Goal: Information Seeking & Learning: Learn about a topic

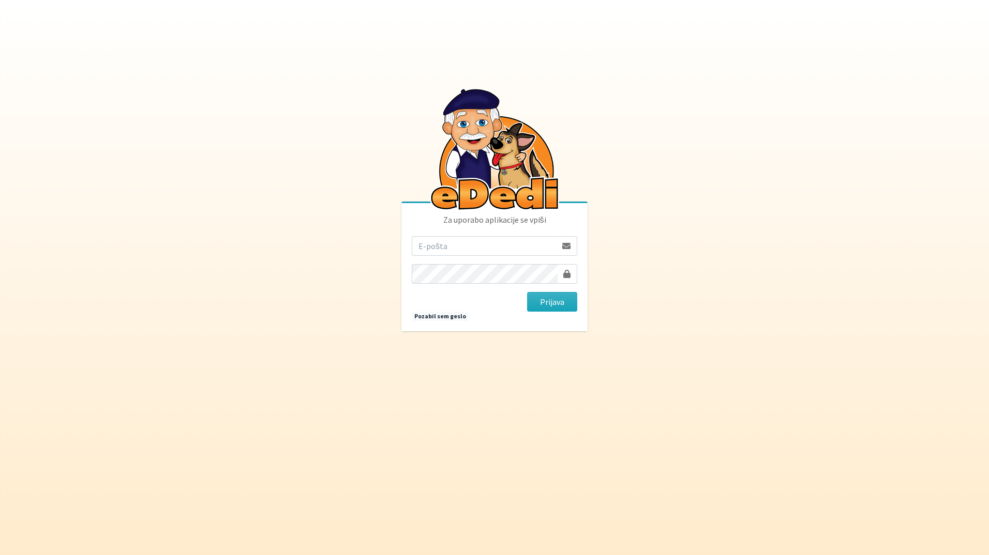
click at [460, 245] on input "email" at bounding box center [484, 246] width 145 height 20
type input "katja.skulj@erps.si"
click at [527, 292] on button "Prijava" at bounding box center [552, 302] width 50 height 20
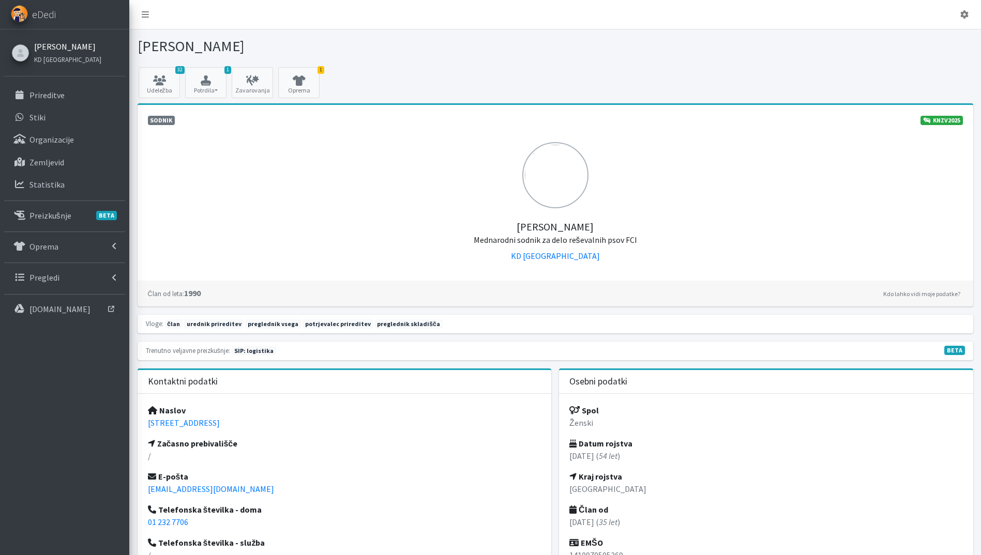
click at [65, 45] on link "[PERSON_NAME]" at bounding box center [67, 46] width 67 height 12
click at [58, 99] on p "Prireditve" at bounding box center [46, 95] width 35 height 10
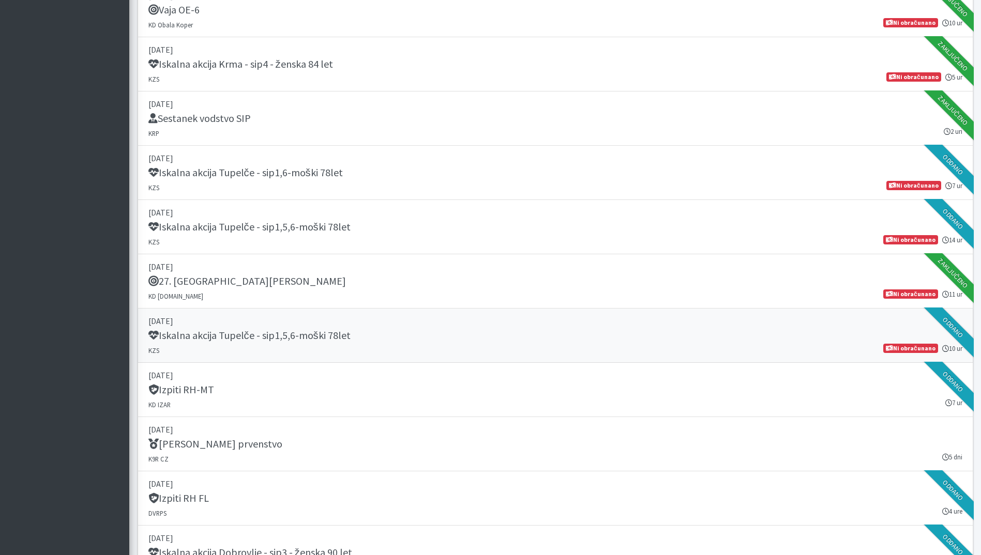
scroll to position [931, 0]
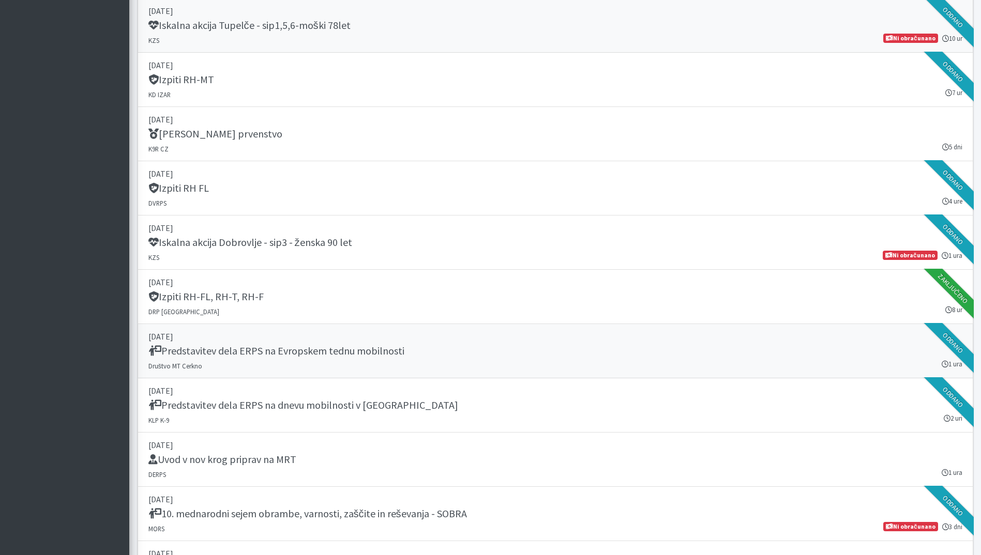
click at [331, 353] on h5 "Predstavitev dela ERPS na Evropskem tednu mobilnosti" at bounding box center [276, 351] width 256 height 12
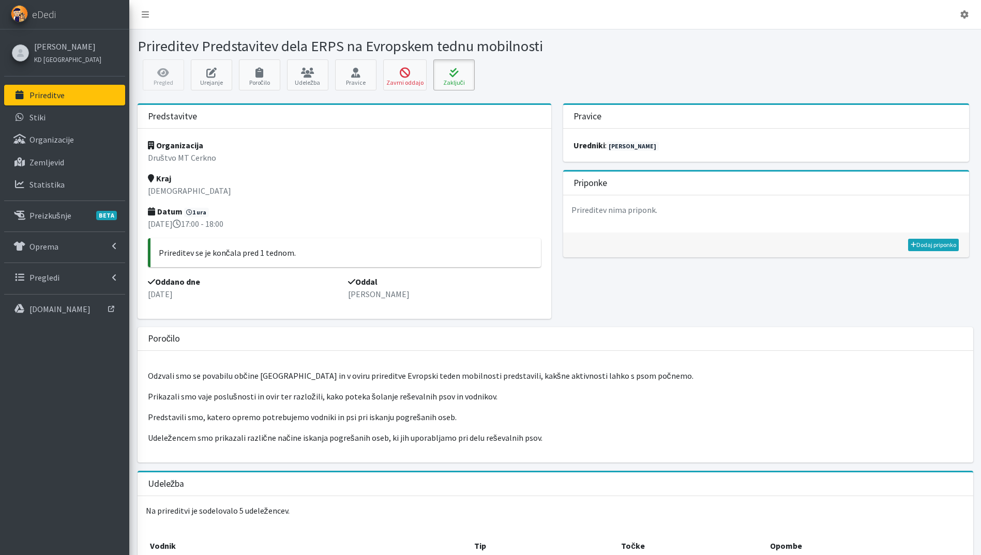
click at [466, 72] on icon at bounding box center [453, 73] width 35 height 10
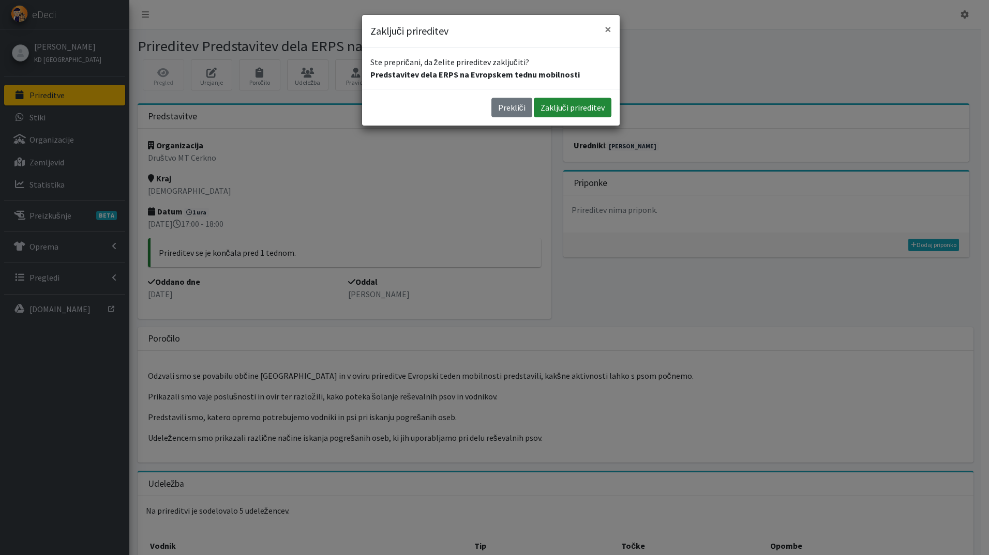
click at [572, 107] on button "Zaključi prireditev" at bounding box center [573, 108] width 78 height 20
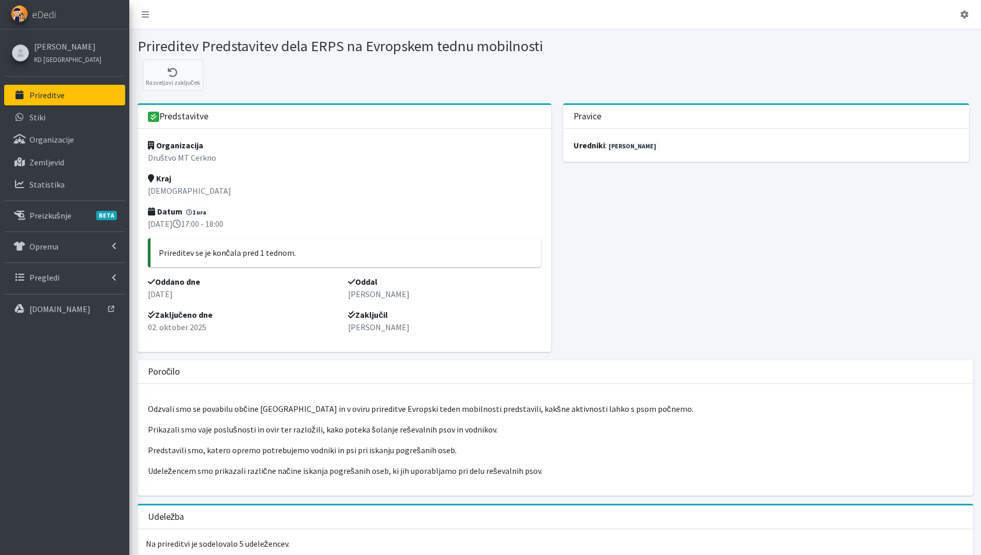
click at [78, 94] on link "Prireditve" at bounding box center [64, 95] width 121 height 21
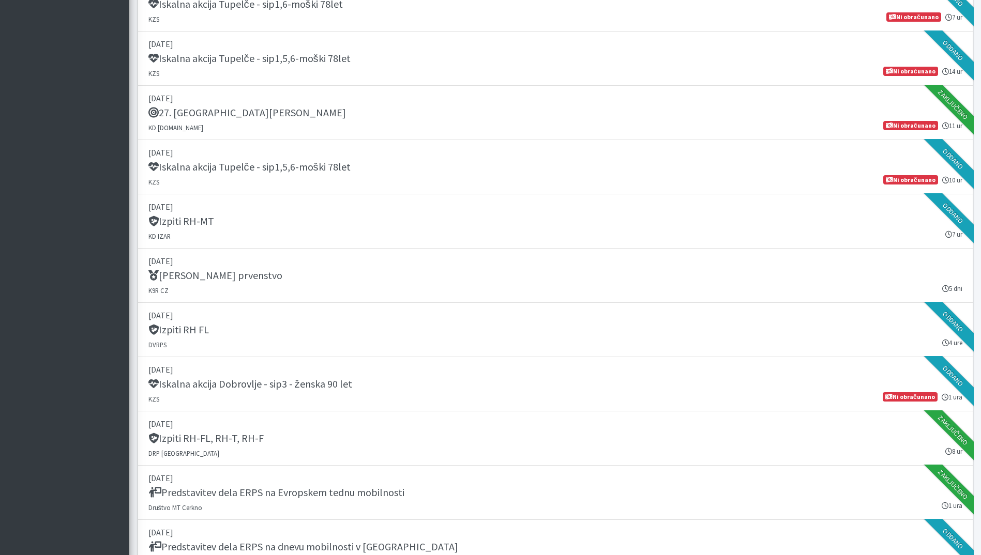
scroll to position [1241, 0]
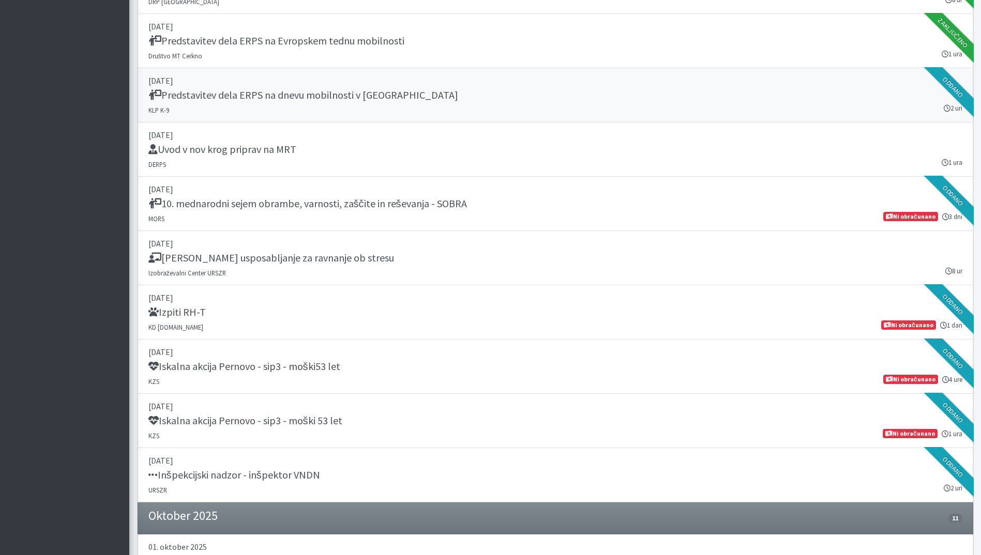
click at [462, 102] on div "Predstavitev dela ERPS na dnevu mobilnosti v [GEOGRAPHIC_DATA]" at bounding box center [555, 96] width 814 height 14
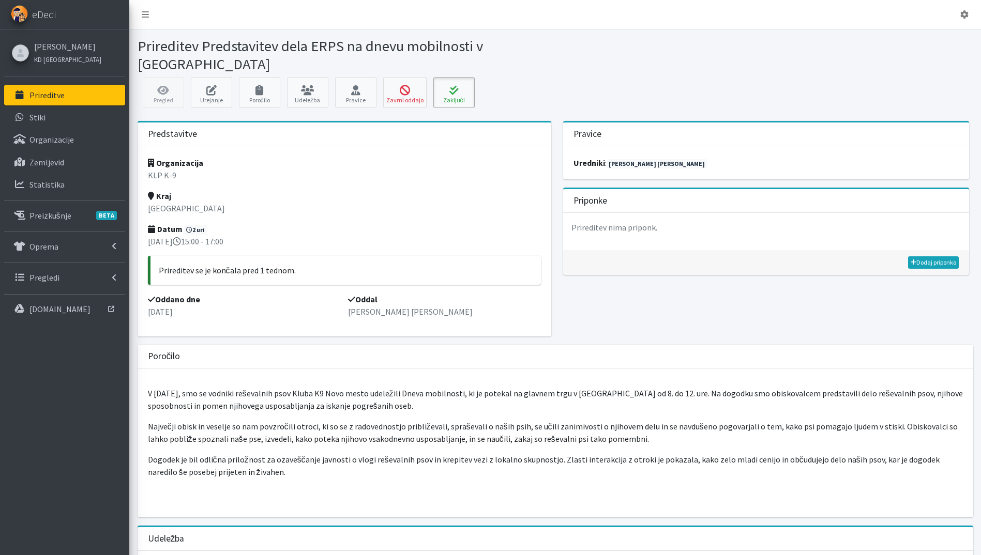
click at [441, 95] on icon at bounding box center [453, 90] width 35 height 10
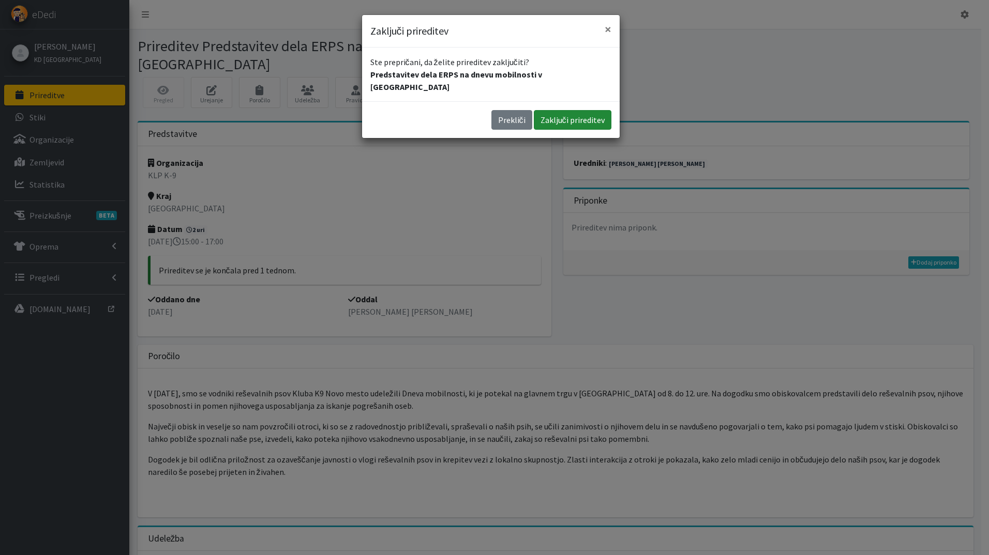
click at [571, 110] on button "Zaključi prireditev" at bounding box center [573, 120] width 78 height 20
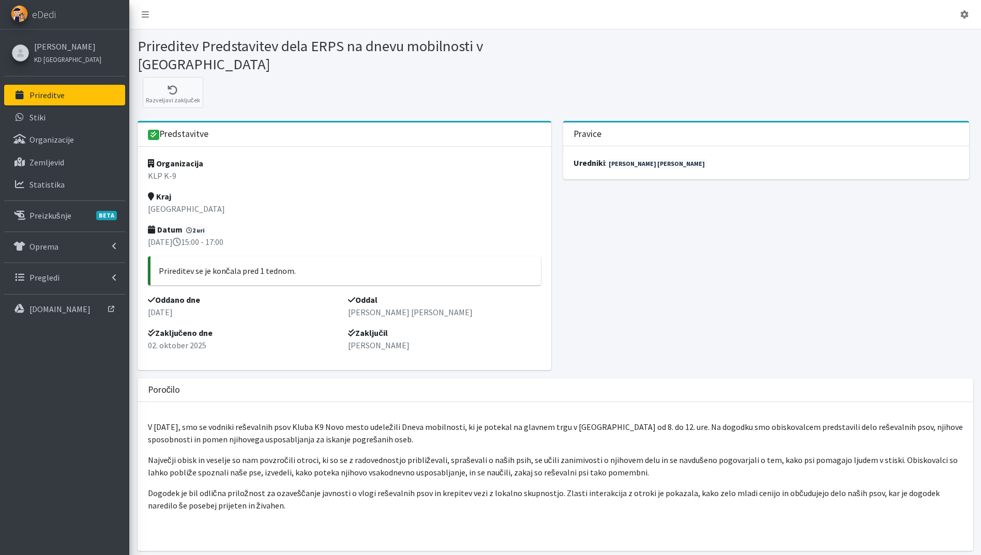
click at [53, 87] on link "Prireditve" at bounding box center [64, 95] width 121 height 21
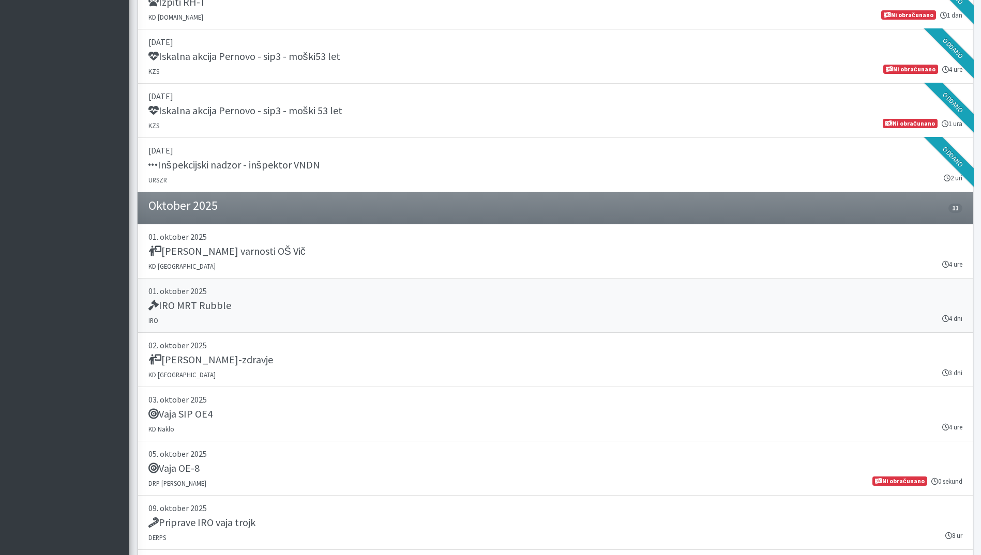
scroll to position [1241, 0]
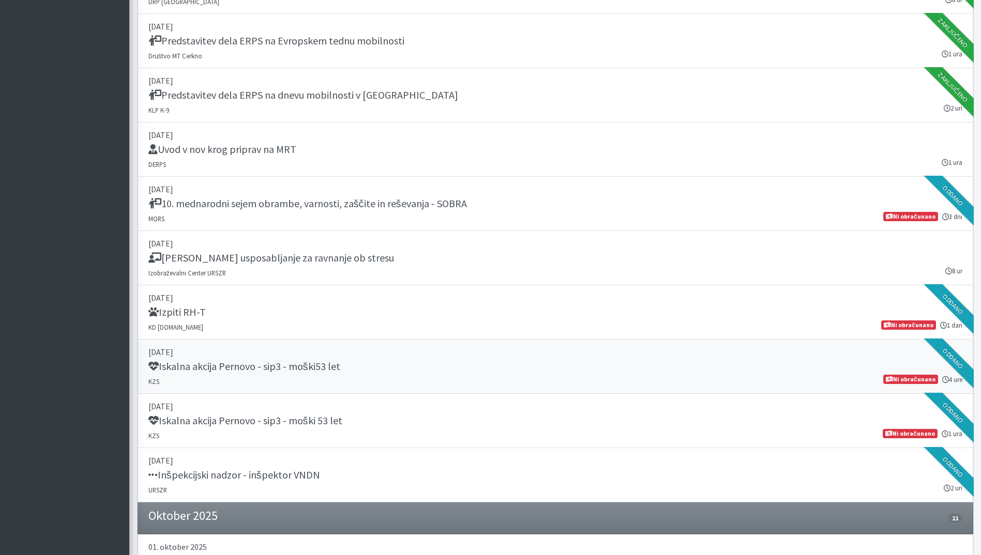
click at [395, 376] on link "27. september 2025 Iskalna akcija Pernovo - sip3 - moški53 let KZS 4 ure Ni obr…" at bounding box center [555, 367] width 835 height 54
click at [361, 265] on div "[PERSON_NAME] usposabljanje za ravnanje ob stresu" at bounding box center [555, 259] width 814 height 14
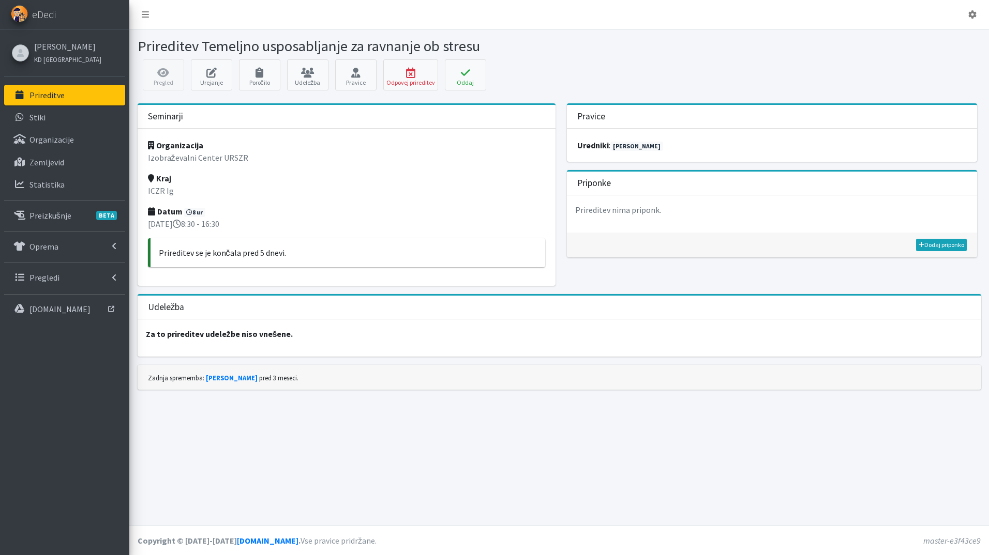
click at [71, 94] on link "Prireditve" at bounding box center [64, 95] width 121 height 21
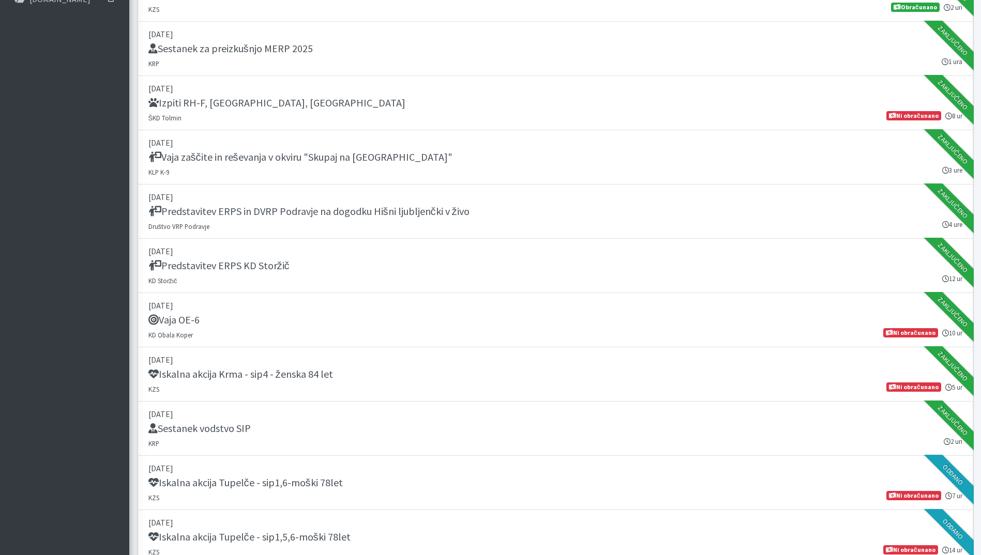
scroll to position [620, 0]
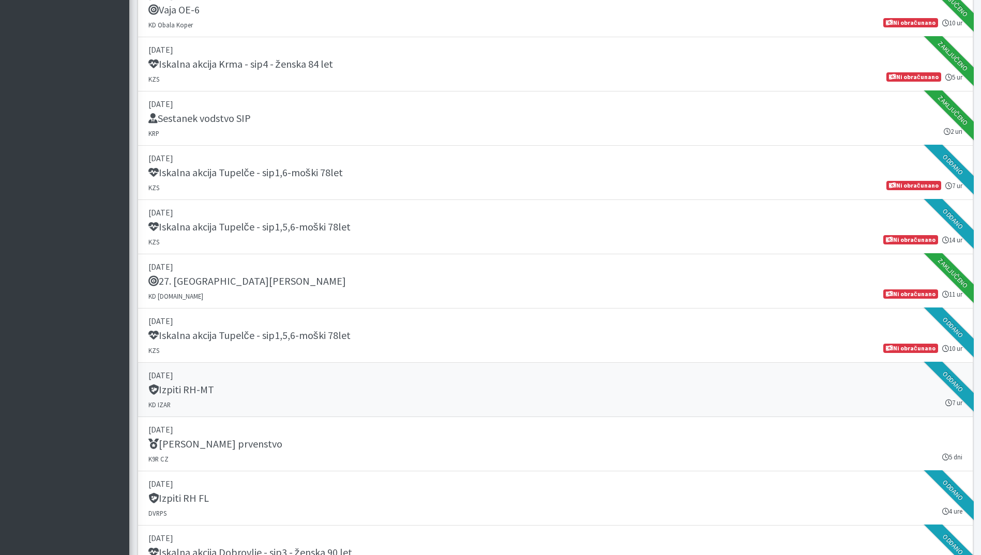
click at [530, 374] on p "[DATE]" at bounding box center [555, 375] width 814 height 12
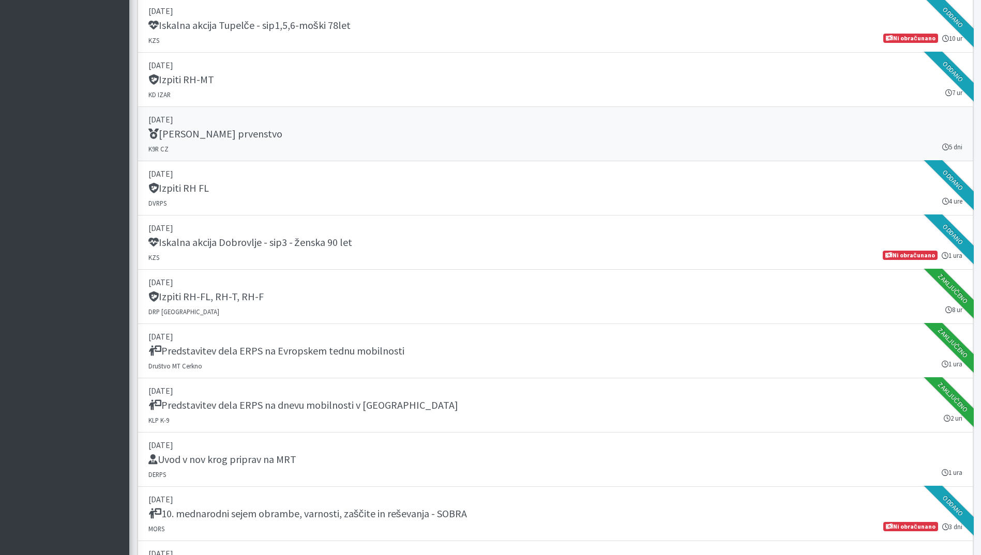
click at [280, 141] on div "[PERSON_NAME] prvenstvo" at bounding box center [555, 135] width 814 height 14
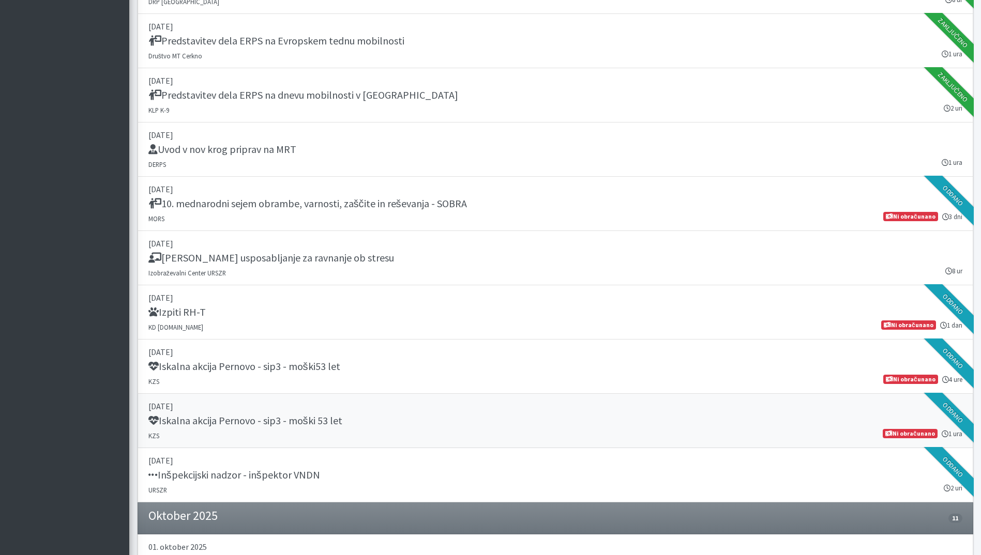
scroll to position [1551, 0]
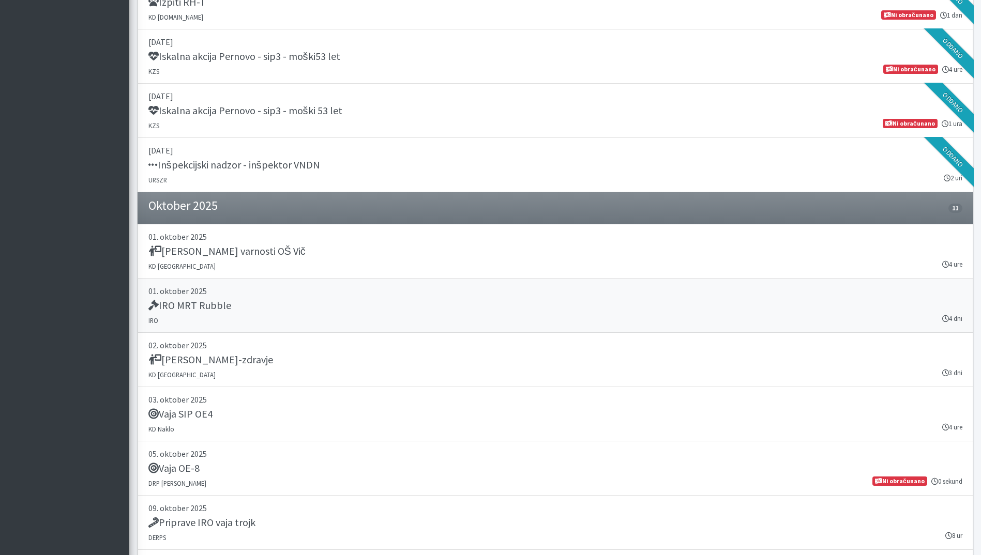
click at [361, 318] on link "01. oktober 2025 IRO MRT Rubble IRO 4 dni" at bounding box center [555, 306] width 835 height 54
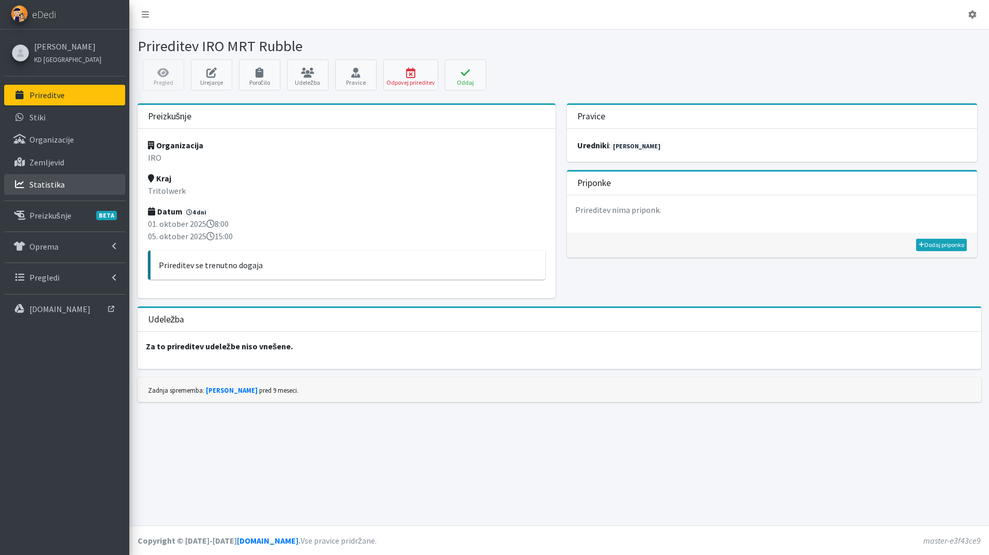
click at [69, 180] on link "Statistika" at bounding box center [64, 184] width 121 height 21
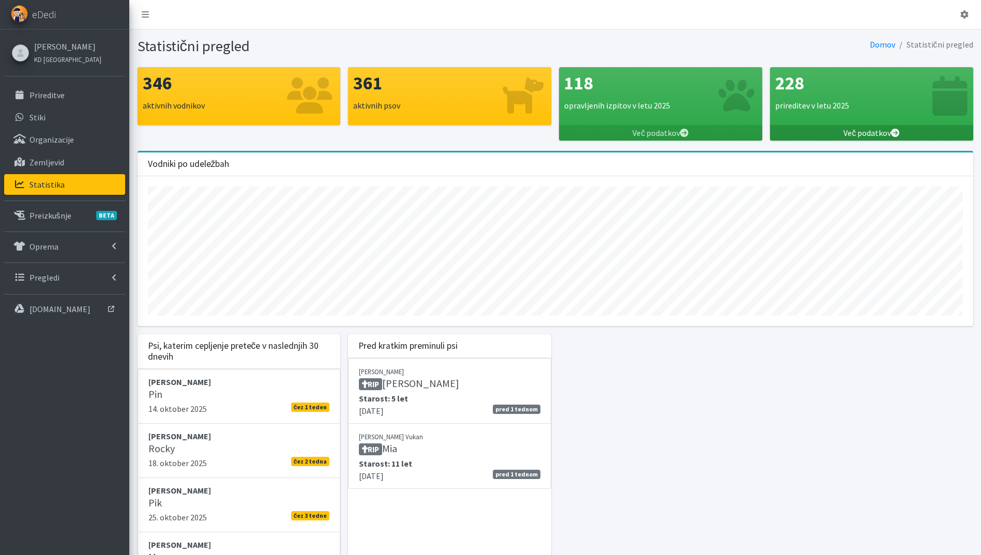
drag, startPoint x: 0, startPoint y: 0, endPoint x: 880, endPoint y: 129, distance: 889.8
click at [880, 129] on link "Več podatkov" at bounding box center [871, 133] width 203 height 16
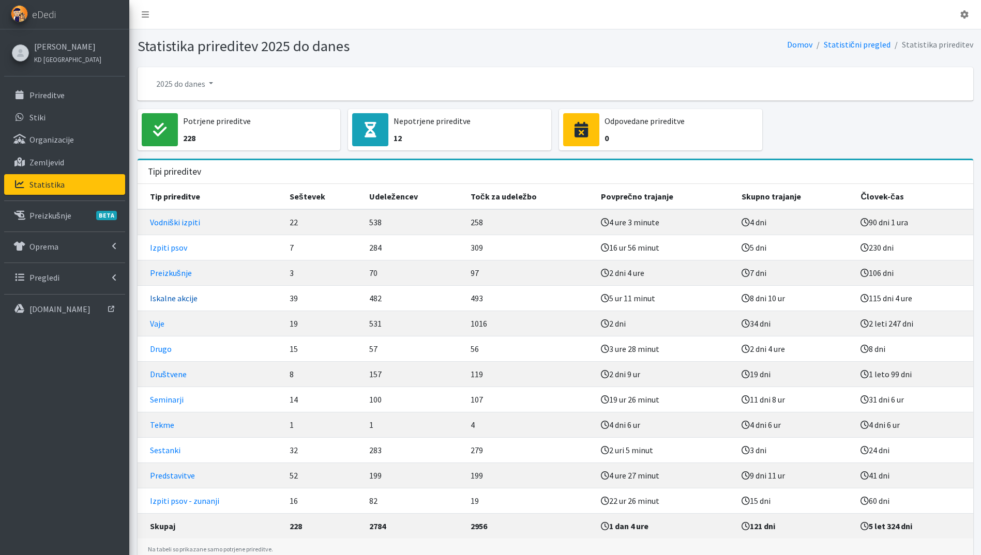
click at [180, 294] on link "Iskalne akcije" at bounding box center [174, 298] width 48 height 10
click at [160, 372] on link "Društvene" at bounding box center [168, 374] width 37 height 10
drag, startPoint x: 162, startPoint y: 346, endPoint x: 187, endPoint y: 398, distance: 57.1
click at [163, 346] on link "Drugo" at bounding box center [161, 349] width 22 height 10
click at [167, 400] on link "Seminarji" at bounding box center [167, 399] width 34 height 10
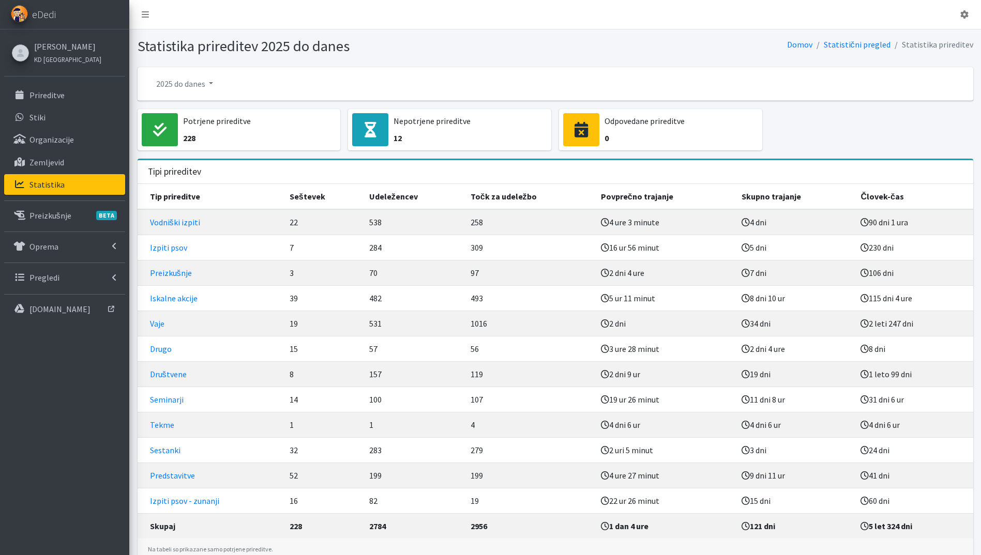
click at [171, 347] on td "Drugo" at bounding box center [211, 348] width 146 height 25
click at [165, 346] on link "Drugo" at bounding box center [161, 349] width 22 height 10
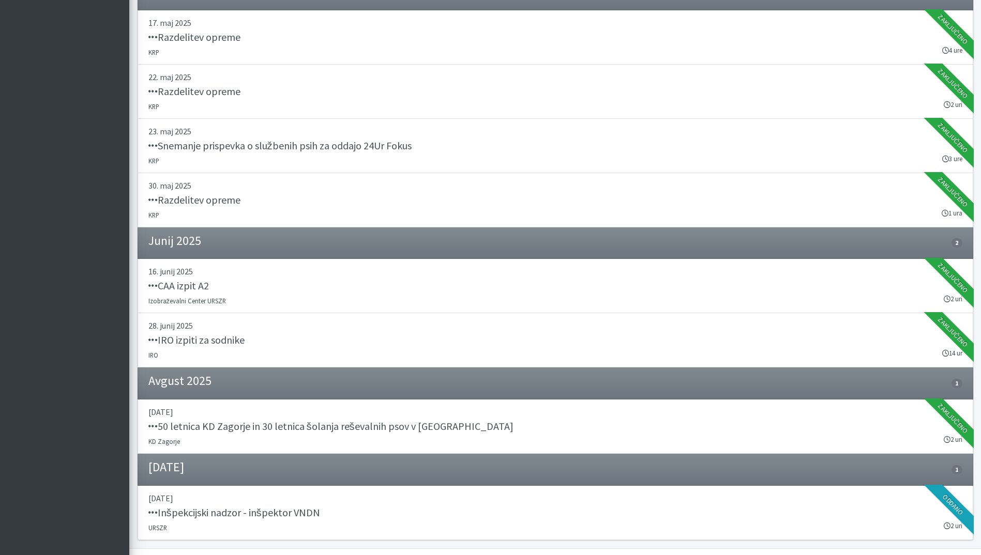
scroll to position [744, 0]
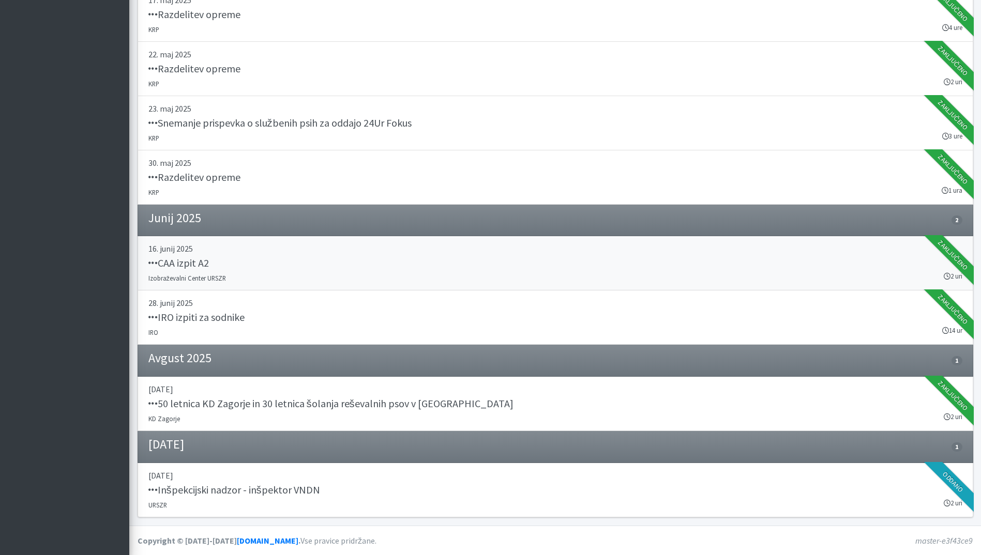
click at [250, 260] on div "CAA izpit A2" at bounding box center [555, 264] width 814 height 14
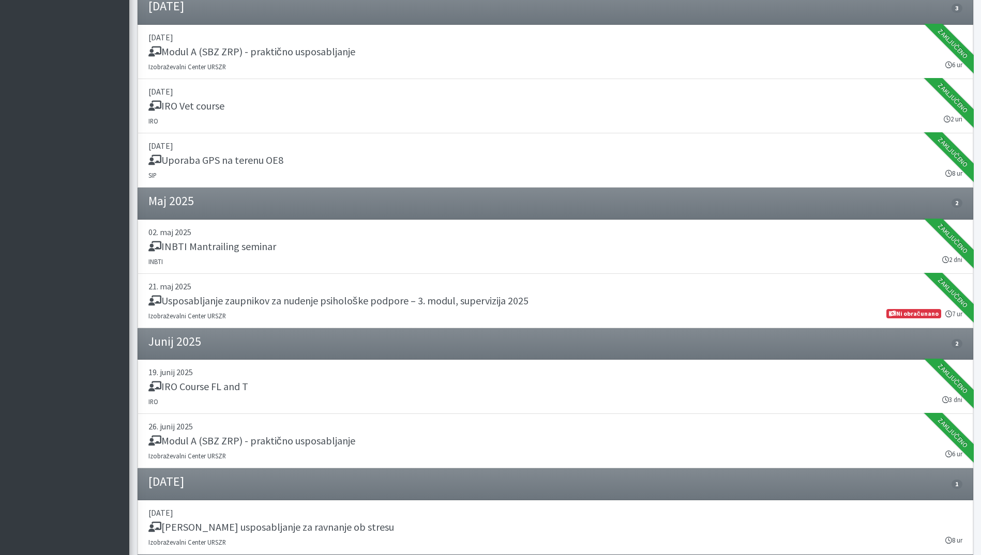
scroll to position [744, 0]
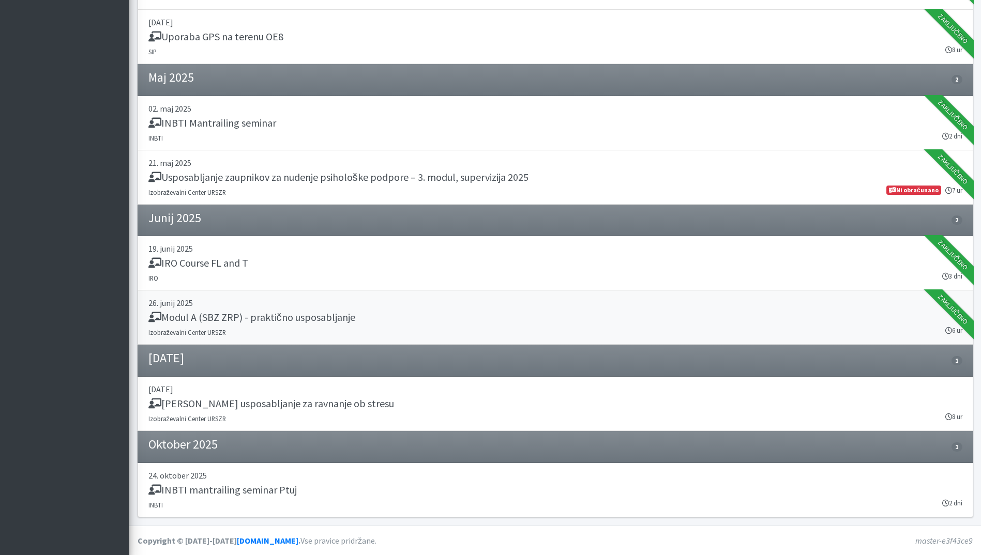
click at [305, 318] on h5 "Modul A (SBZ ZRP) - praktično usposabljanje" at bounding box center [251, 317] width 207 height 12
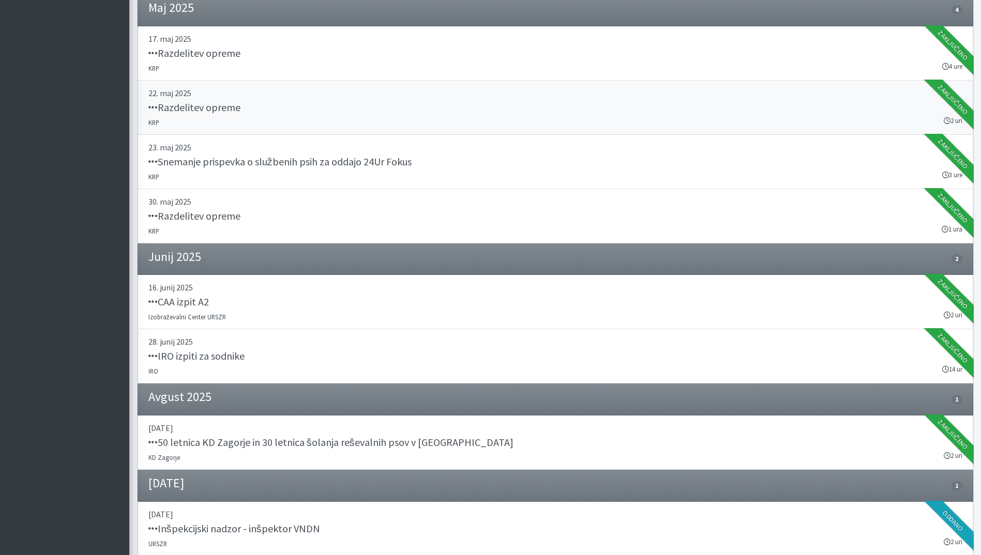
scroll to position [744, 0]
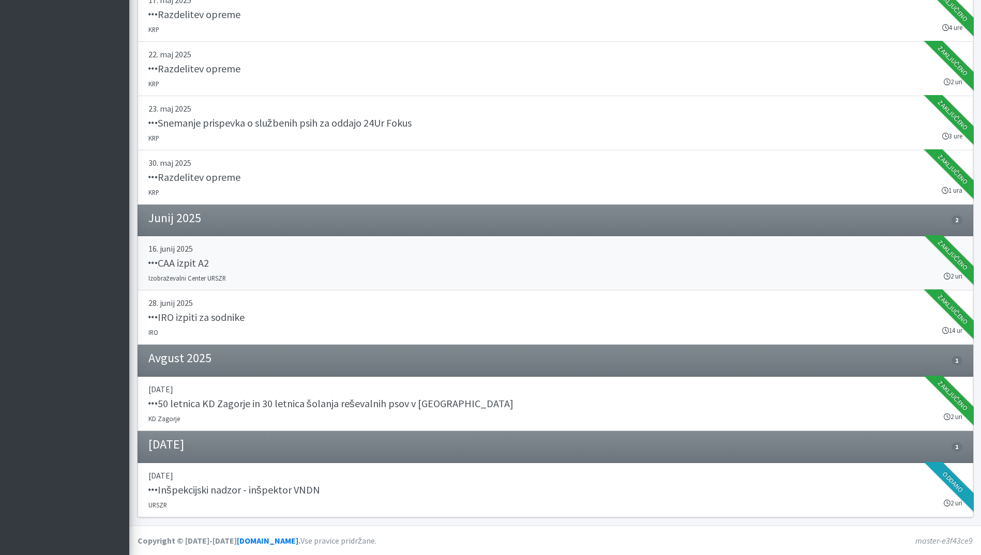
click at [252, 263] on div "CAA izpit A2" at bounding box center [555, 264] width 814 height 14
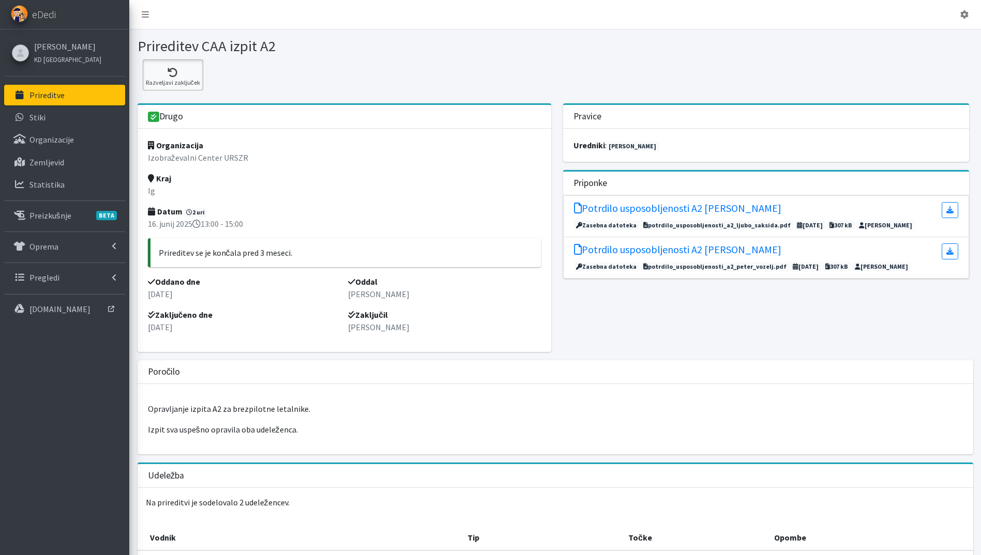
click at [175, 78] on button "Razveljavi zaključek" at bounding box center [173, 74] width 60 height 31
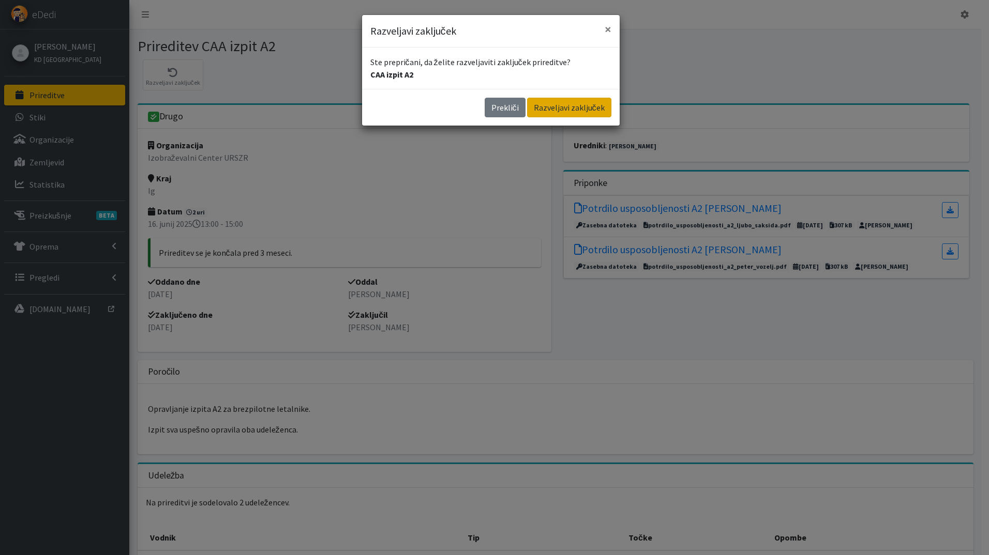
click at [563, 109] on button "Razveljavi zaključek" at bounding box center [569, 108] width 84 height 20
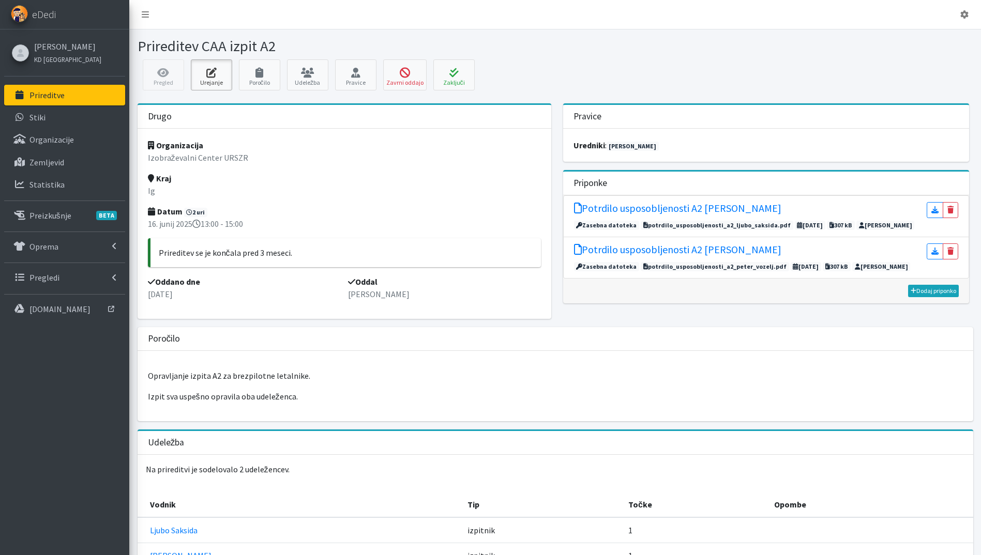
click at [213, 68] on icon at bounding box center [211, 73] width 35 height 10
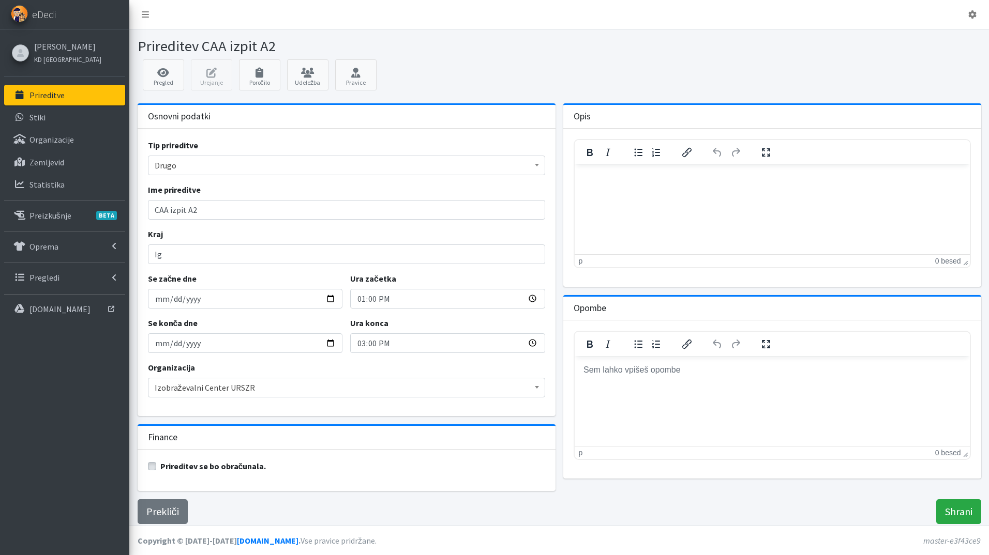
click at [202, 162] on span "Drugo" at bounding box center [347, 165] width 384 height 14
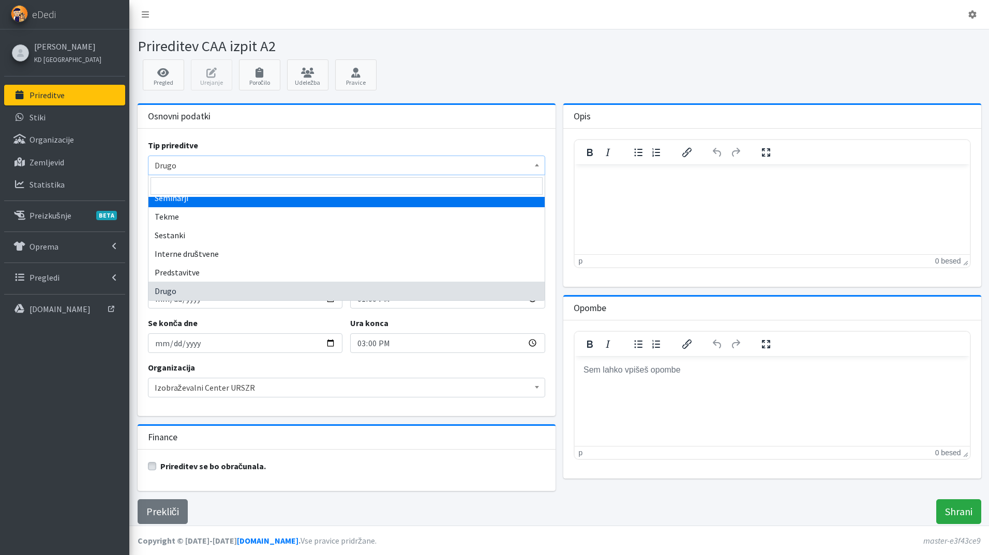
select select "1007"
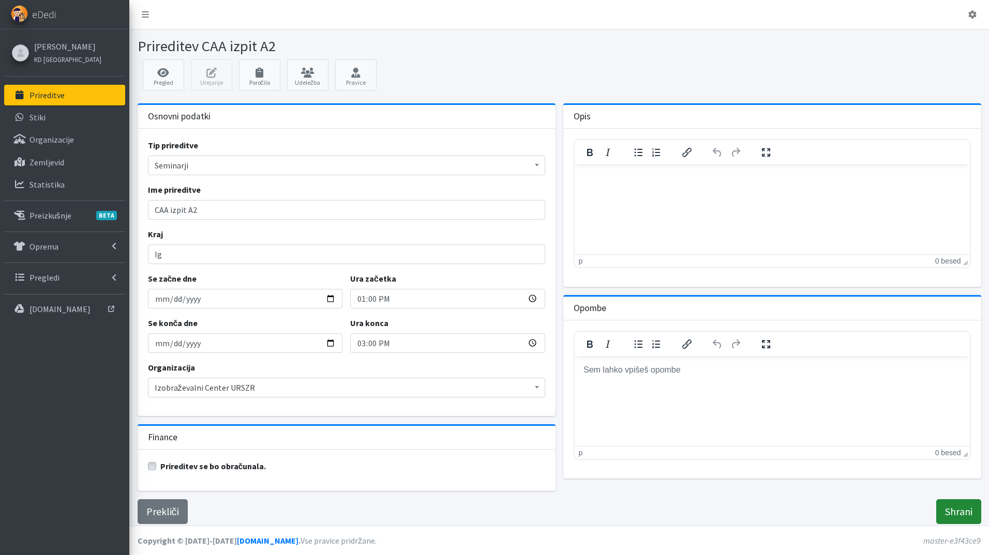
click at [964, 506] on input "Shrani" at bounding box center [958, 511] width 45 height 25
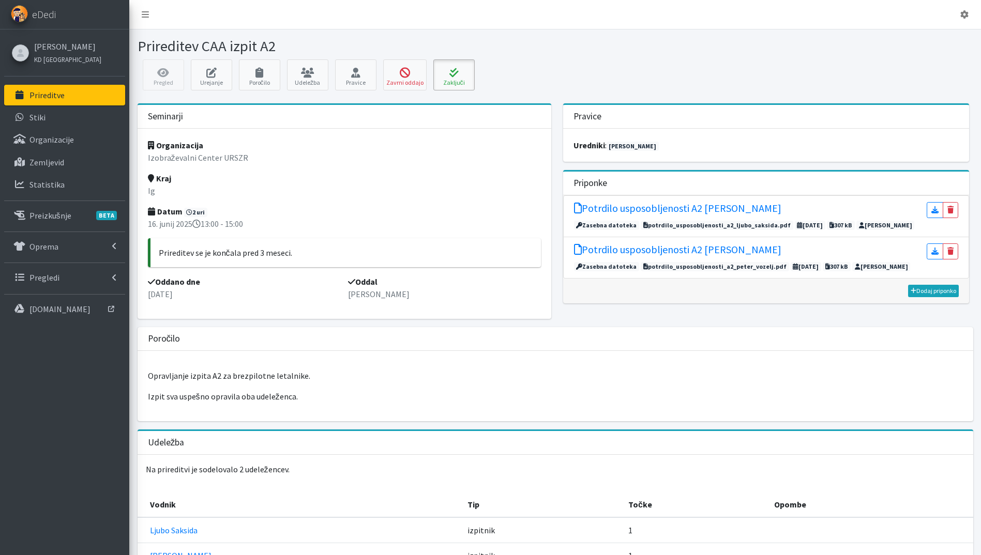
click at [437, 66] on button "Zaključi" at bounding box center [453, 74] width 41 height 31
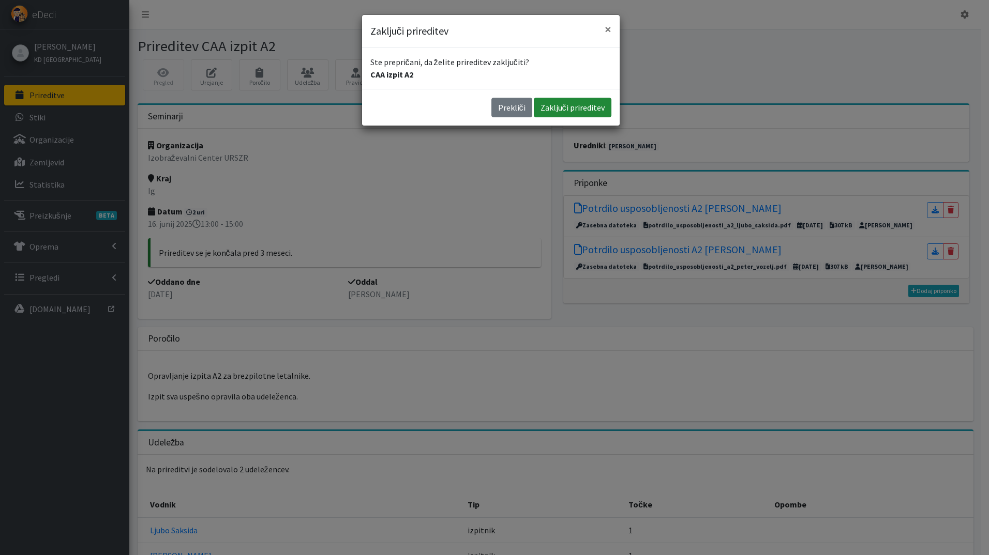
click at [595, 107] on button "Zaključi prireditev" at bounding box center [573, 108] width 78 height 20
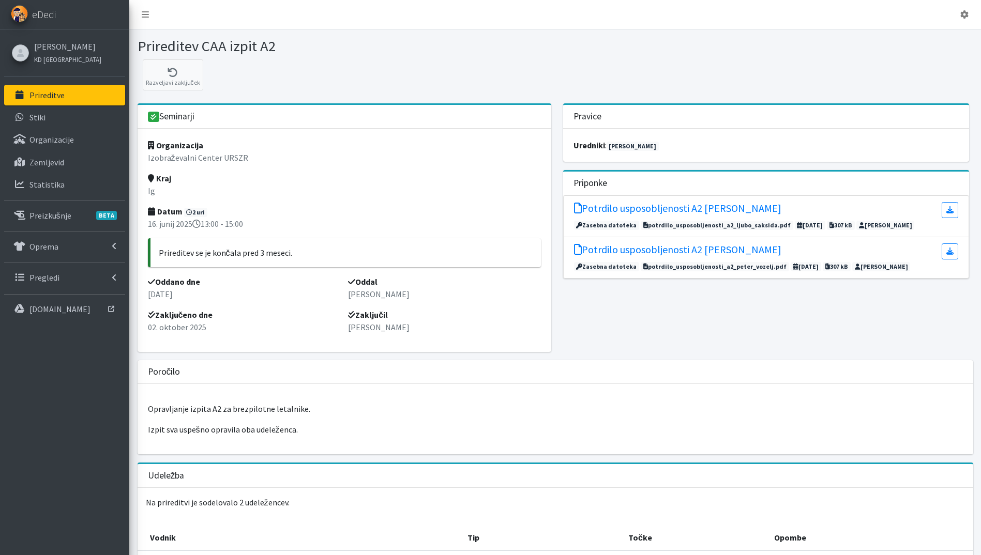
click at [68, 92] on link "Prireditve" at bounding box center [64, 95] width 121 height 21
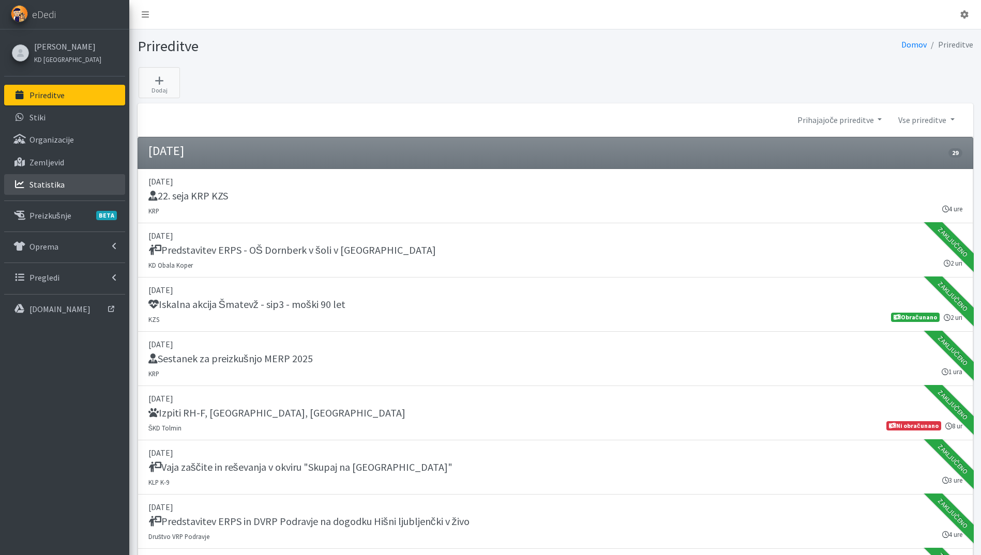
click at [52, 180] on p "Statistika" at bounding box center [46, 184] width 35 height 10
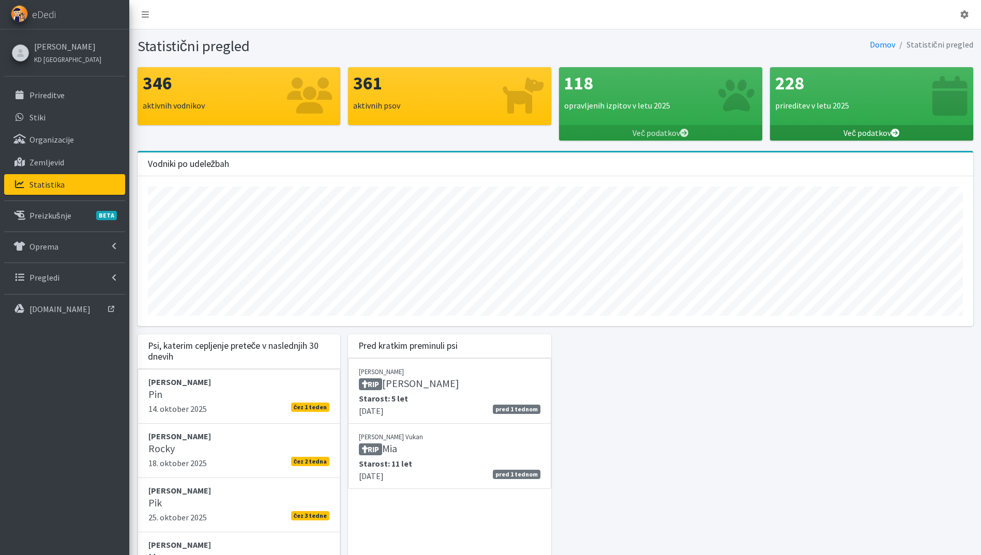
click at [861, 135] on link "Več podatkov" at bounding box center [871, 133] width 203 height 16
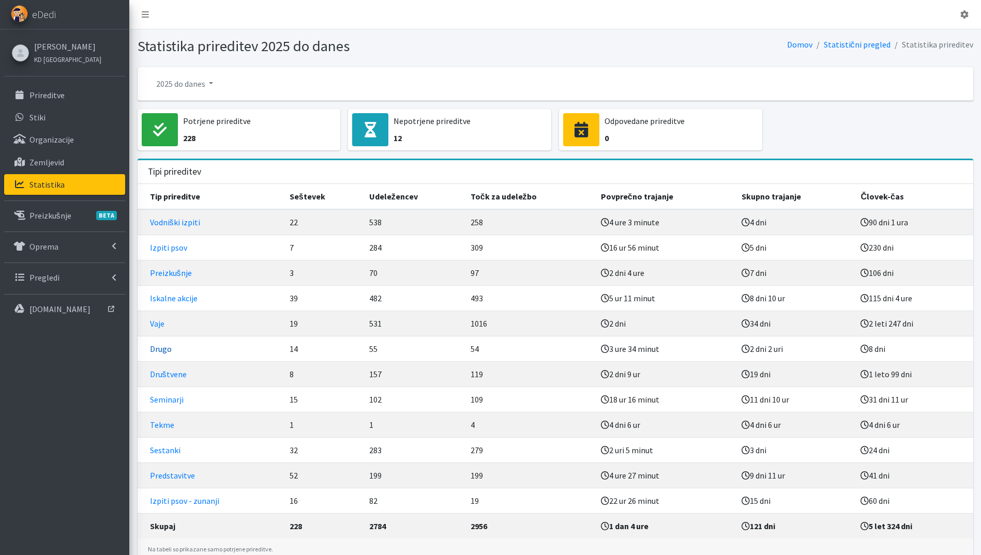
click at [164, 348] on link "Drugo" at bounding box center [161, 349] width 22 height 10
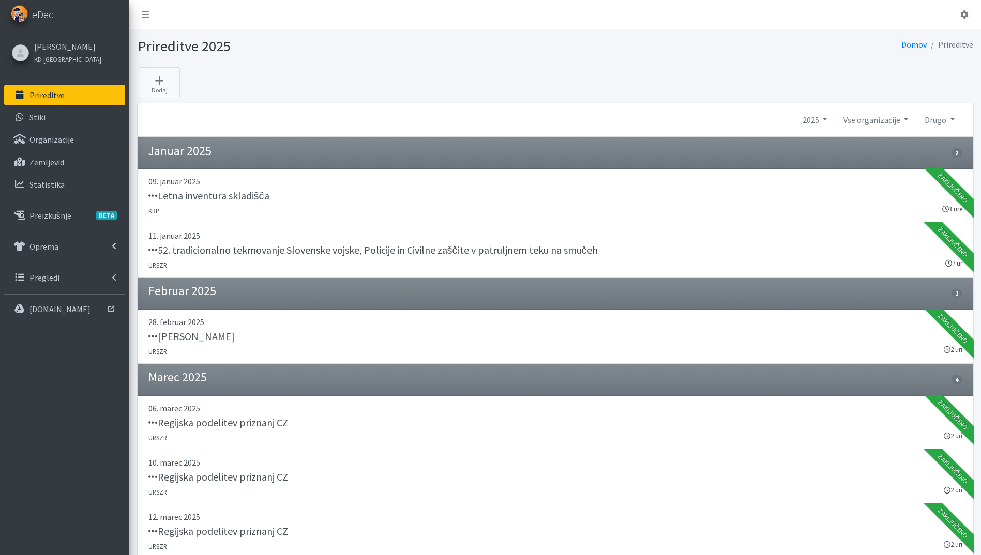
click at [49, 95] on p "Prireditve" at bounding box center [46, 95] width 35 height 10
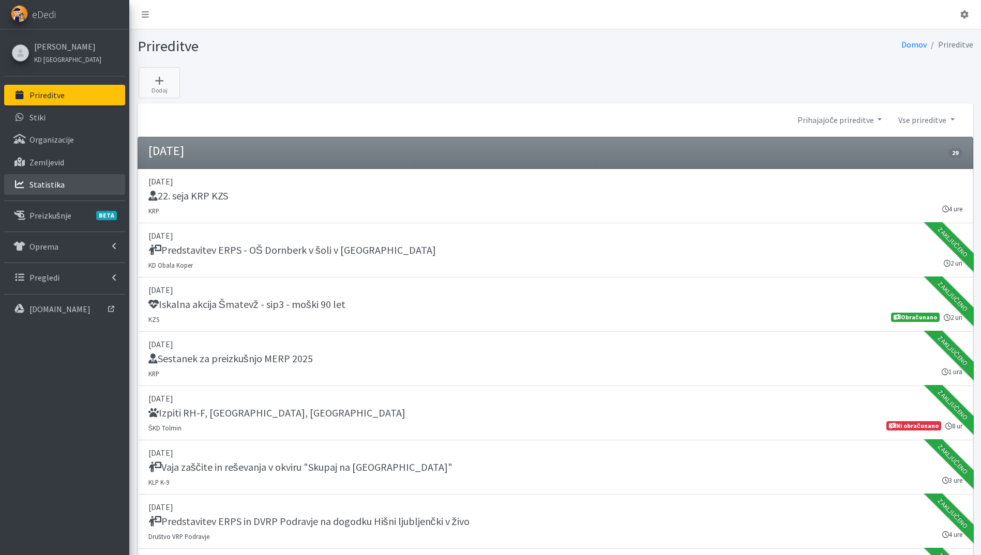
click at [53, 183] on p "Statistika" at bounding box center [46, 184] width 35 height 10
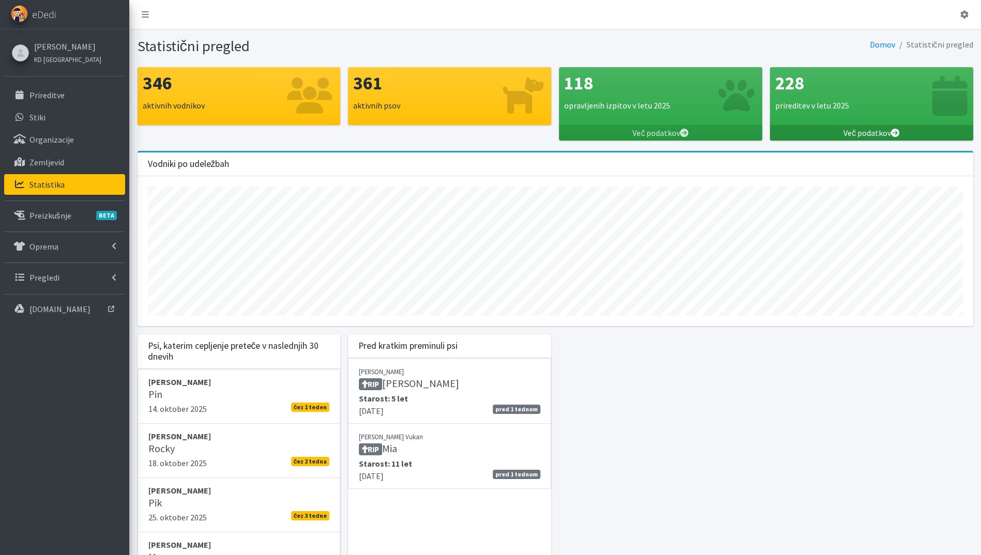
click at [884, 129] on link "Več podatkov" at bounding box center [871, 133] width 203 height 16
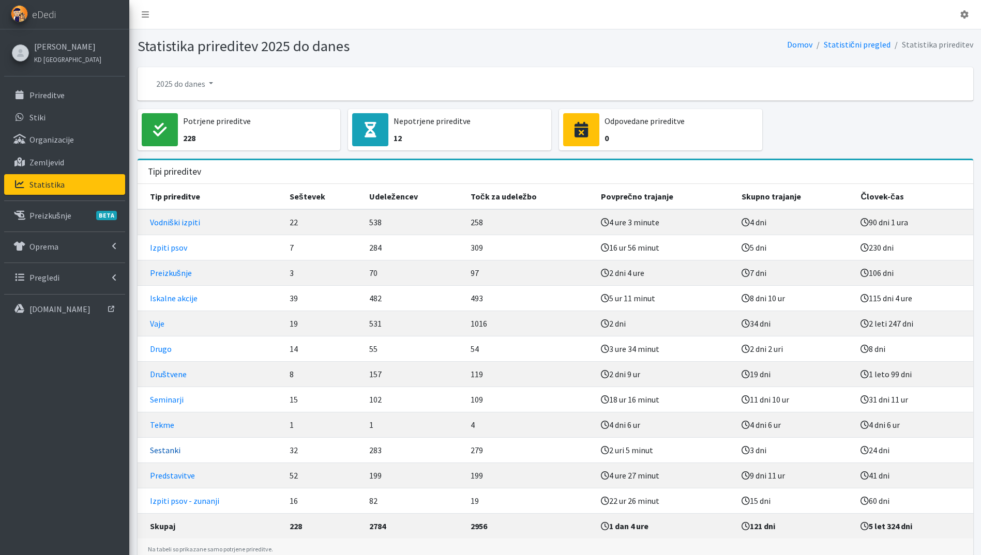
click at [169, 455] on link "Sestanki" at bounding box center [165, 450] width 31 height 10
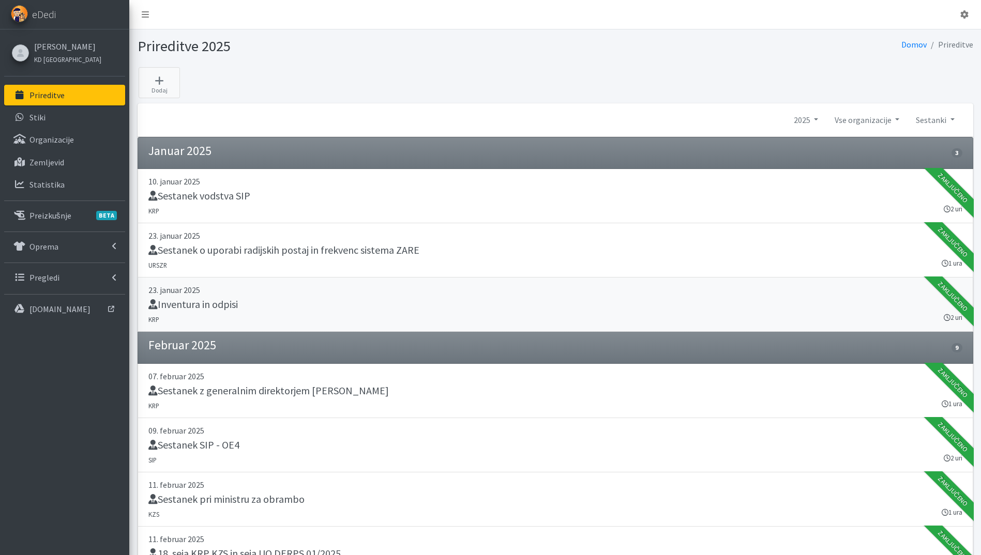
click at [249, 288] on p "23. januar 2025" at bounding box center [555, 290] width 814 height 12
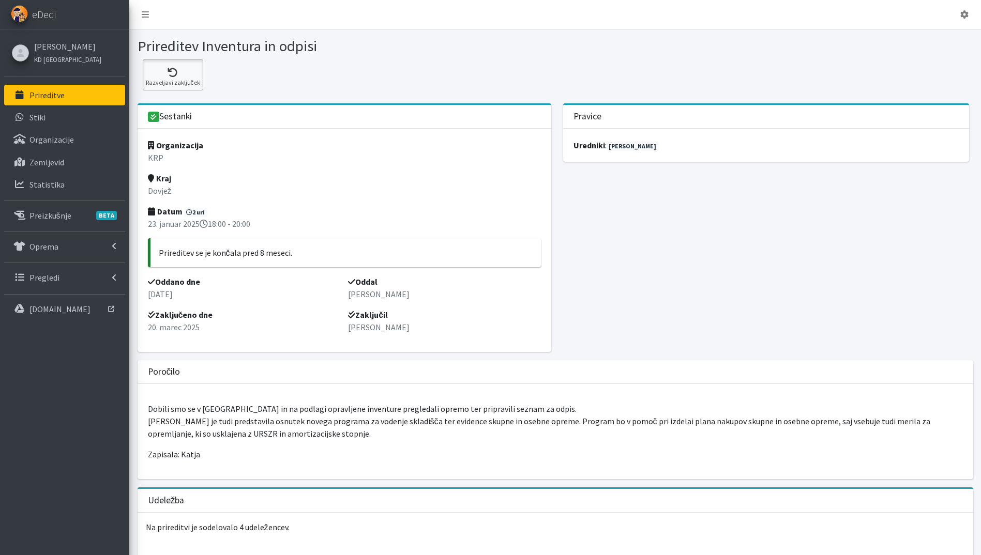
click at [173, 68] on icon at bounding box center [173, 73] width 54 height 10
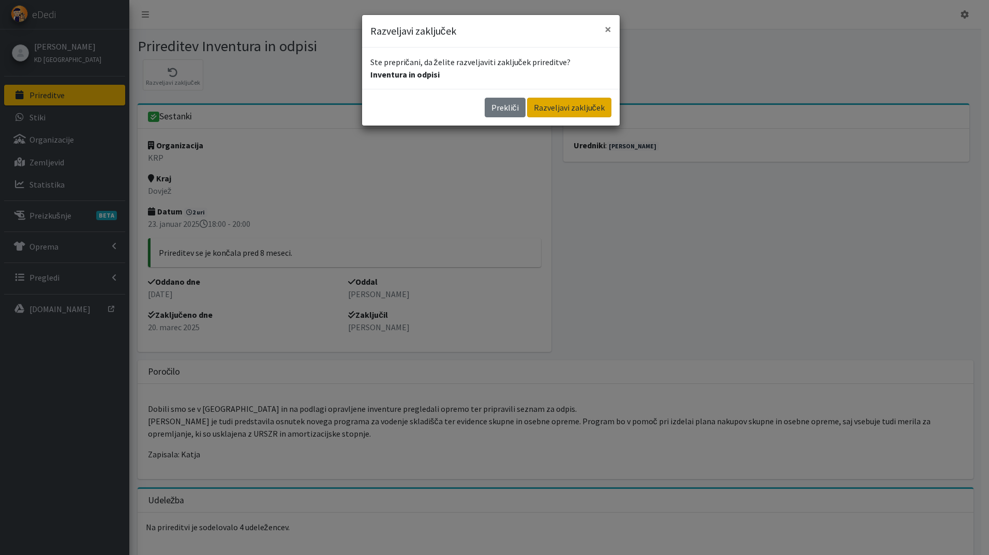
click at [572, 102] on button "Razveljavi zaključek" at bounding box center [569, 108] width 84 height 20
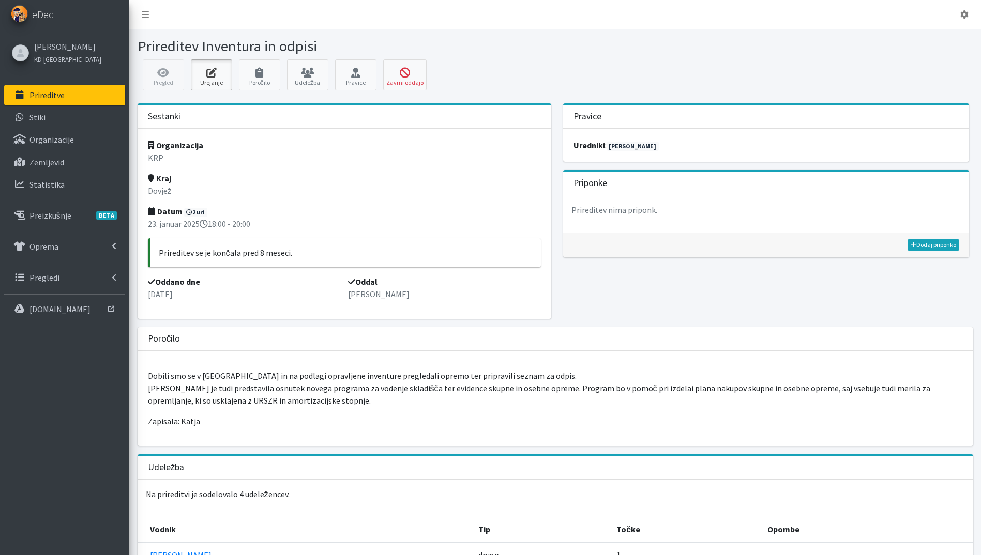
click at [215, 70] on icon at bounding box center [211, 73] width 35 height 10
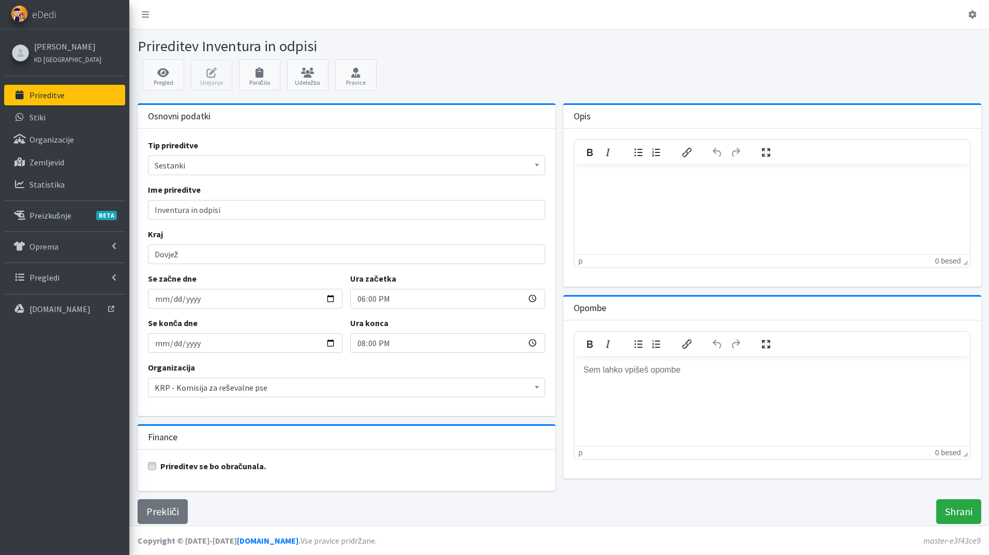
click at [180, 161] on span "Sestanki" at bounding box center [347, 165] width 384 height 14
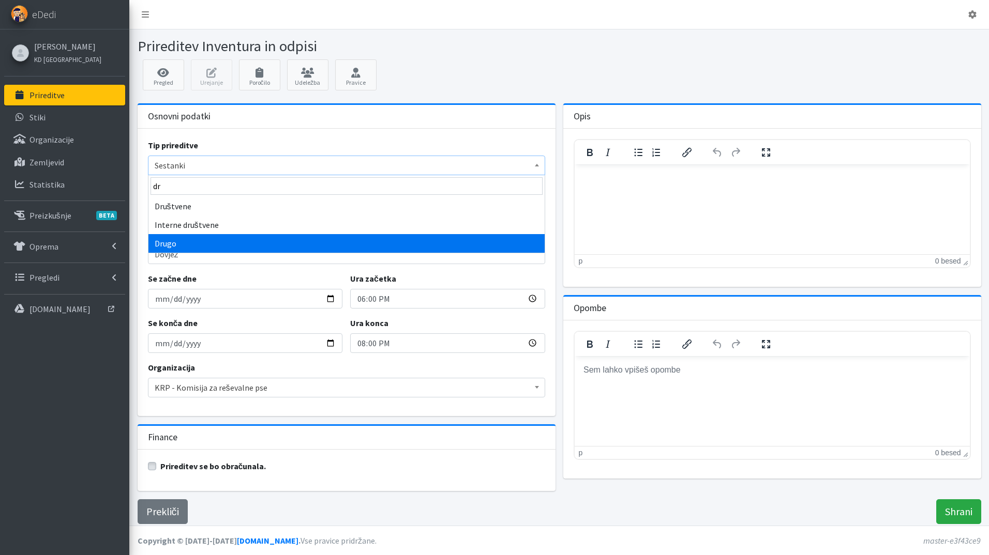
type input "dr"
select select "1005"
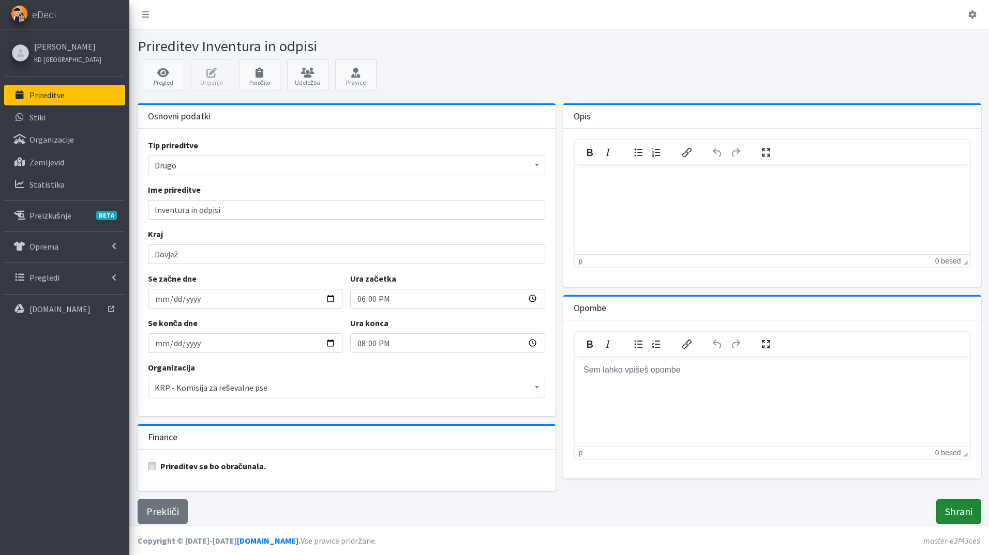
click at [960, 514] on input "Shrani" at bounding box center [958, 511] width 45 height 25
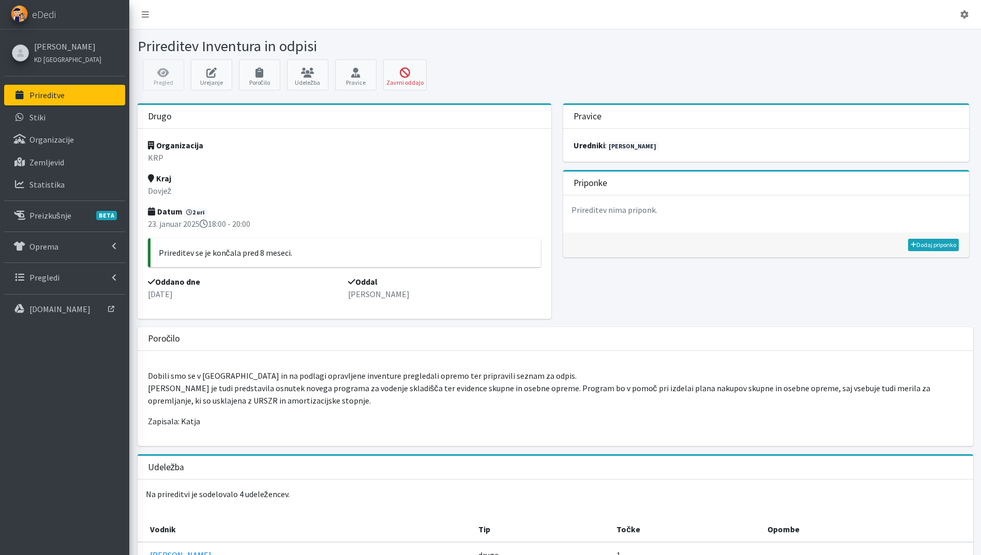
click at [54, 94] on p "Prireditve" at bounding box center [46, 95] width 35 height 10
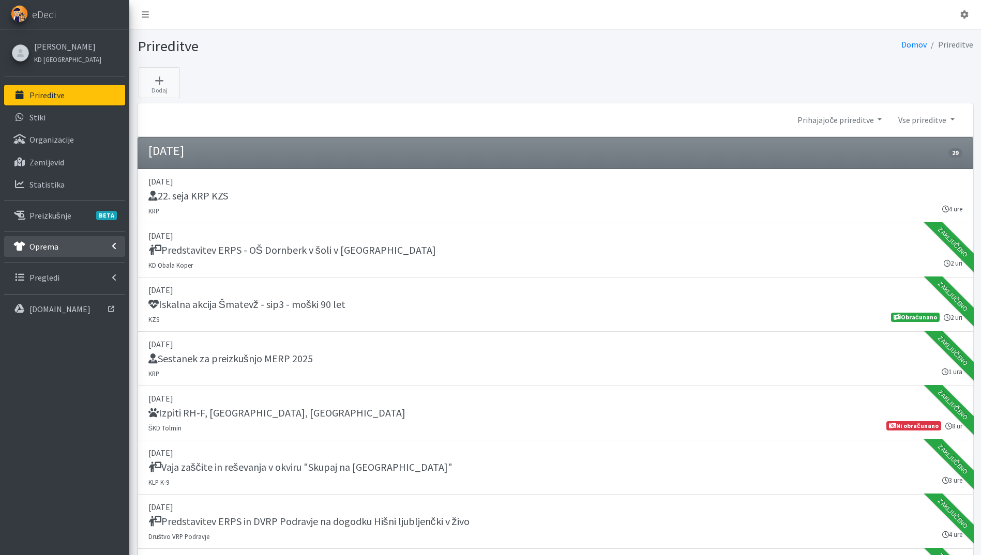
click at [26, 247] on icon at bounding box center [19, 246] width 13 height 9
click at [63, 276] on link "skladišče" at bounding box center [64, 269] width 121 height 21
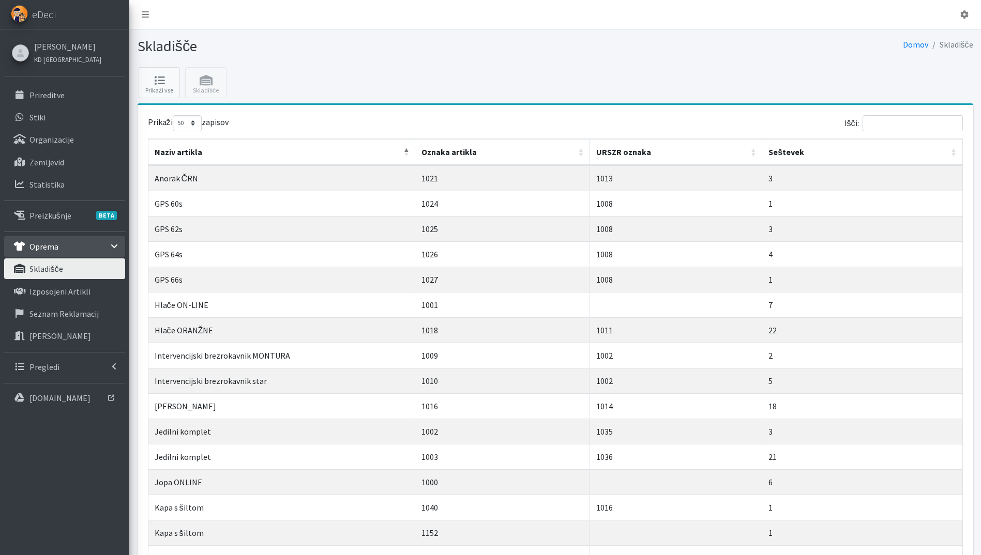
select select "50"
click at [51, 47] on link "[PERSON_NAME]" at bounding box center [67, 46] width 67 height 12
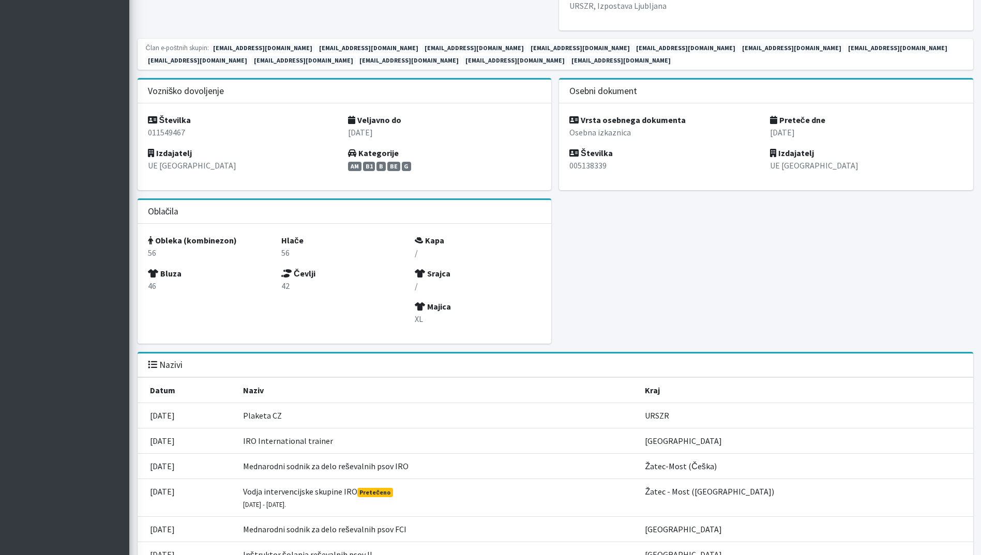
scroll to position [35, 0]
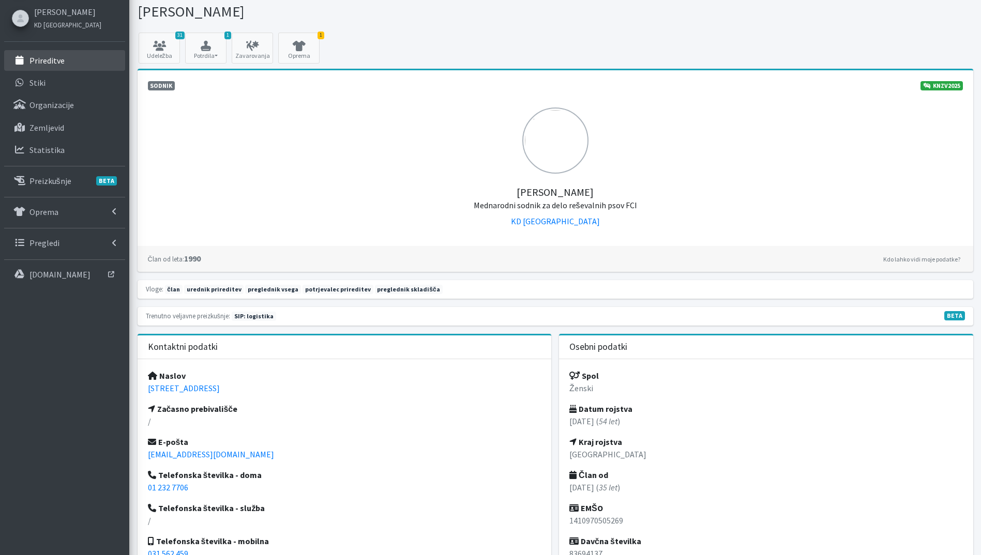
drag, startPoint x: 53, startPoint y: 62, endPoint x: 155, endPoint y: 136, distance: 126.2
click at [54, 60] on p "Prireditve" at bounding box center [46, 60] width 35 height 10
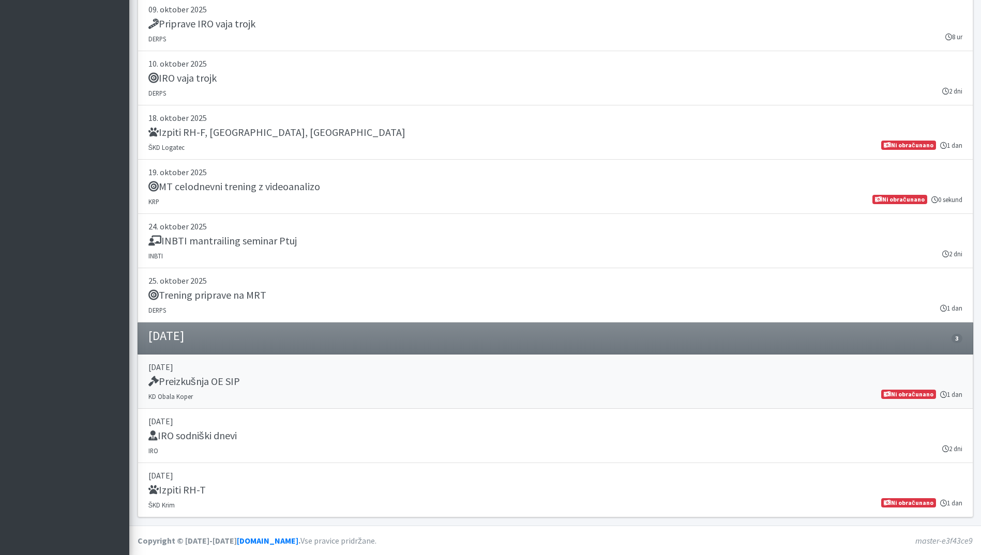
scroll to position [1740, 0]
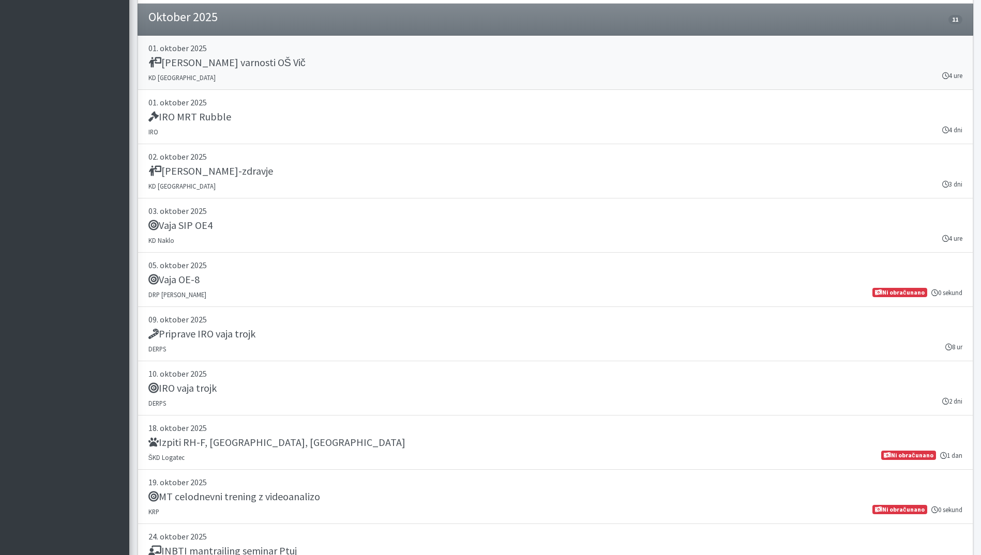
click at [204, 67] on h5 "[PERSON_NAME] varnosti OŠ Vič" at bounding box center [226, 62] width 157 height 12
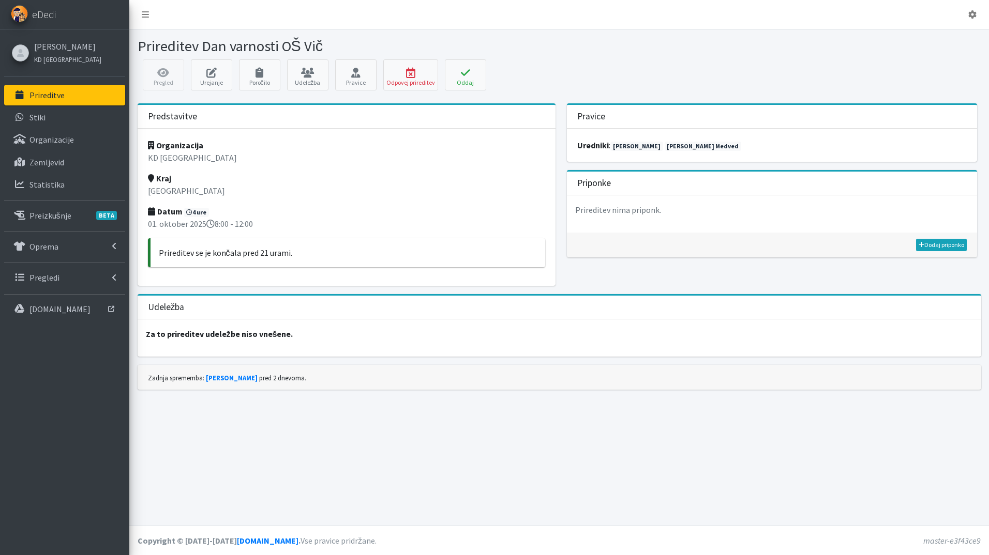
click at [52, 93] on p "Prireditve" at bounding box center [46, 95] width 35 height 10
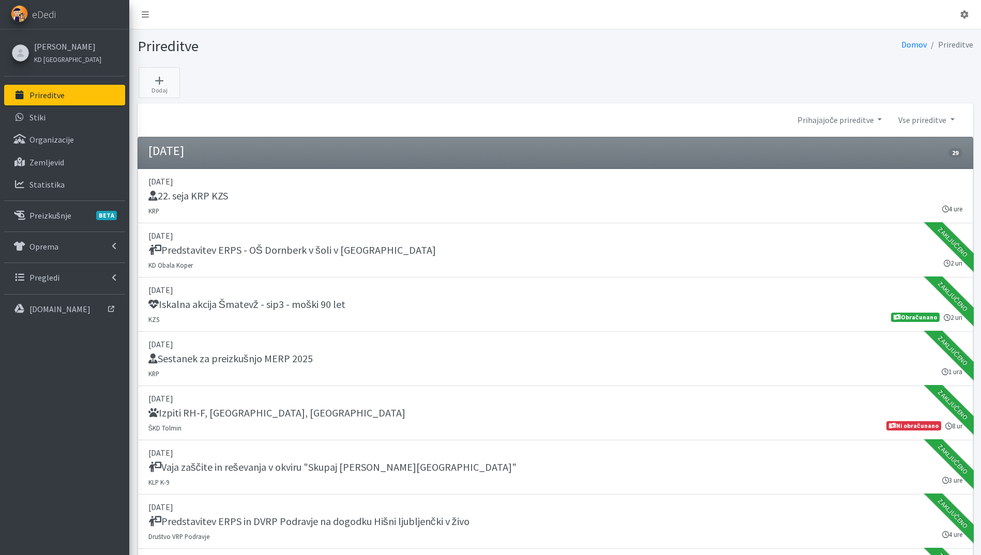
click at [69, 89] on link "Prireditve" at bounding box center [64, 95] width 121 height 21
click at [861, 120] on link "Prihajajoče prireditve" at bounding box center [839, 120] width 101 height 21
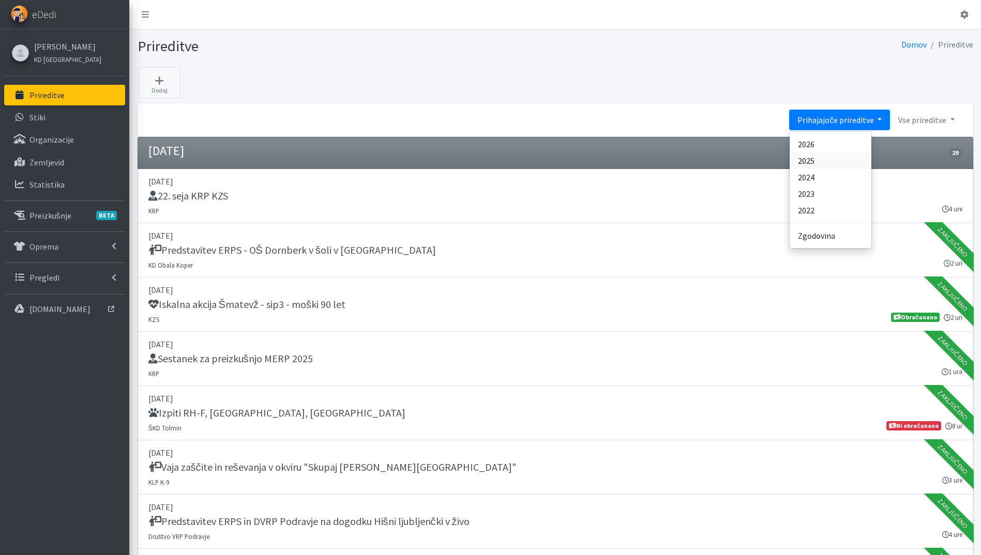
click at [844, 160] on link "2025" at bounding box center [830, 161] width 82 height 17
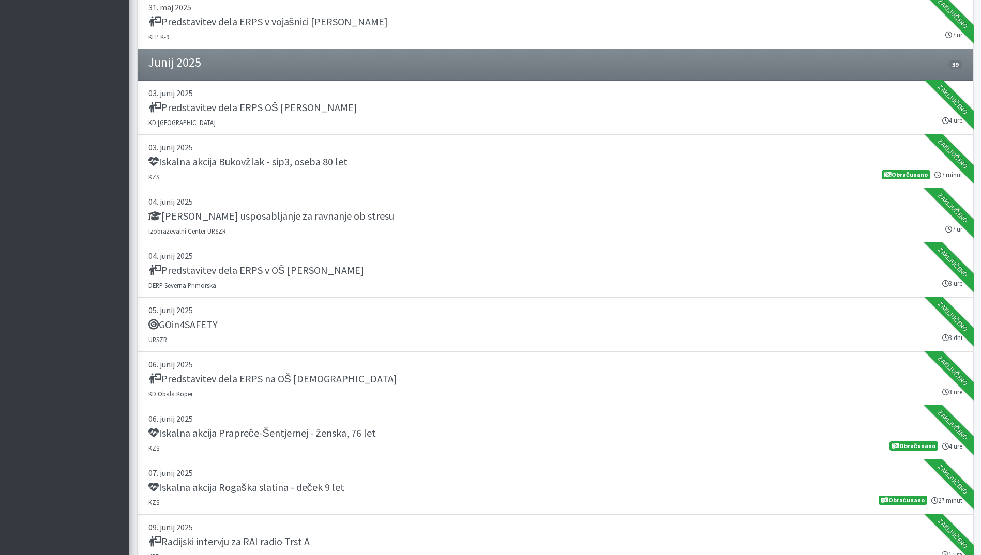
scroll to position [8191, 0]
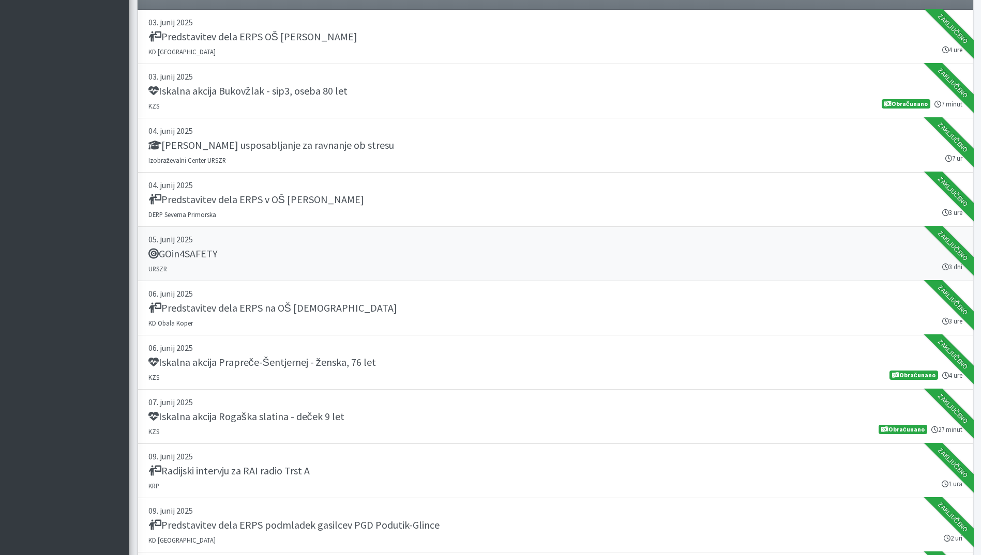
click at [314, 267] on link "05. junij 2025 GOin4SAFETY URSZR 3 dni Zaključeno" at bounding box center [555, 254] width 835 height 54
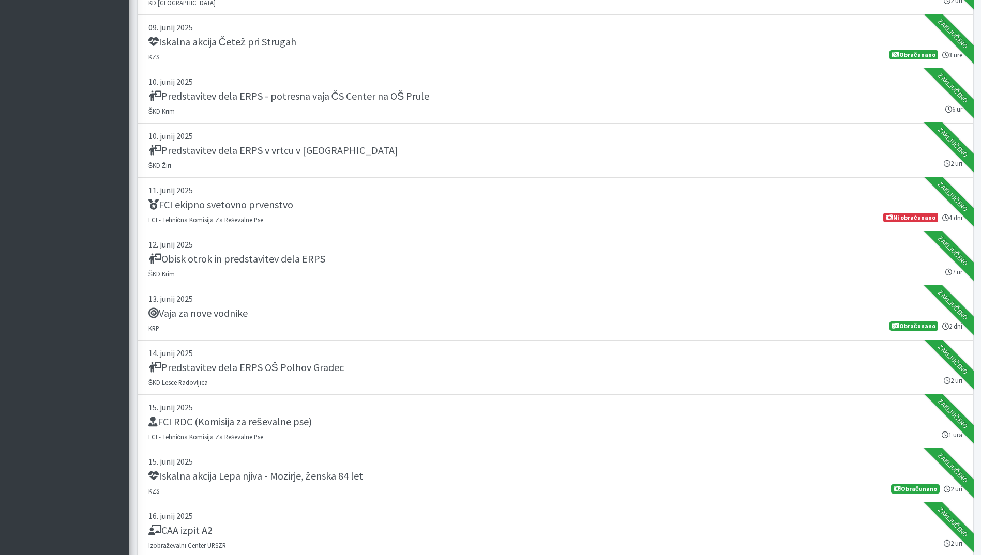
scroll to position [8743, 0]
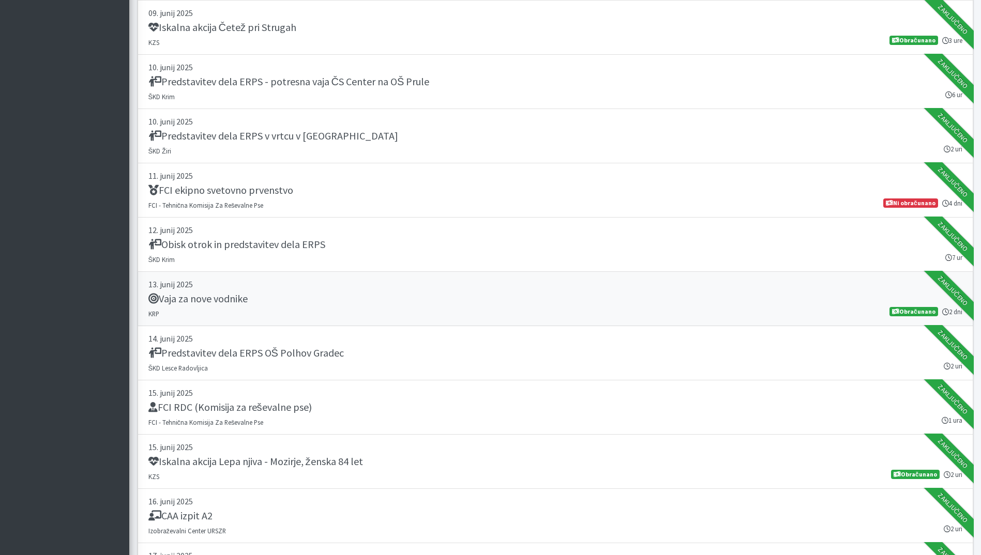
click at [267, 316] on link "13. junij 2025 Vaja za nove vodnike KRP 2 dni Obračunano" at bounding box center [555, 299] width 835 height 54
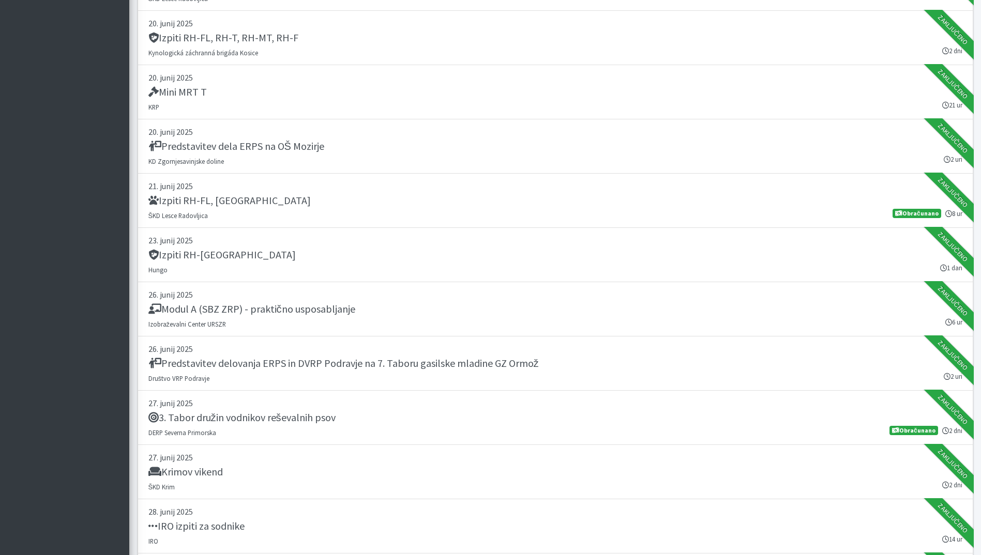
scroll to position [9909, 0]
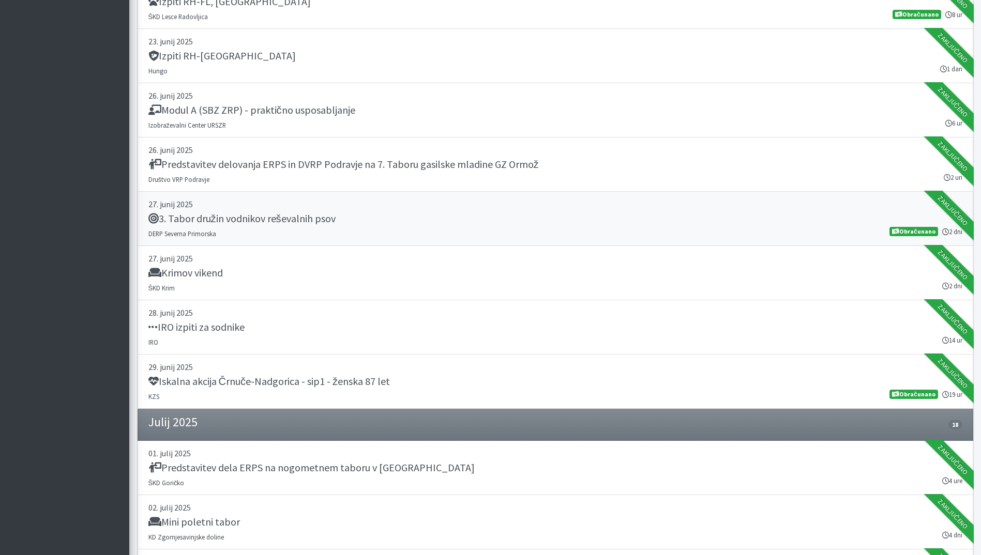
click at [287, 217] on h5 "3. Tabor družin vodnikov reševalnih psov" at bounding box center [241, 218] width 187 height 12
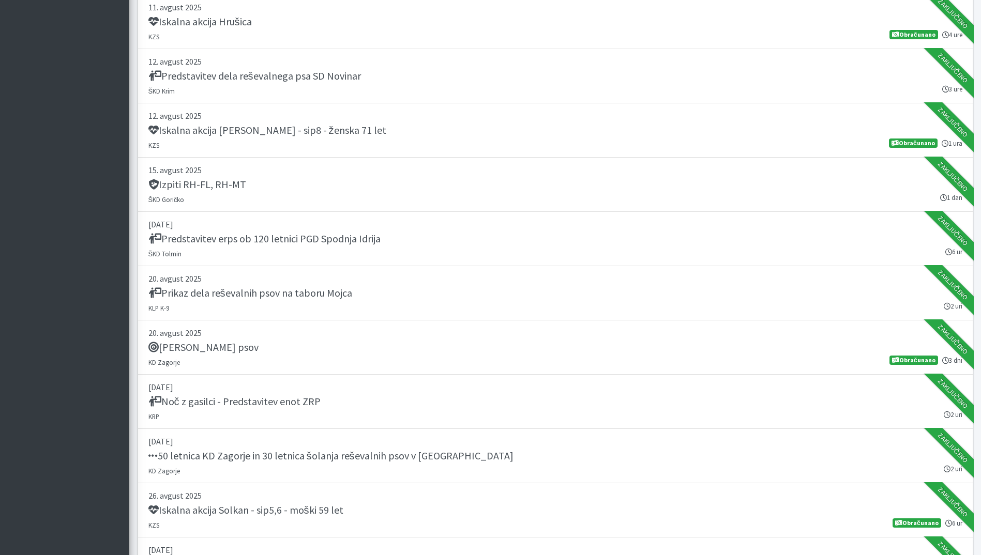
scroll to position [11558, 0]
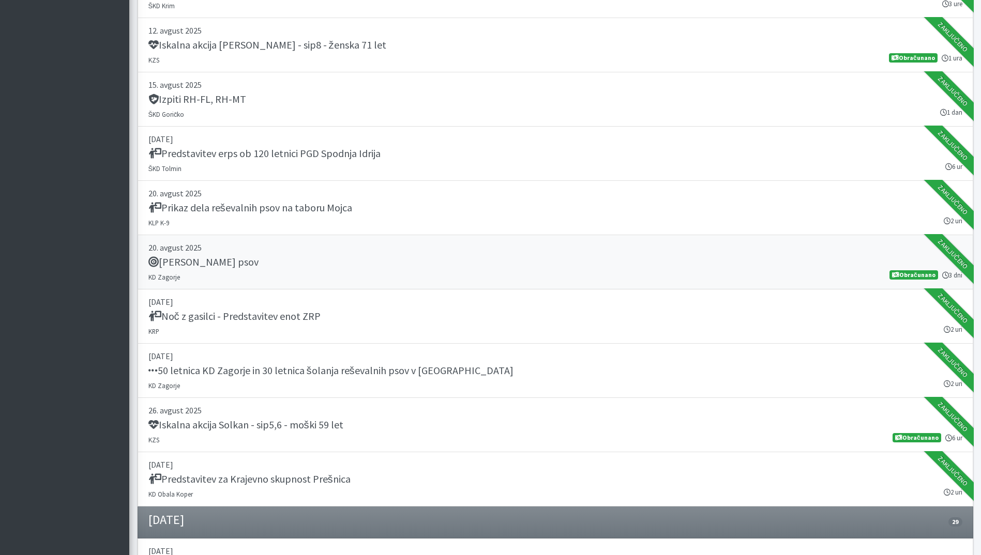
click at [217, 262] on h5 "[PERSON_NAME] psov" at bounding box center [203, 262] width 110 height 12
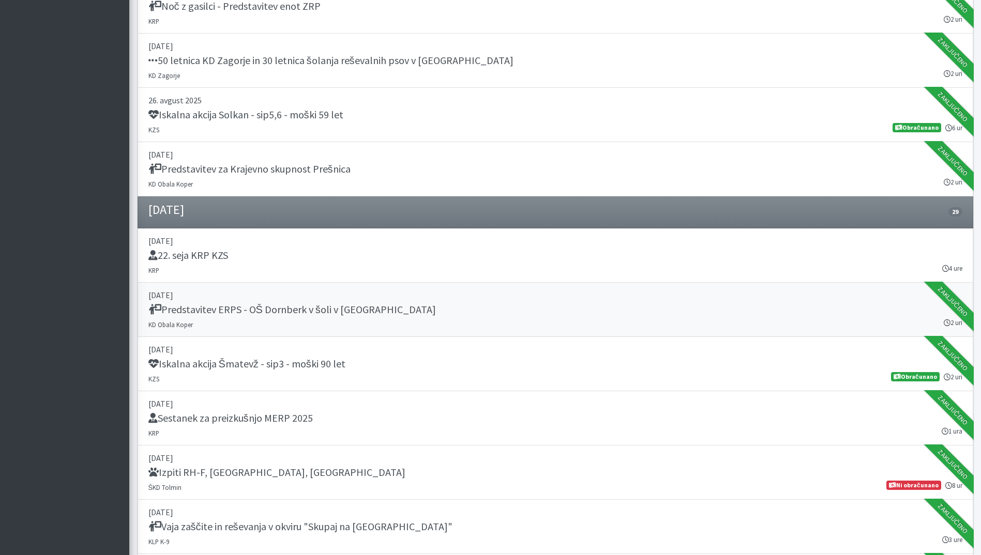
scroll to position [12178, 0]
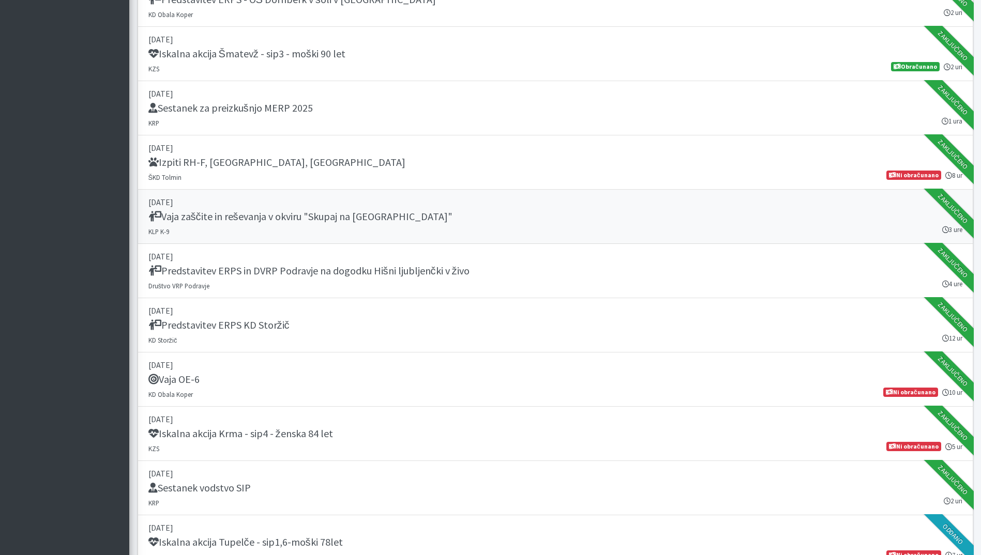
click at [337, 192] on link "06. september 2025 Vaja zaščite in reševanja v okviru "Skupaj na Lisco" KLP K-9…" at bounding box center [555, 217] width 835 height 54
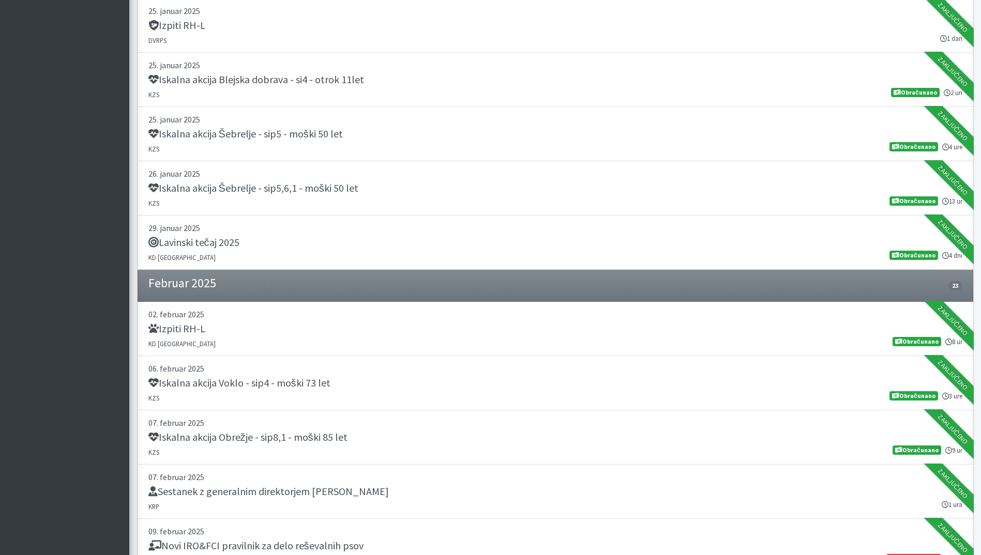
scroll to position [0, 0]
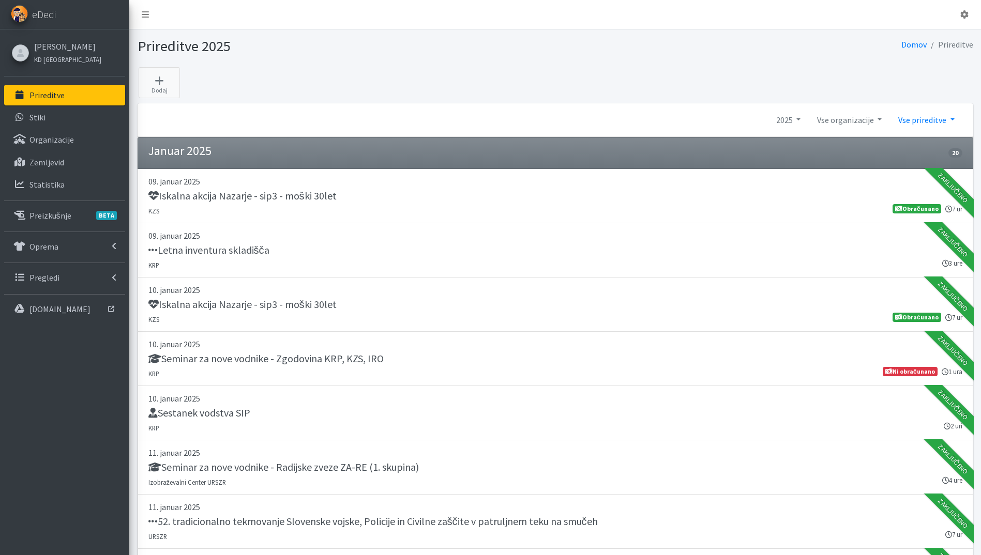
click at [931, 115] on link "Vse prireditve" at bounding box center [926, 120] width 72 height 21
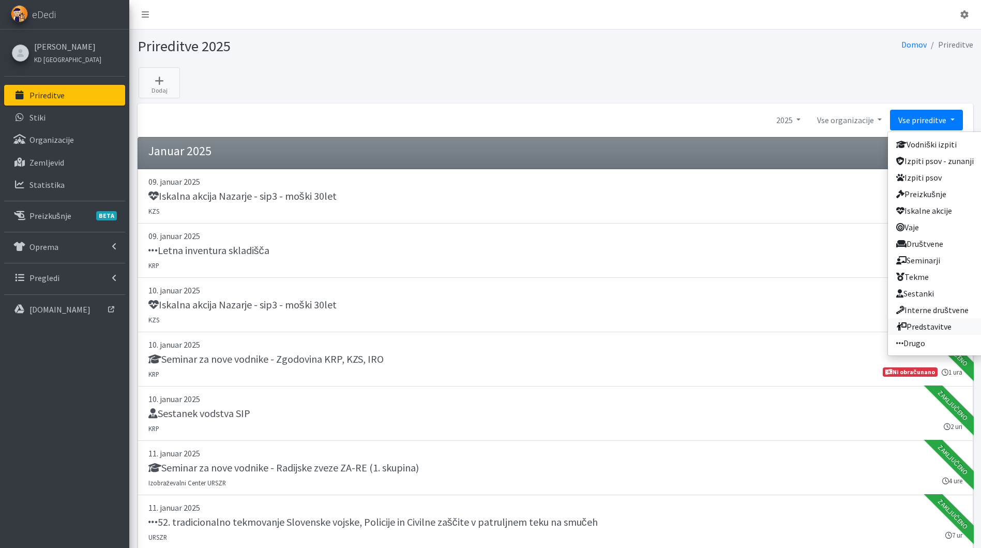
click at [952, 321] on link "Predstavitve" at bounding box center [935, 326] width 94 height 17
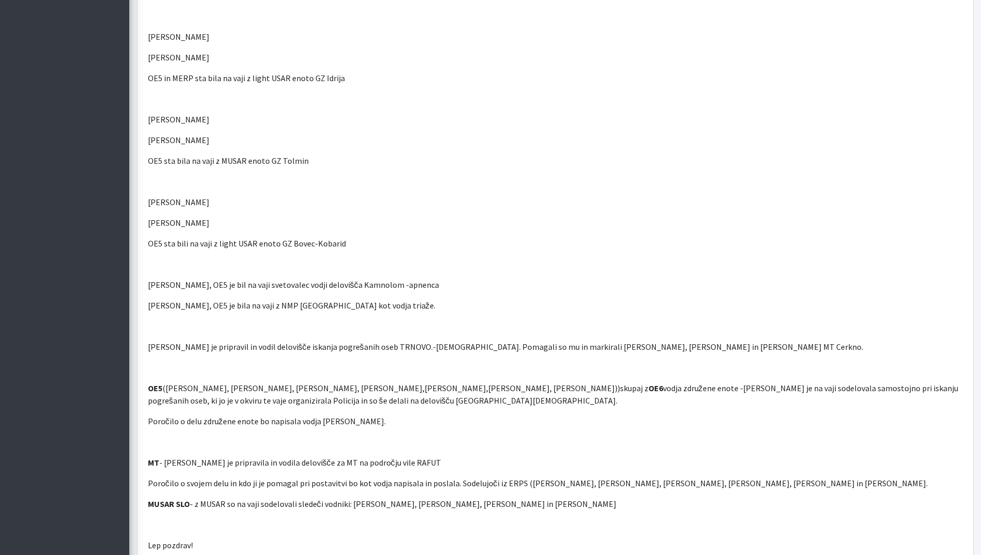
scroll to position [620, 0]
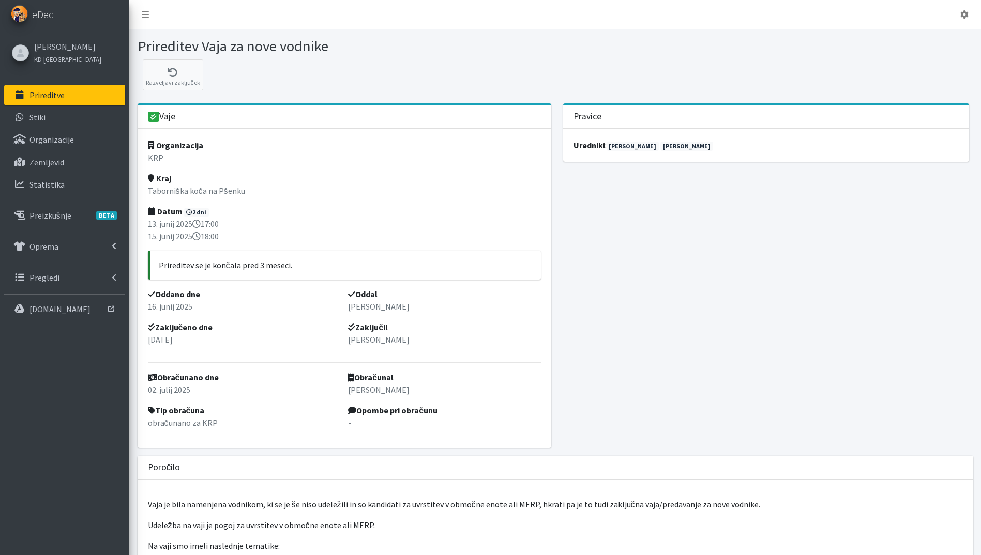
scroll to position [310, 0]
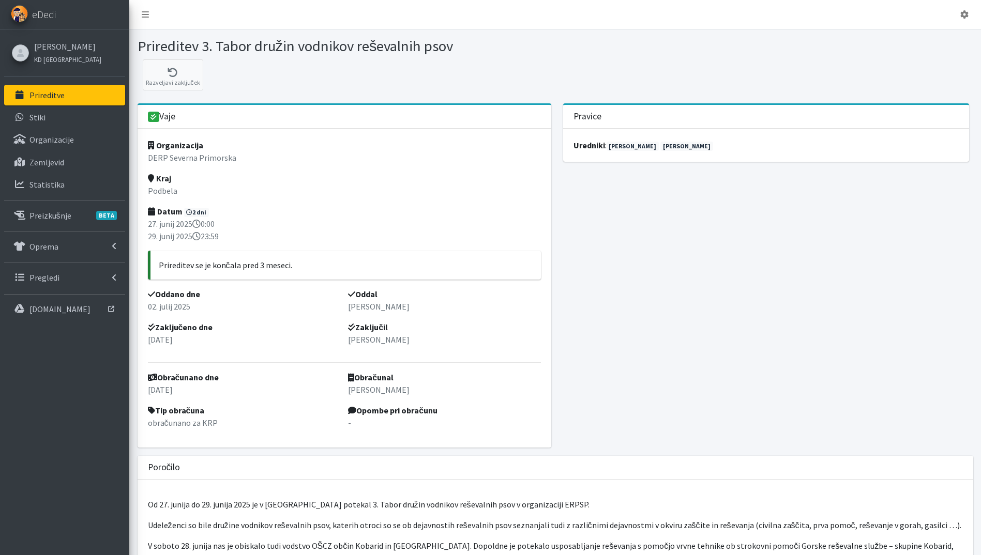
scroll to position [310, 0]
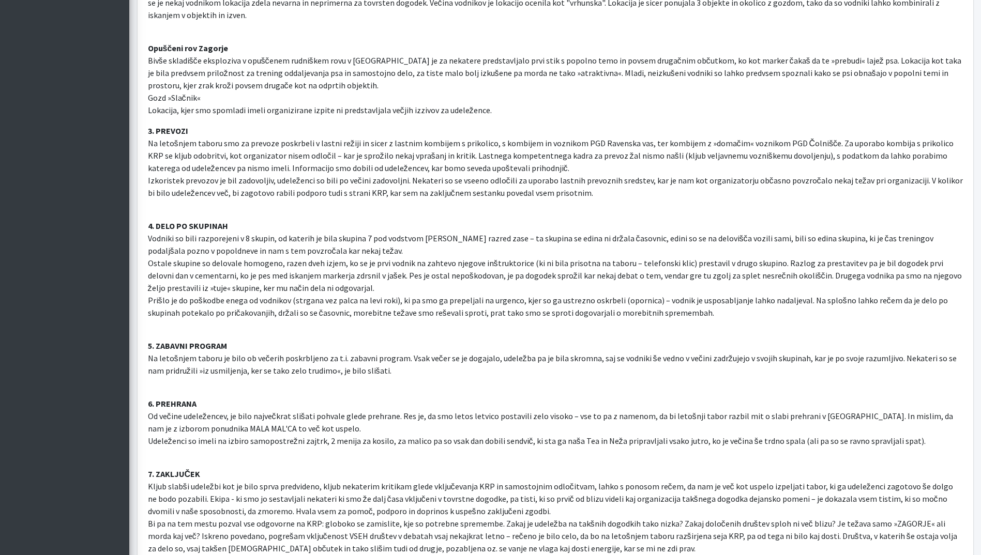
scroll to position [1614, 0]
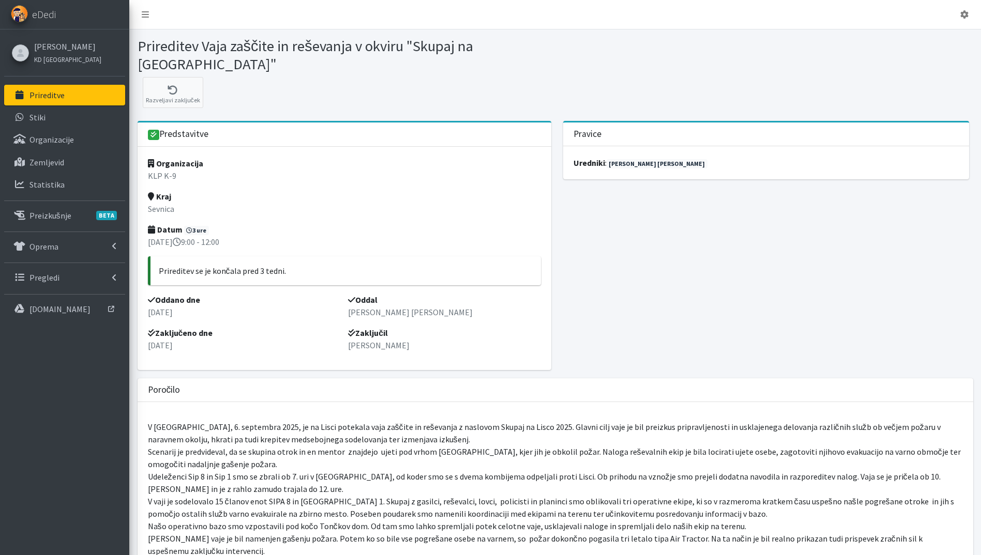
scroll to position [310, 0]
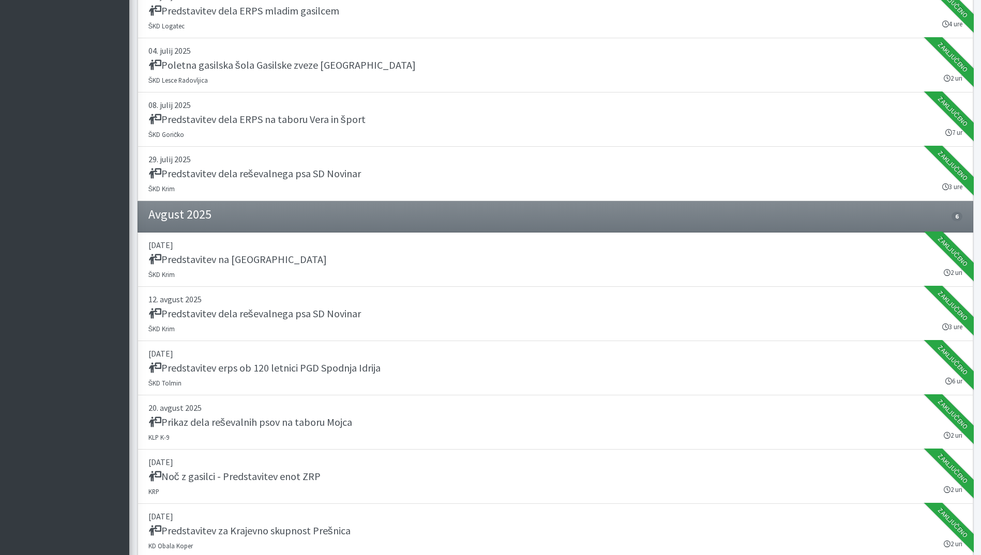
scroll to position [2578, 0]
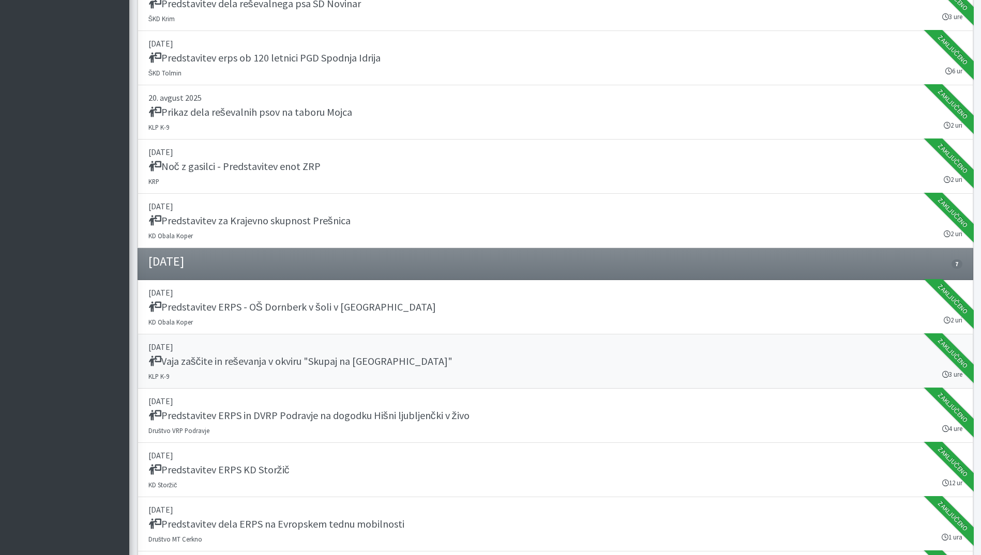
click at [471, 359] on div "Vaja zaščite in reševanja v okviru "Skupaj na Lisco"" at bounding box center [555, 362] width 814 height 14
click at [429, 401] on p "[DATE]" at bounding box center [555, 401] width 814 height 12
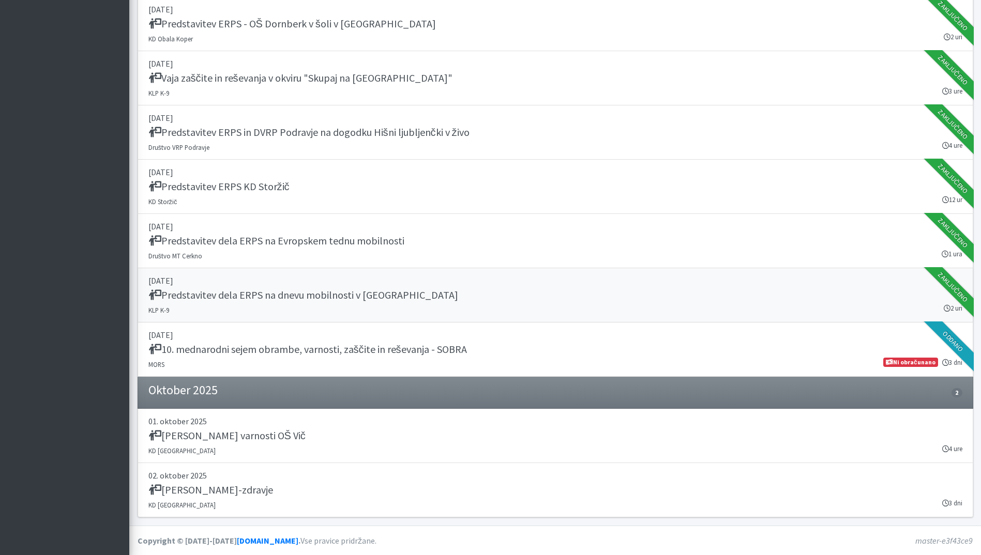
click at [349, 295] on h5 "Predstavitev dela ERPS na dnevu mobilnosti v Novem Mestu" at bounding box center [303, 295] width 310 height 12
click at [309, 329] on p "24. september 2025" at bounding box center [555, 335] width 814 height 12
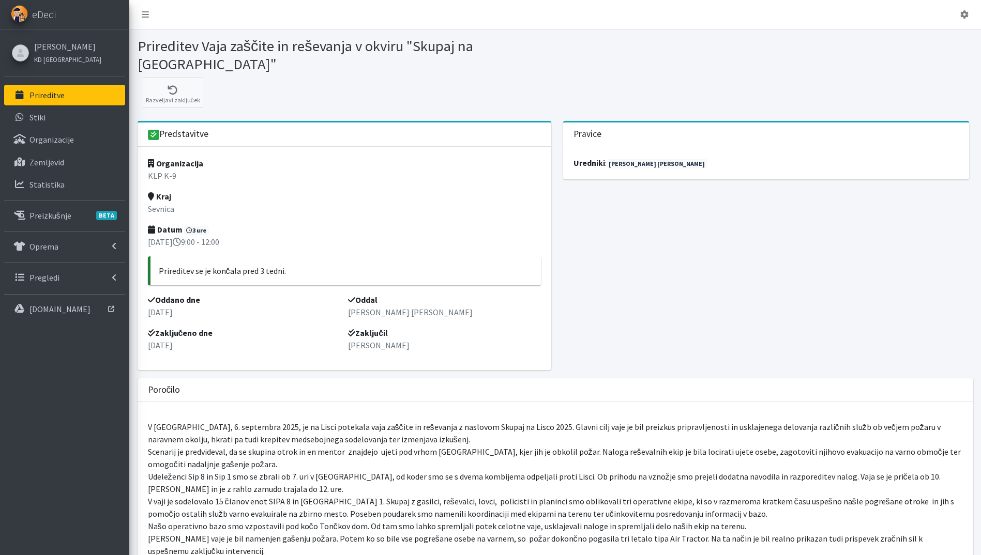
scroll to position [310, 0]
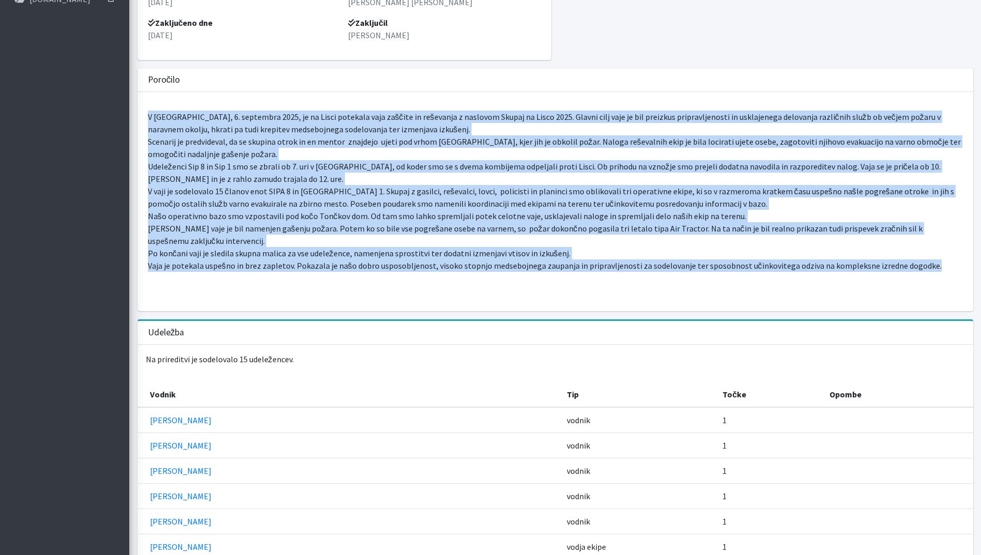
drag, startPoint x: 147, startPoint y: 98, endPoint x: 950, endPoint y: 248, distance: 816.8
click at [950, 248] on div "V soboto, 6. septembra 2025, je na Lisci potekala vaja zaščite in reševanja z n…" at bounding box center [555, 201] width 835 height 219
copy p "V soboto, 6. septembra 2025, je na Lisci potekala vaja zaščite in reševanja z n…"
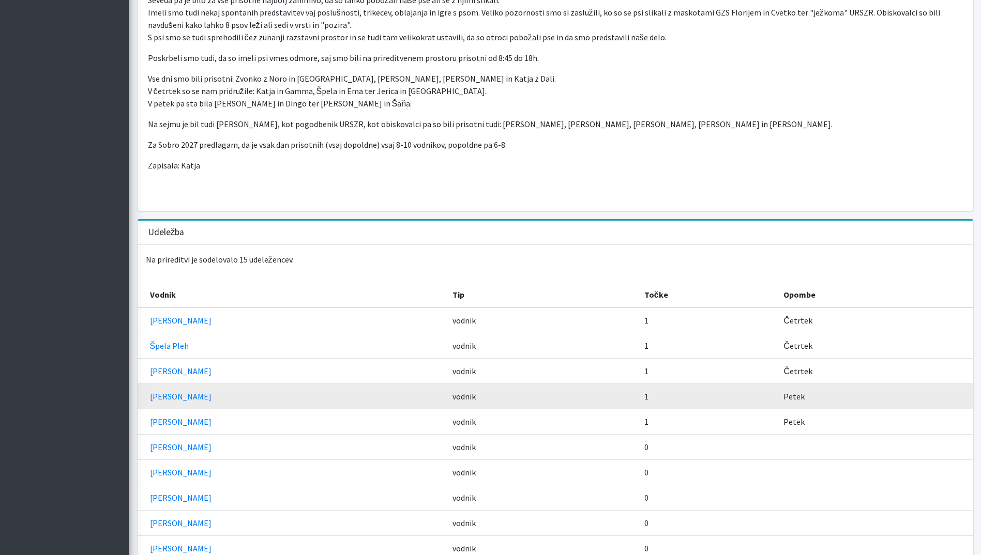
scroll to position [310, 0]
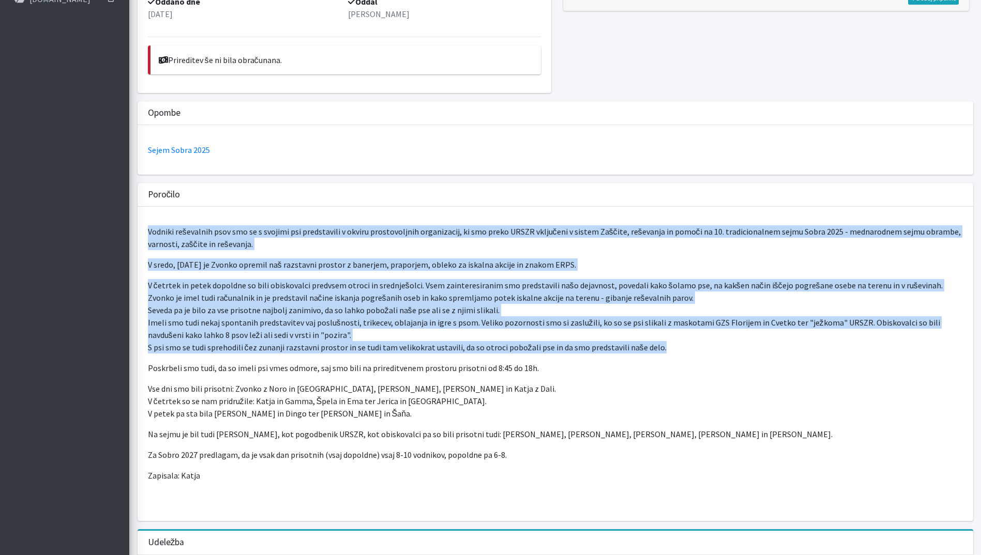
drag, startPoint x: 148, startPoint y: 229, endPoint x: 667, endPoint y: 352, distance: 533.5
click at [667, 352] on div "Vodniki reševalnih psov smo se s svojimi psi predstavili v okviru prostovoljnih…" at bounding box center [555, 364] width 835 height 314
copy div "Loremip dolorsitam cons adi el s doeiusm tem incididuntu l etdolo magnaaliquaen…"
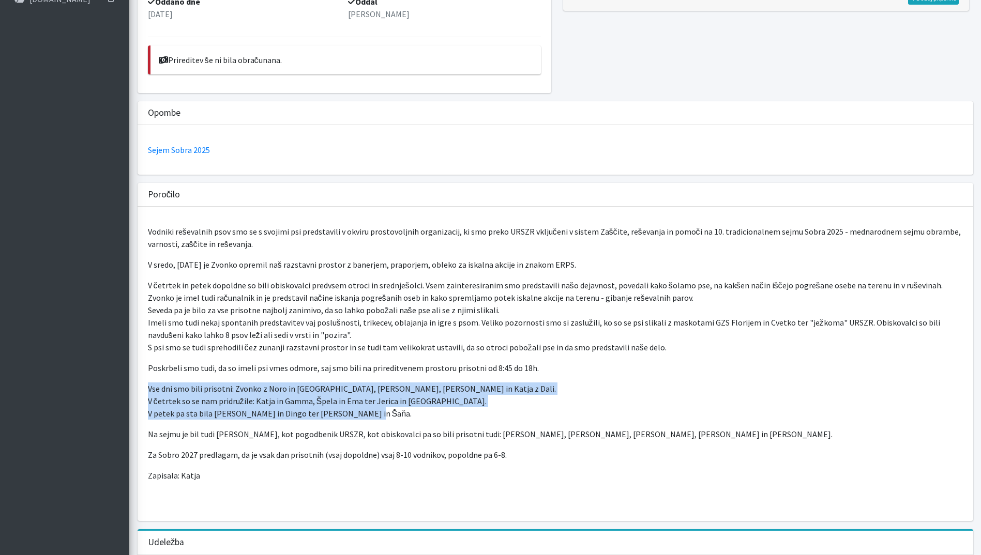
drag, startPoint x: 355, startPoint y: 418, endPoint x: 130, endPoint y: 388, distance: 226.4
click at [130, 388] on div "Predstavitve Organizacija MORS Kraj [GEOGRAPHIC_DATA] Datum 3 dni [DATE] 15:00 …" at bounding box center [555, 425] width 852 height 1228
copy p "Vse dni smo bili prisotni: Zvonko z Noro in [GEOGRAPHIC_DATA], [PERSON_NAME], […"
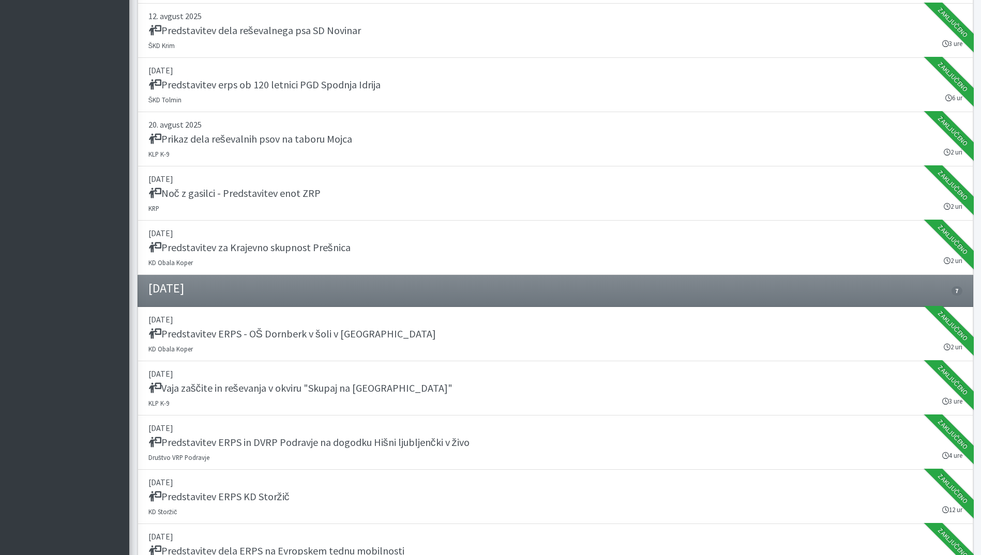
scroll to position [2241, 0]
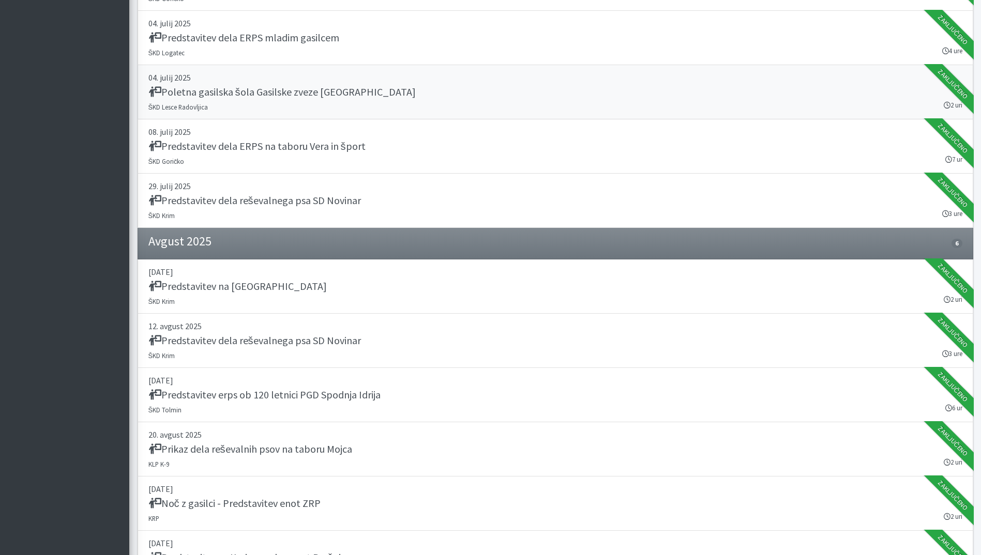
click at [518, 99] on div "Poletna gasilska šola Gasilske zveze [GEOGRAPHIC_DATA]" at bounding box center [555, 93] width 814 height 14
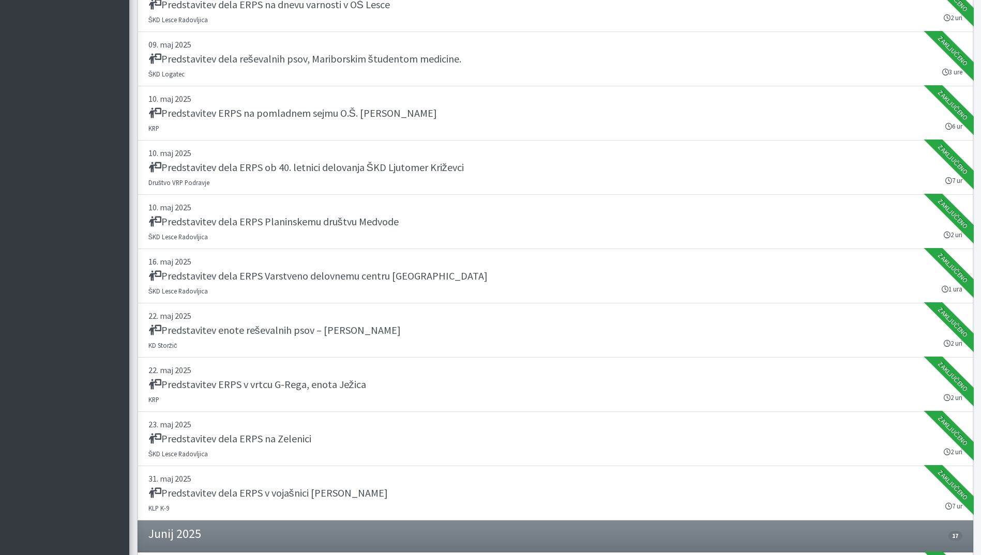
scroll to position [0, 0]
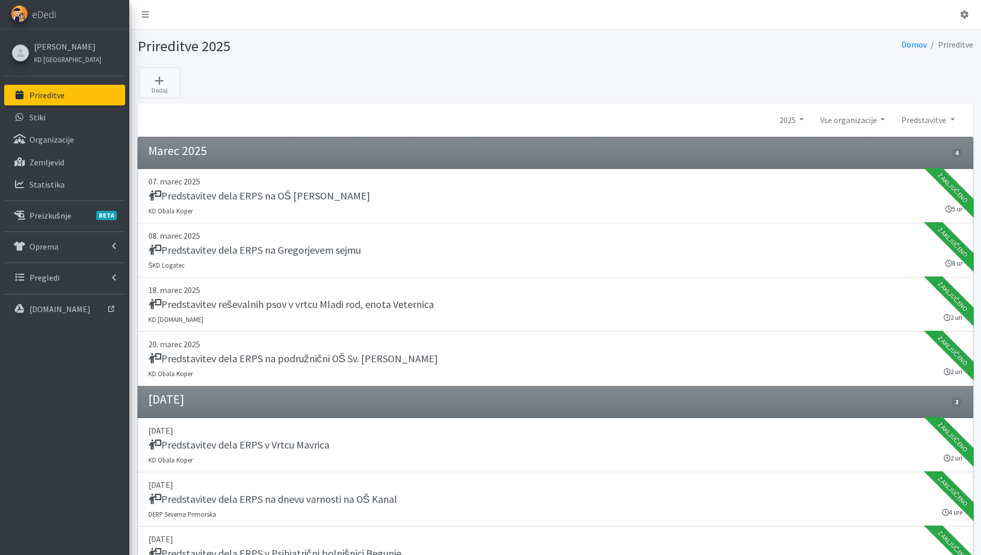
click at [68, 89] on link "Prireditve" at bounding box center [64, 95] width 121 height 21
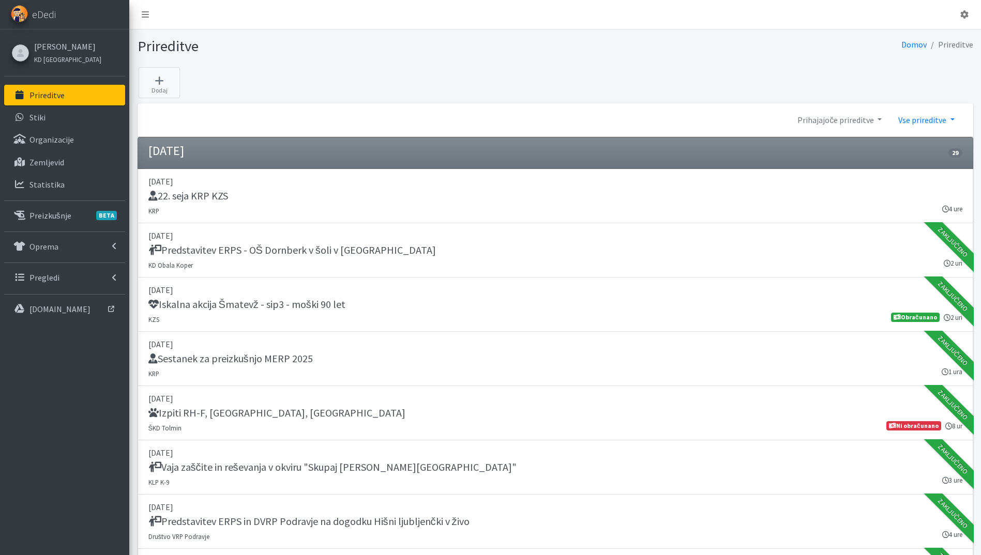
click at [915, 126] on link "Vse prireditve" at bounding box center [926, 120] width 72 height 21
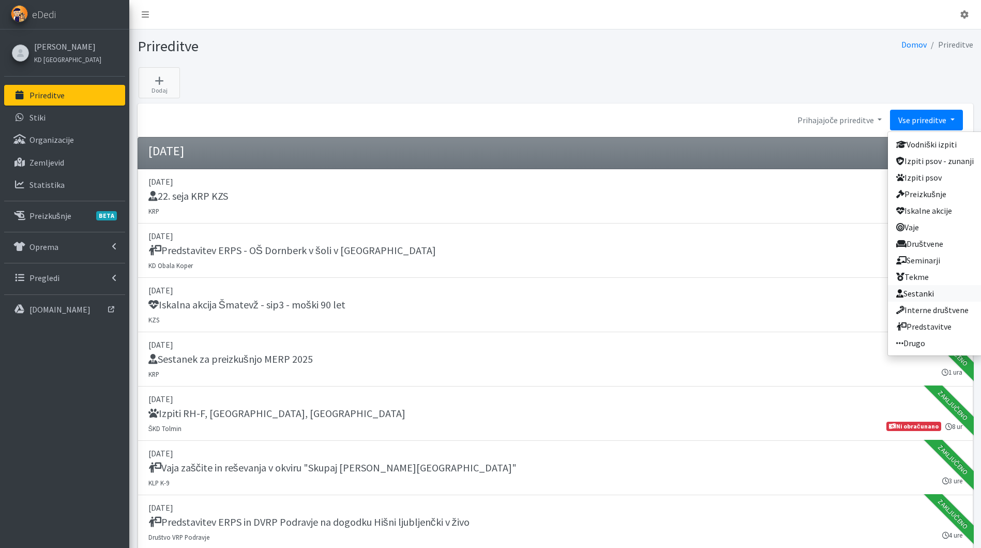
click at [946, 291] on link "Sestanki" at bounding box center [935, 293] width 94 height 17
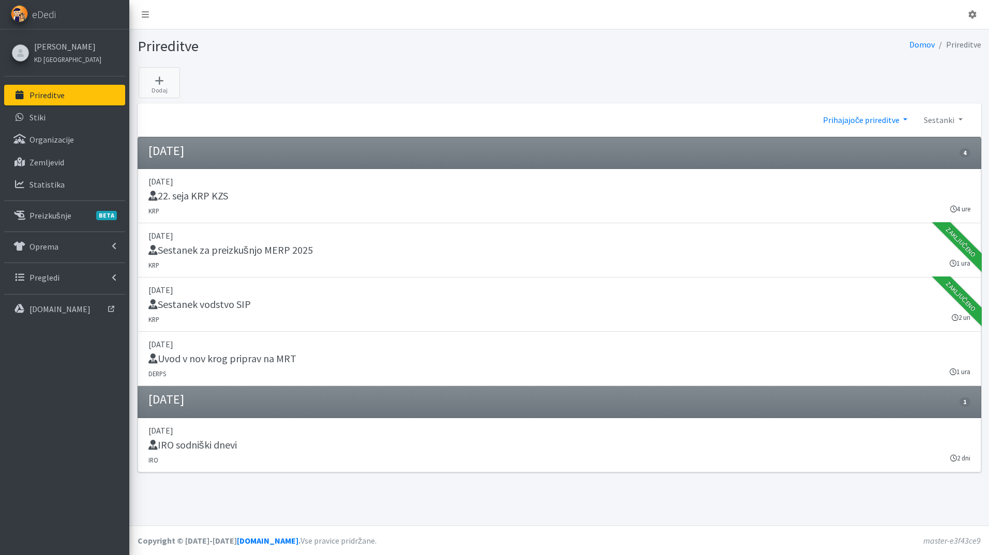
click at [885, 123] on link "Prihajajoče prireditve" at bounding box center [864, 120] width 101 height 21
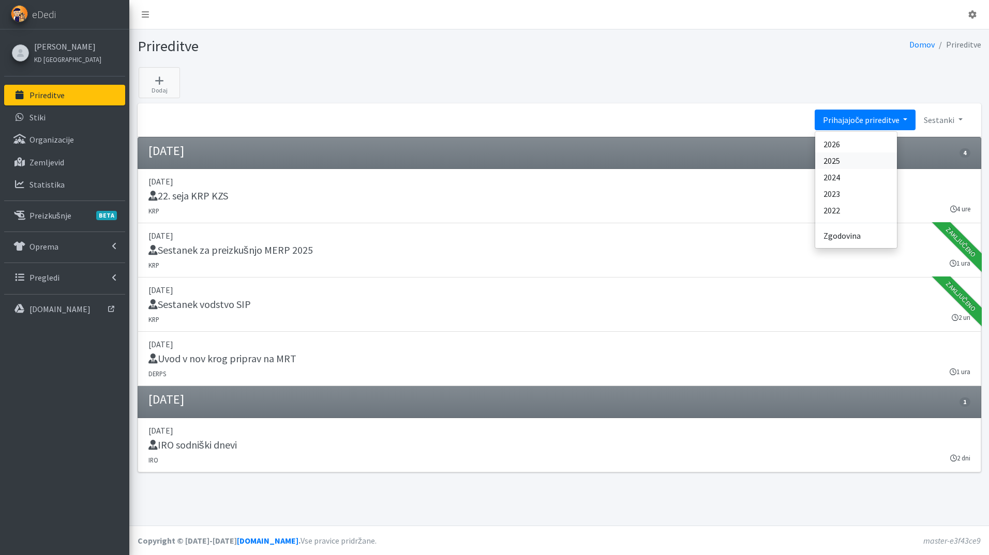
click at [852, 163] on link "2025" at bounding box center [856, 161] width 82 height 17
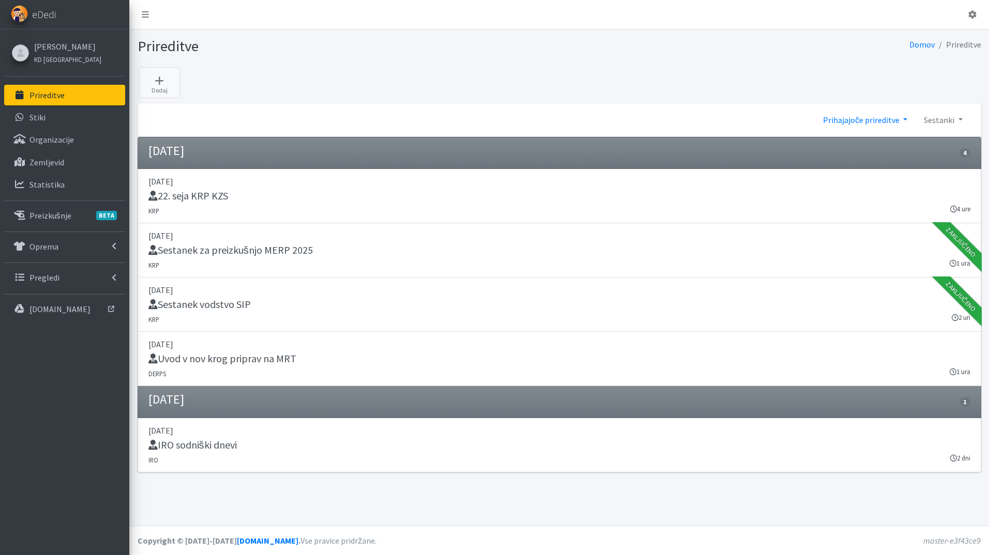
click at [869, 118] on link "Prihajajoče prireditve" at bounding box center [864, 120] width 101 height 21
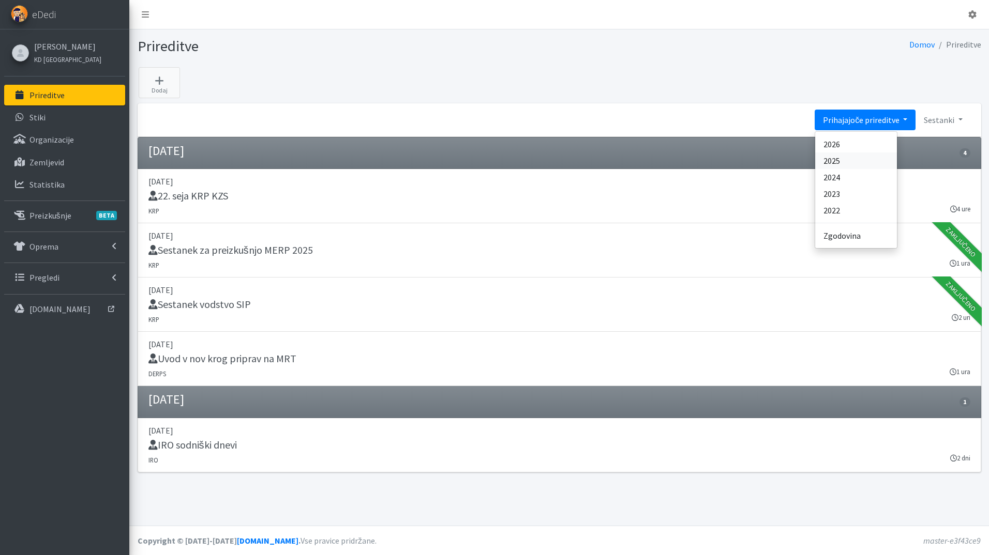
click at [873, 161] on link "2025" at bounding box center [856, 161] width 82 height 17
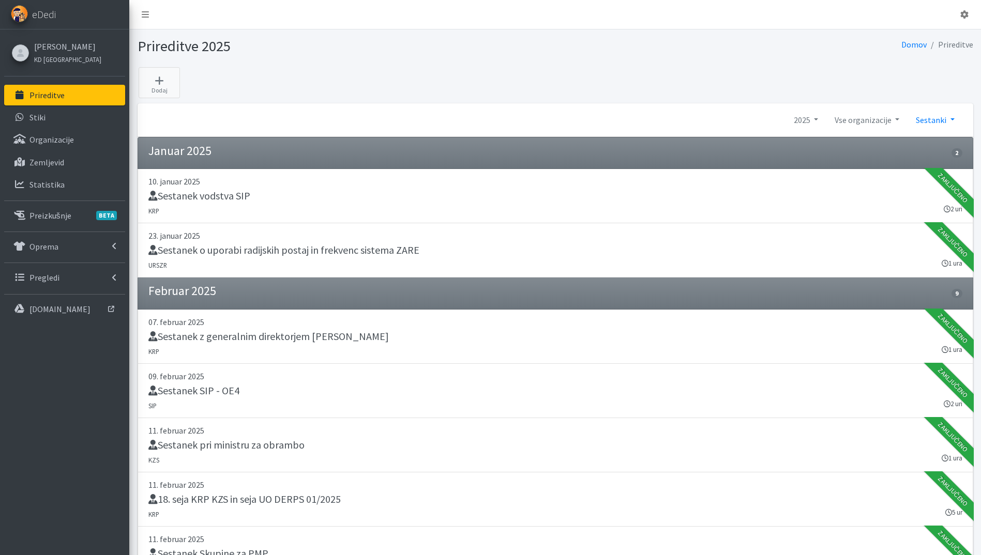
click at [943, 119] on link "Sestanki" at bounding box center [934, 120] width 55 height 21
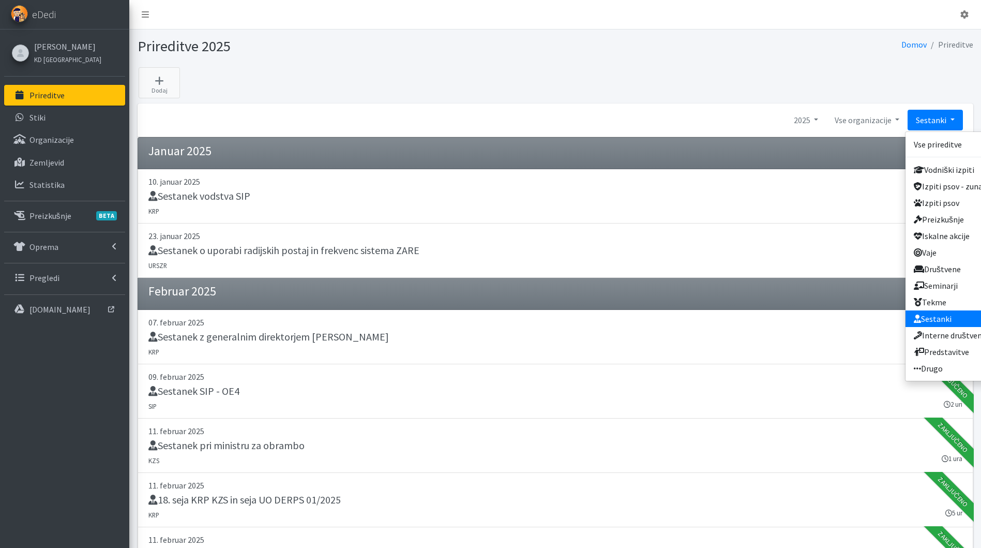
click at [951, 315] on link "Sestanki" at bounding box center [952, 318] width 94 height 17
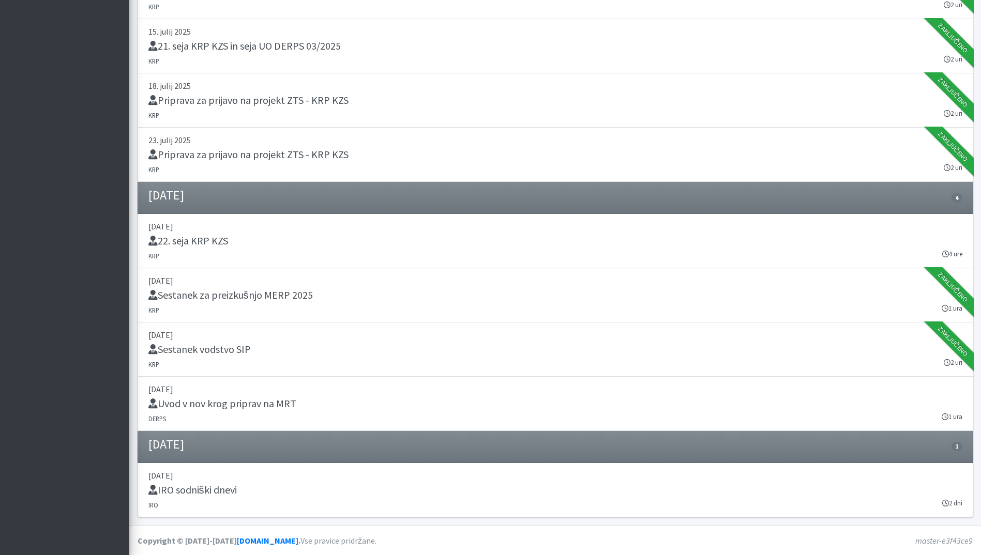
scroll to position [1443, 0]
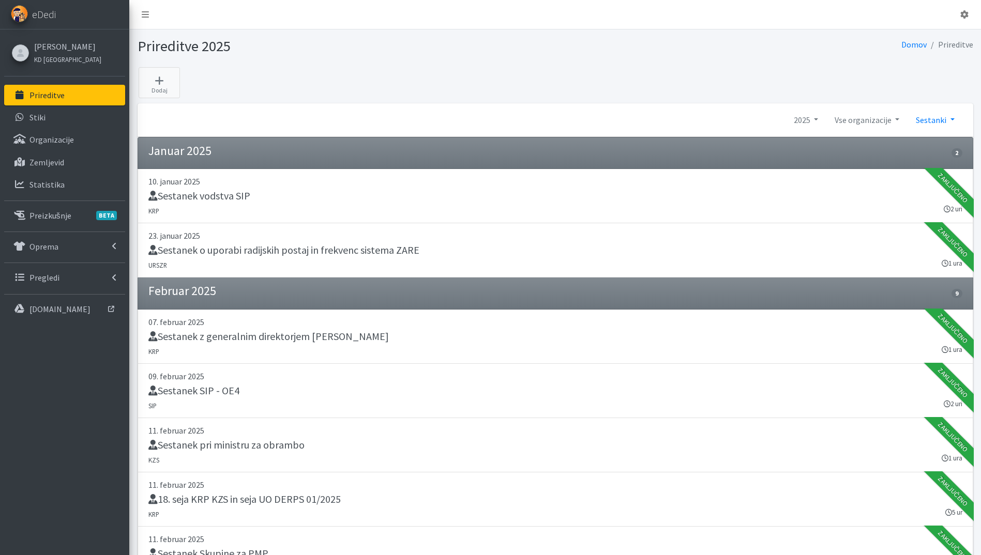
click at [931, 118] on link "Sestanki" at bounding box center [934, 120] width 55 height 21
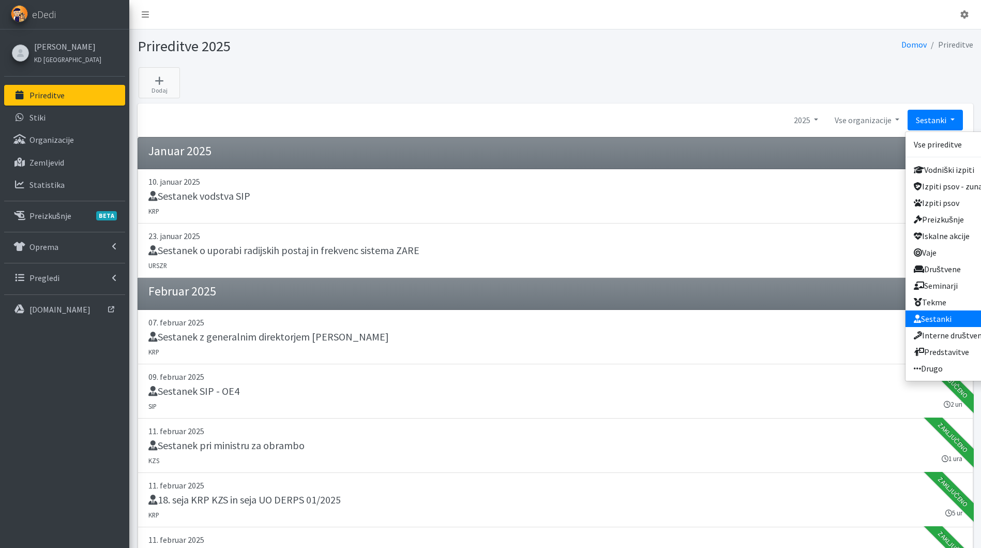
click at [51, 93] on p "Prireditve" at bounding box center [46, 95] width 35 height 10
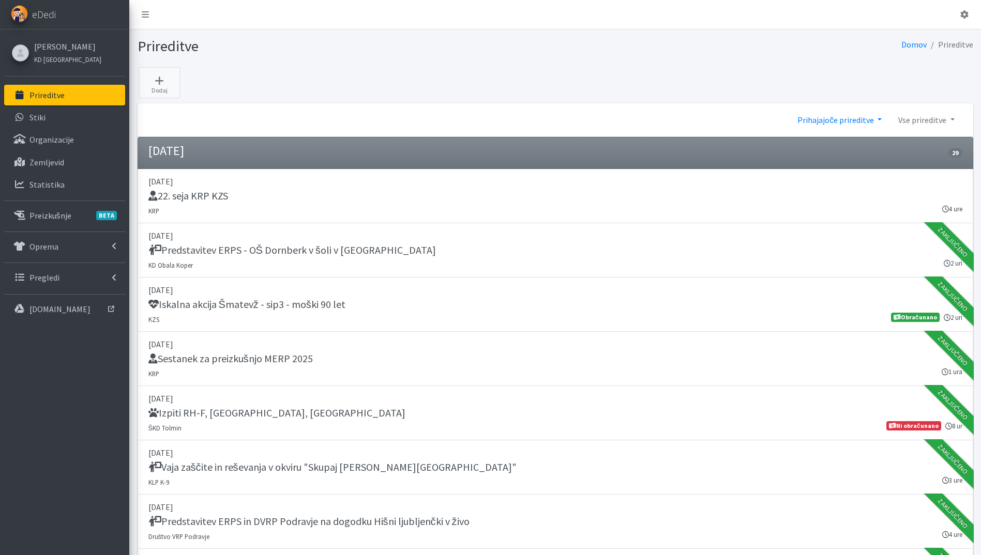
click at [828, 116] on link "Prihajajoče prireditve" at bounding box center [839, 120] width 101 height 21
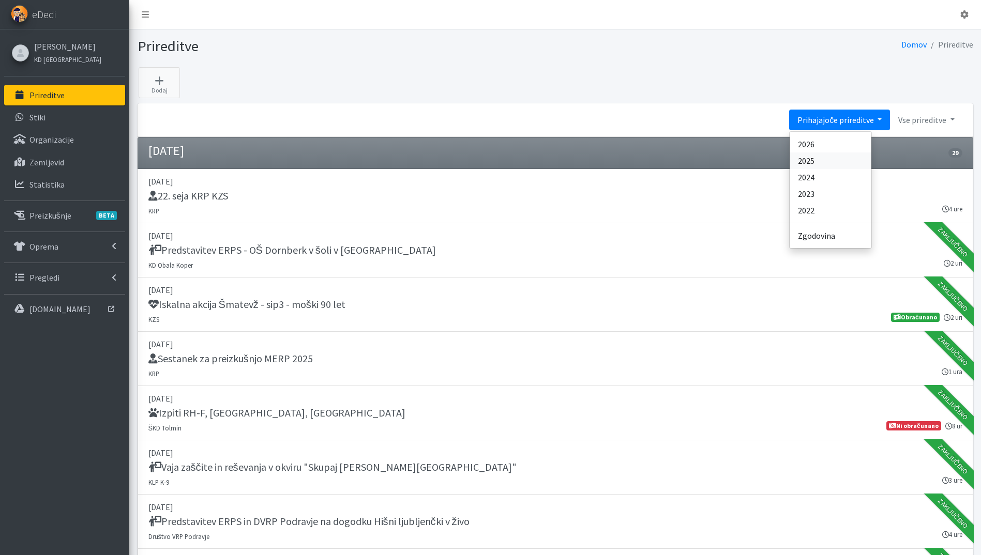
click at [826, 161] on link "2025" at bounding box center [830, 161] width 82 height 17
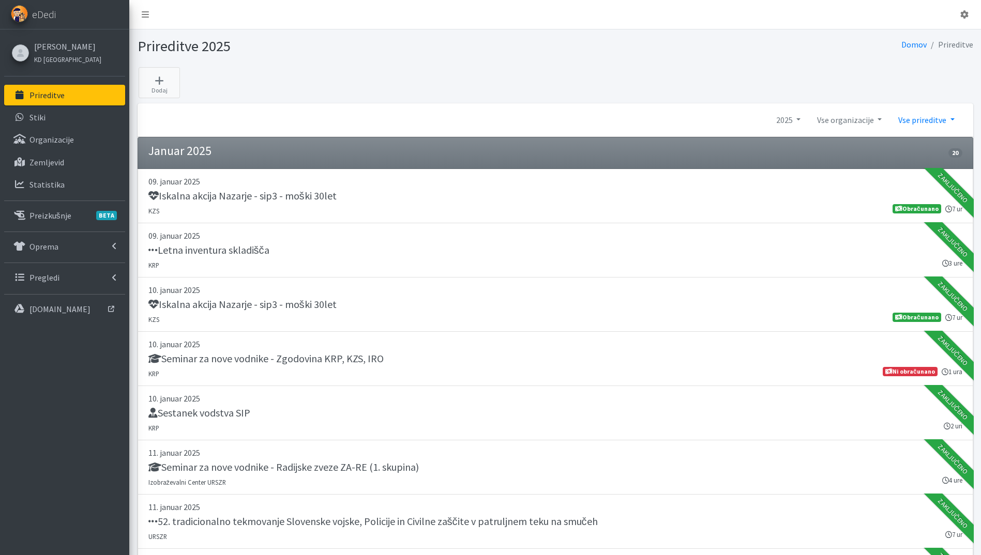
click at [929, 116] on link "Vse prireditve" at bounding box center [926, 120] width 72 height 21
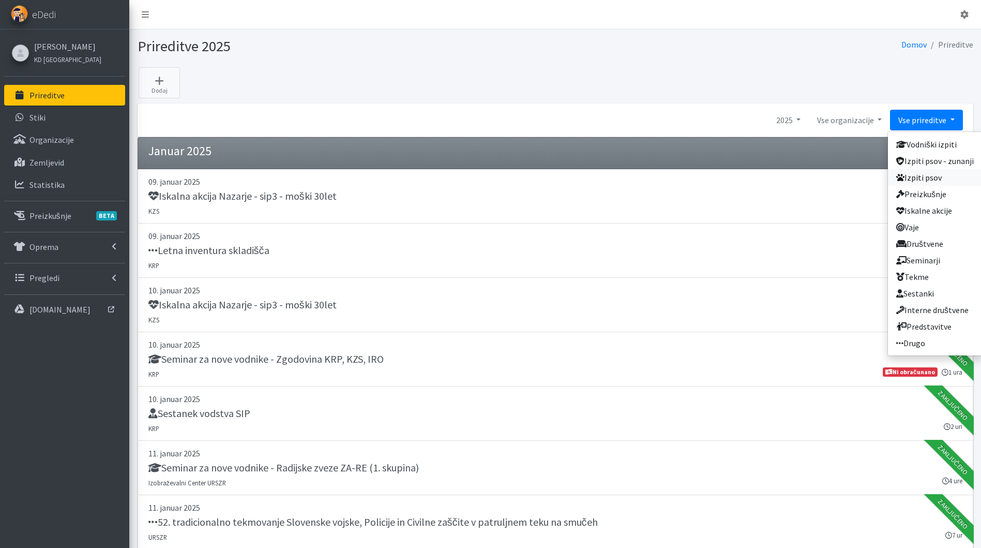
click at [941, 179] on link "Izpiti psov" at bounding box center [935, 177] width 94 height 17
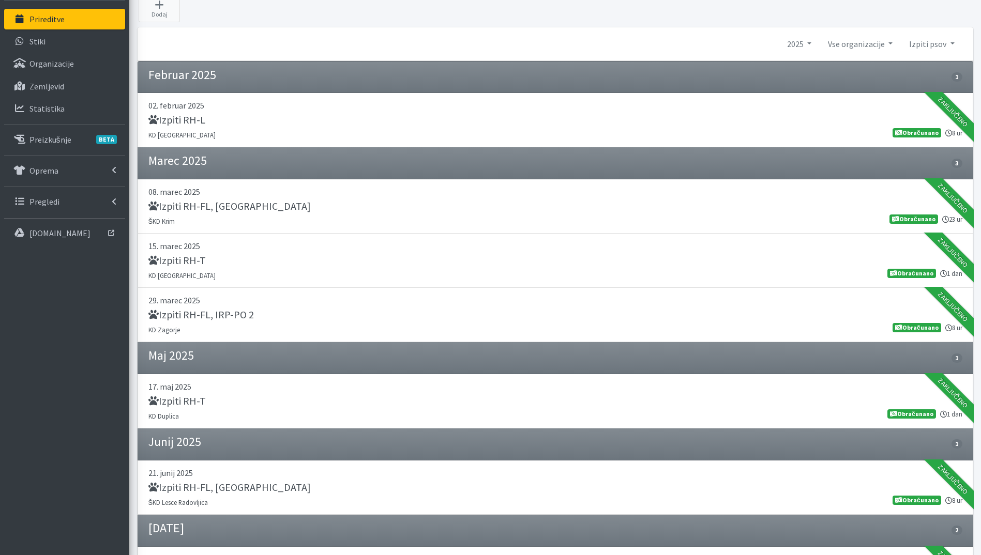
scroll to position [52, 0]
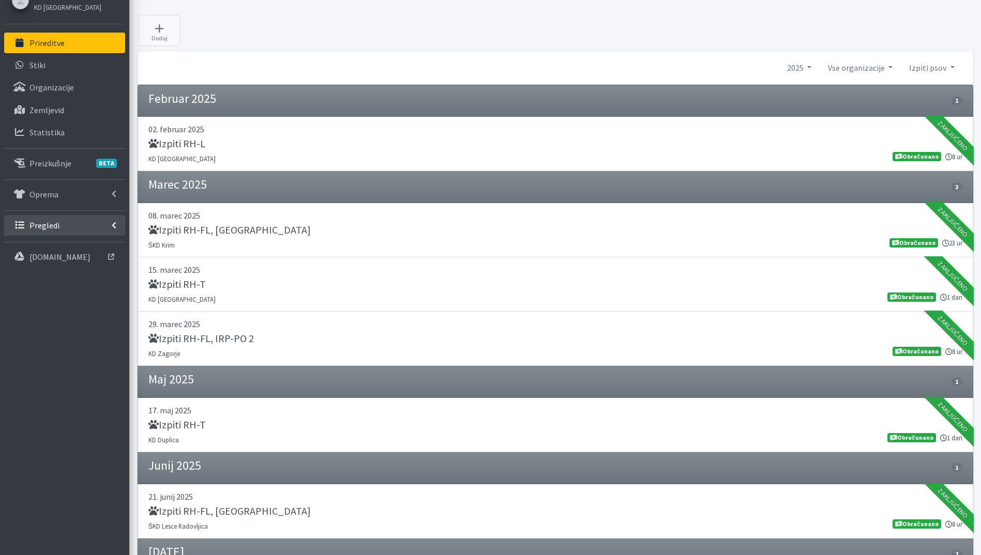
click at [56, 223] on p "Pregledi" at bounding box center [44, 225] width 30 height 10
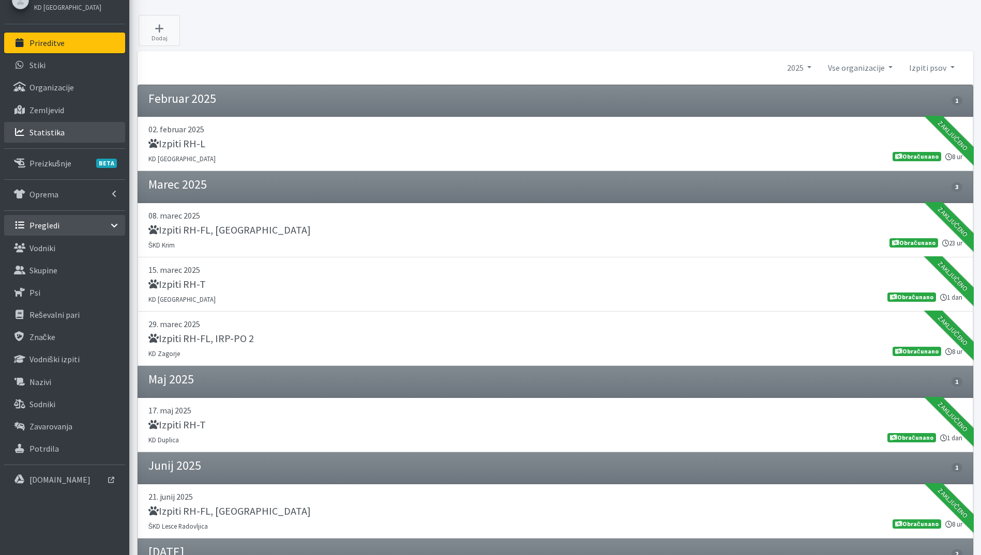
click at [48, 129] on p "Statistika" at bounding box center [46, 132] width 35 height 10
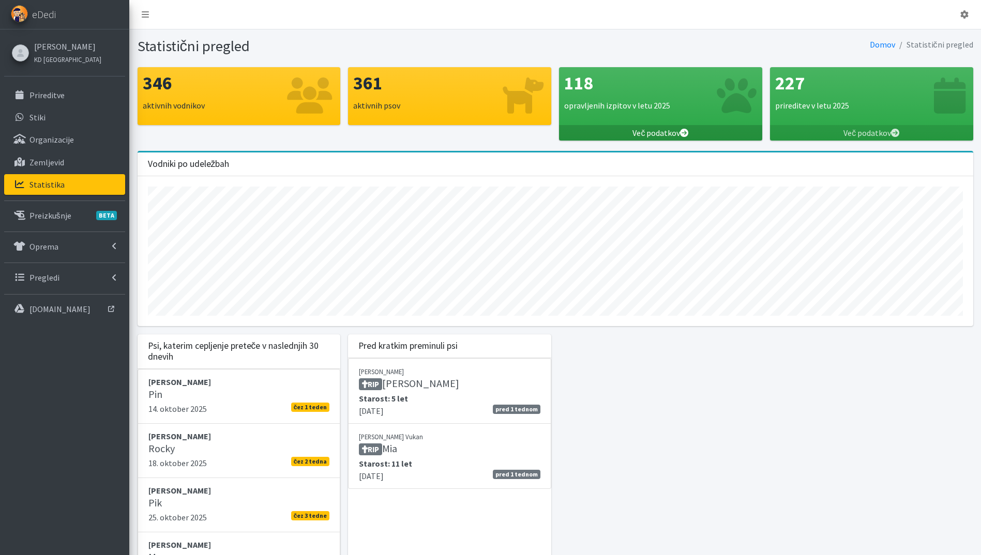
click at [651, 131] on link "Več podatkov" at bounding box center [660, 133] width 203 height 16
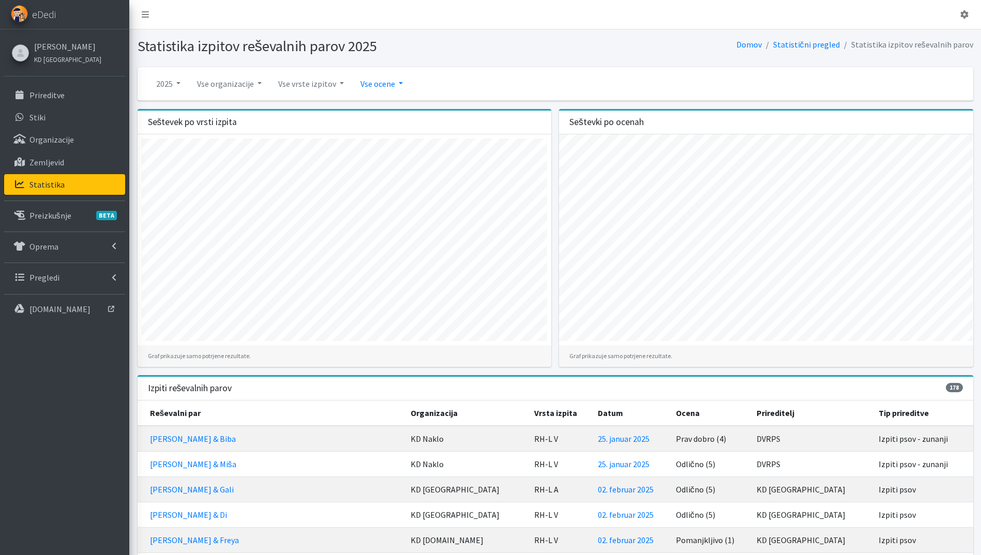
click at [360, 81] on link "Vse ocene" at bounding box center [381, 83] width 59 height 21
click at [407, 113] on link "Samo pozitivne" at bounding box center [394, 108] width 82 height 17
click at [316, 87] on link "Vse vrste izpitov" at bounding box center [311, 83] width 82 height 21
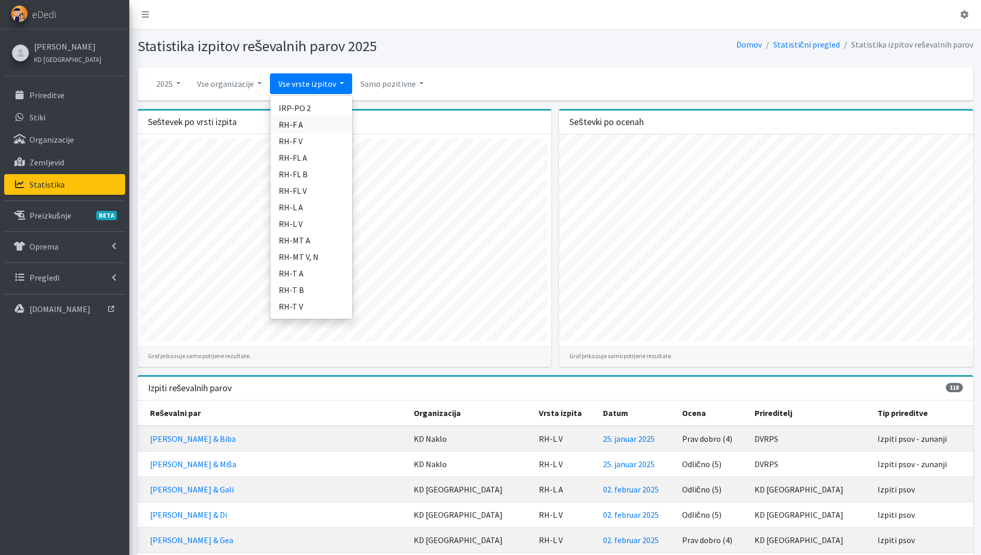
click at [311, 120] on link "RH-F A" at bounding box center [311, 124] width 82 height 17
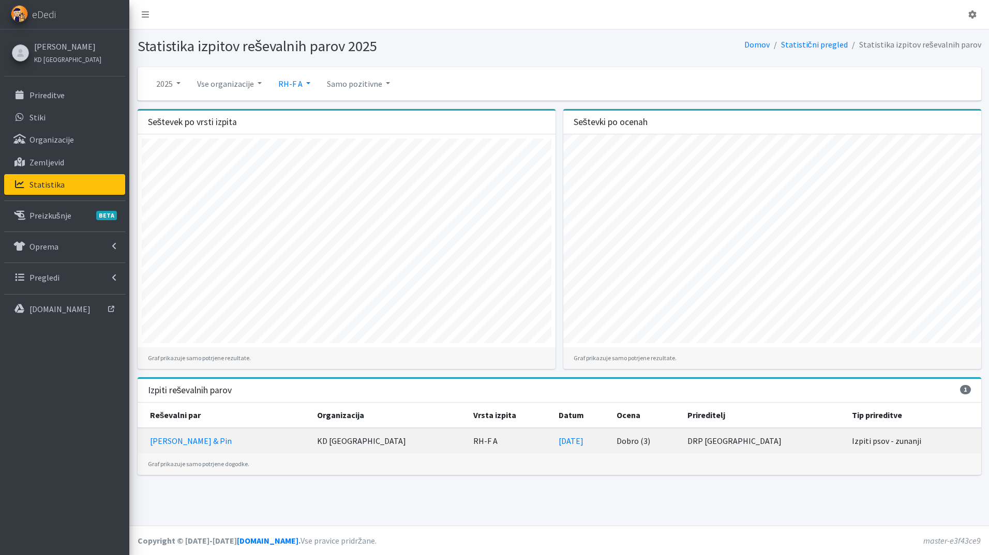
click at [293, 86] on link "RH-F A" at bounding box center [294, 83] width 49 height 21
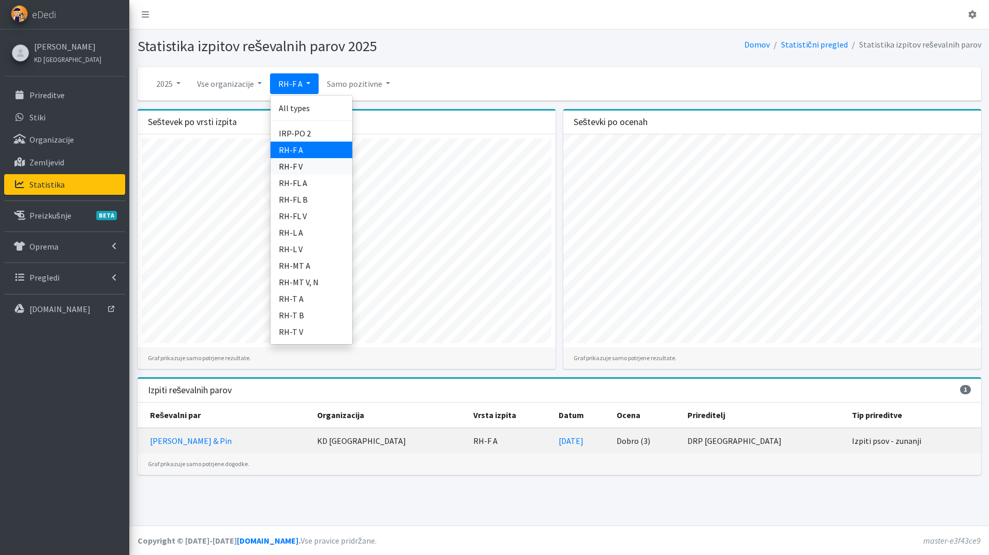
click at [306, 166] on link "RH-F V" at bounding box center [311, 166] width 82 height 17
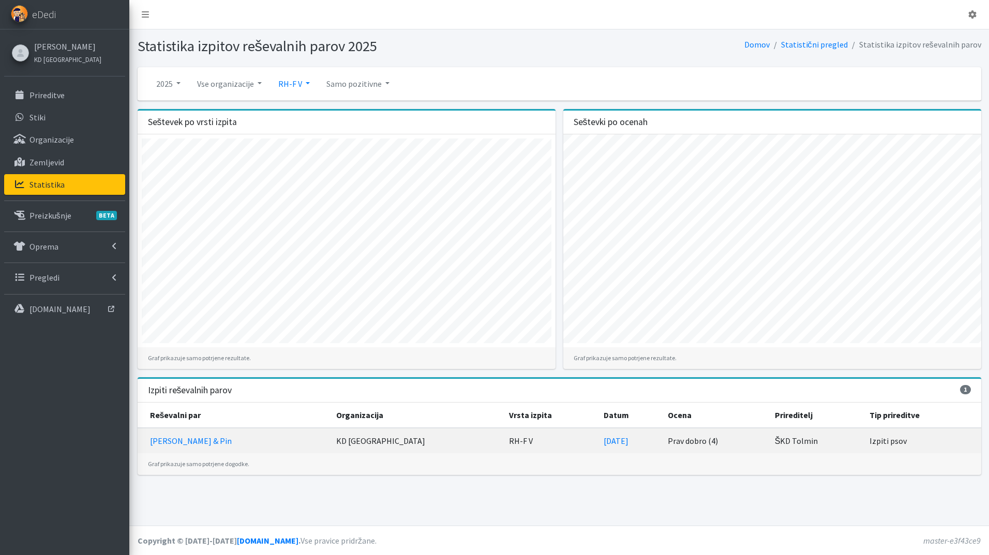
click at [295, 85] on link "RH-F V" at bounding box center [294, 83] width 48 height 21
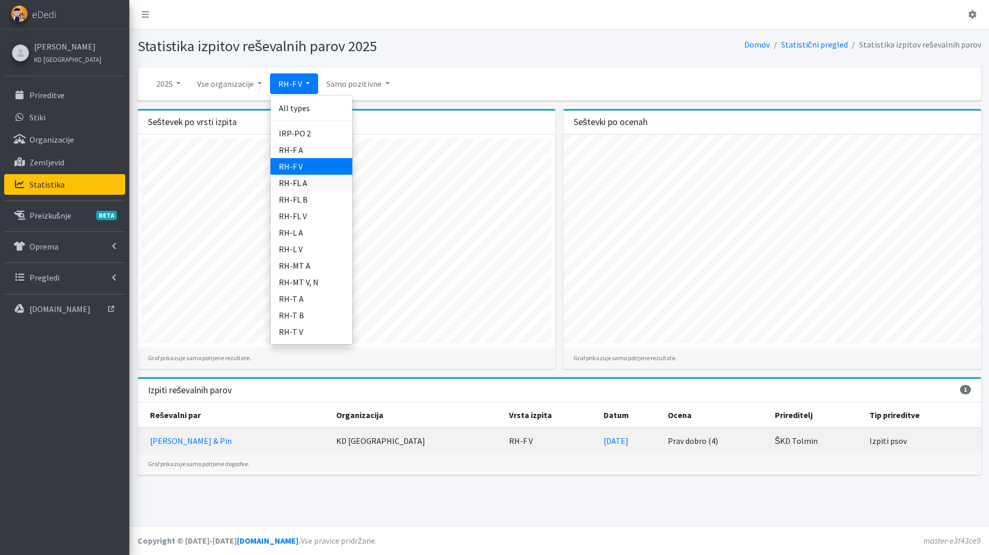
click at [312, 184] on link "RH-FL A" at bounding box center [311, 183] width 82 height 17
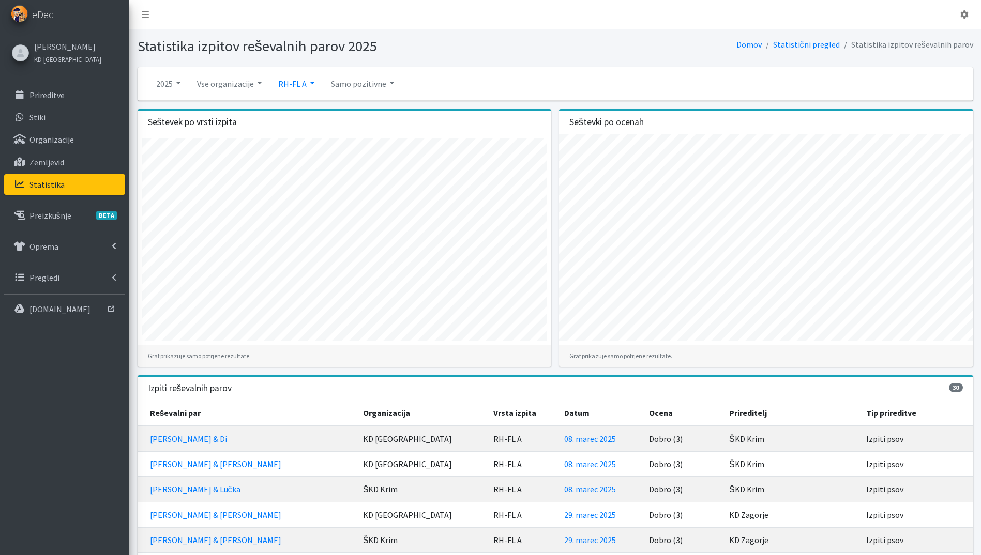
click at [290, 89] on link "RH-FL A" at bounding box center [296, 83] width 53 height 21
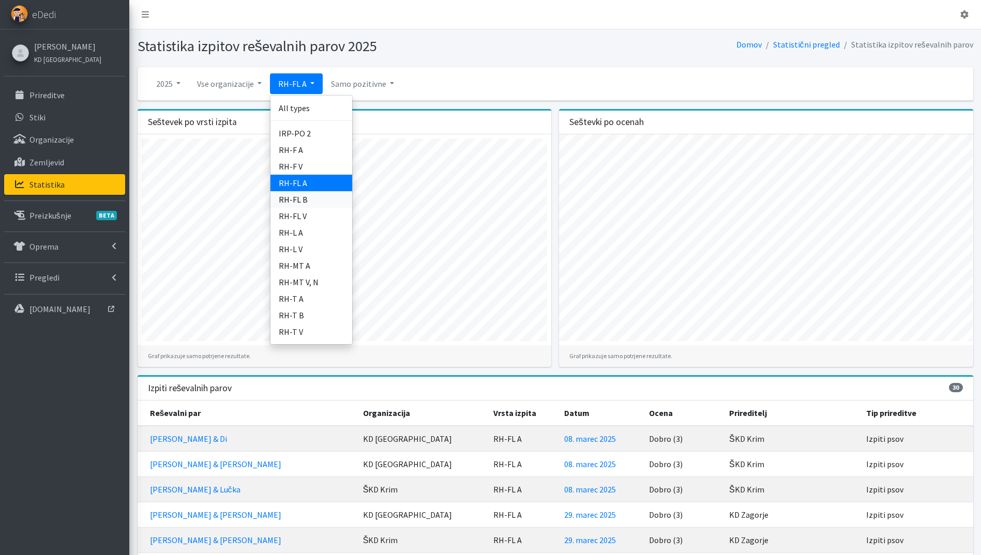
click at [320, 195] on link "RH-FL B" at bounding box center [311, 199] width 82 height 17
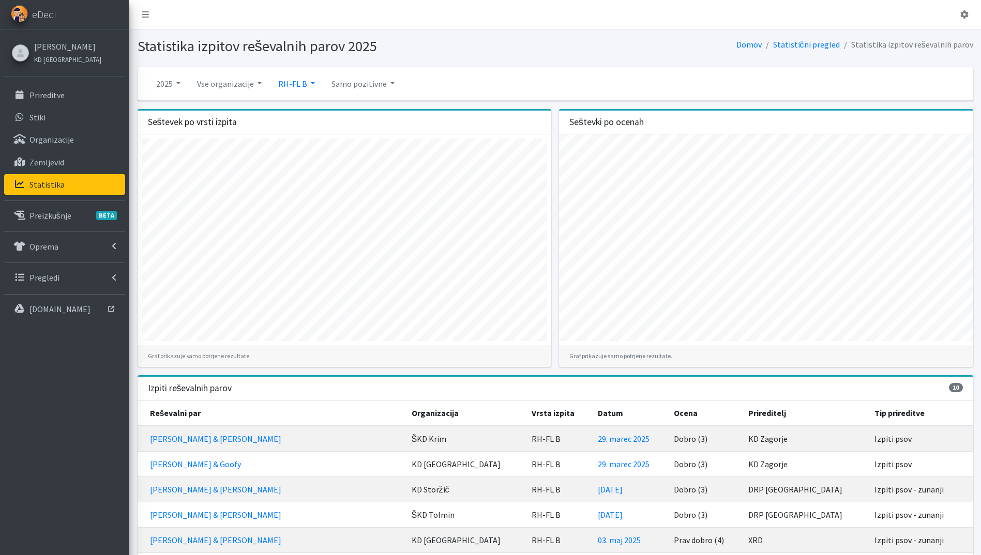
click at [294, 82] on link "RH-FL B" at bounding box center [296, 83] width 53 height 21
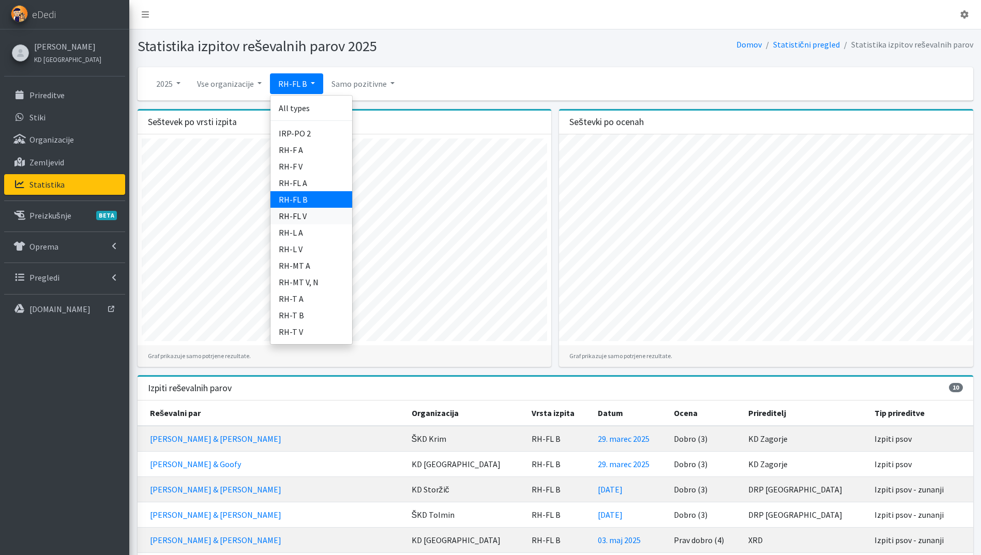
click at [305, 211] on link "RH-FL V" at bounding box center [311, 216] width 82 height 17
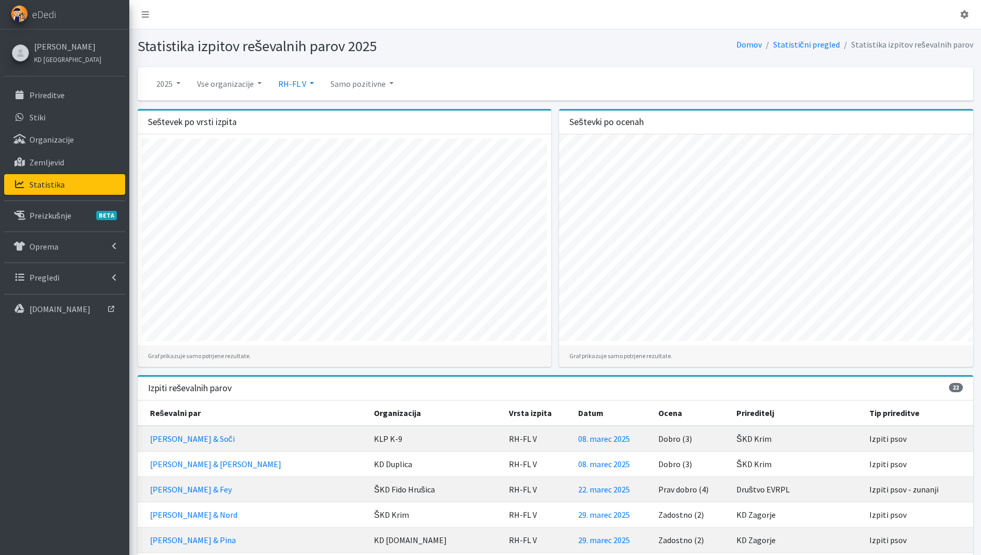
click at [294, 85] on link "RH-FL V" at bounding box center [296, 83] width 52 height 21
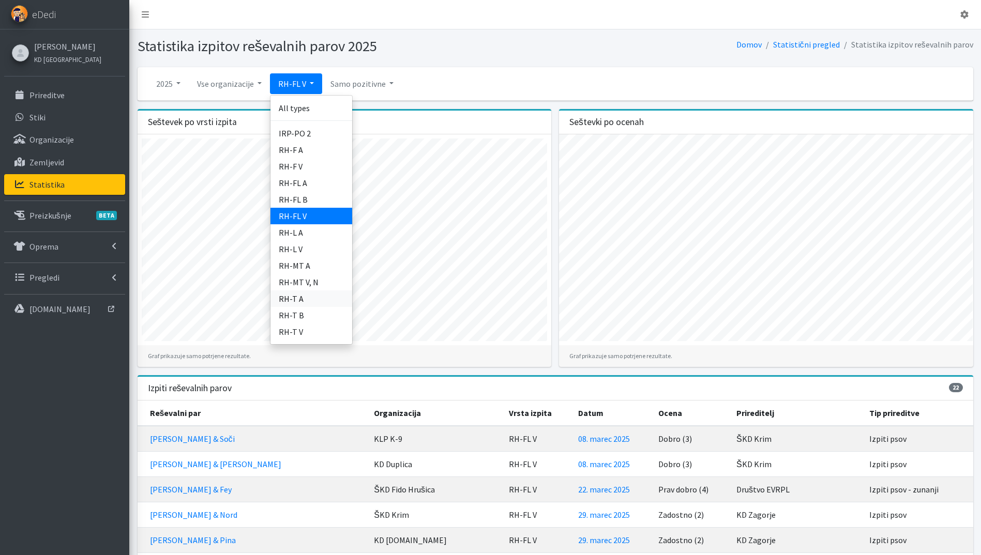
click at [316, 294] on link "RH-T A" at bounding box center [311, 299] width 82 height 17
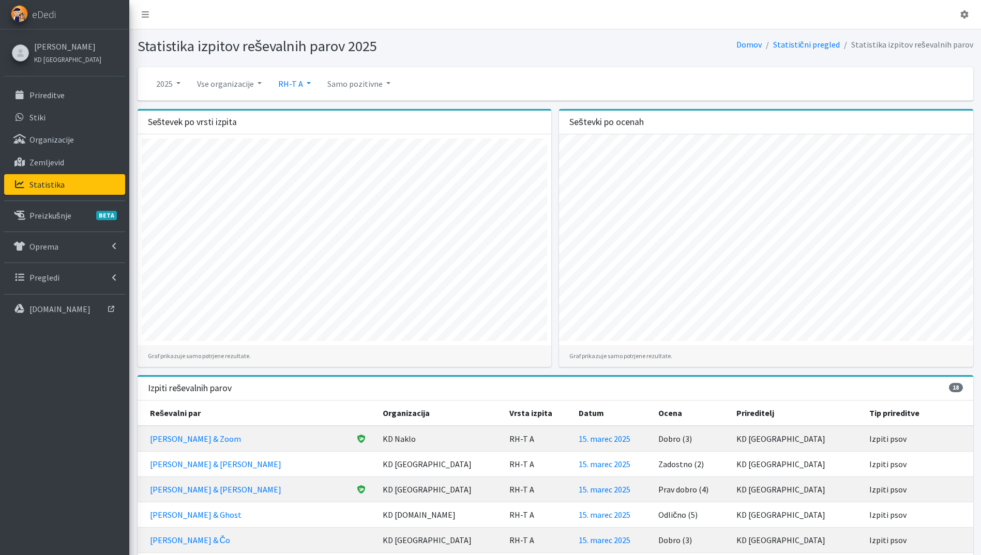
click at [299, 81] on link "RH-T A" at bounding box center [294, 83] width 49 height 21
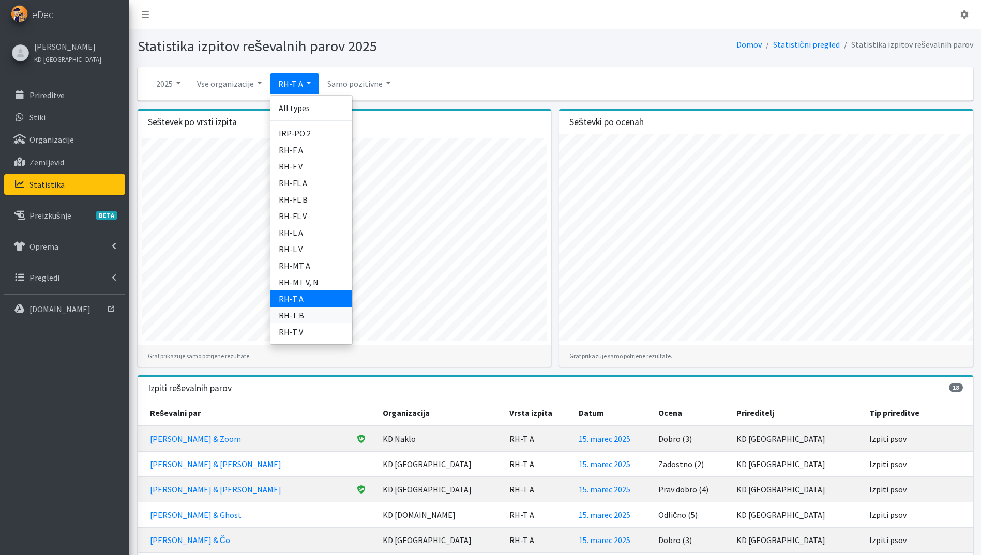
click at [311, 315] on link "RH-T B" at bounding box center [311, 315] width 82 height 17
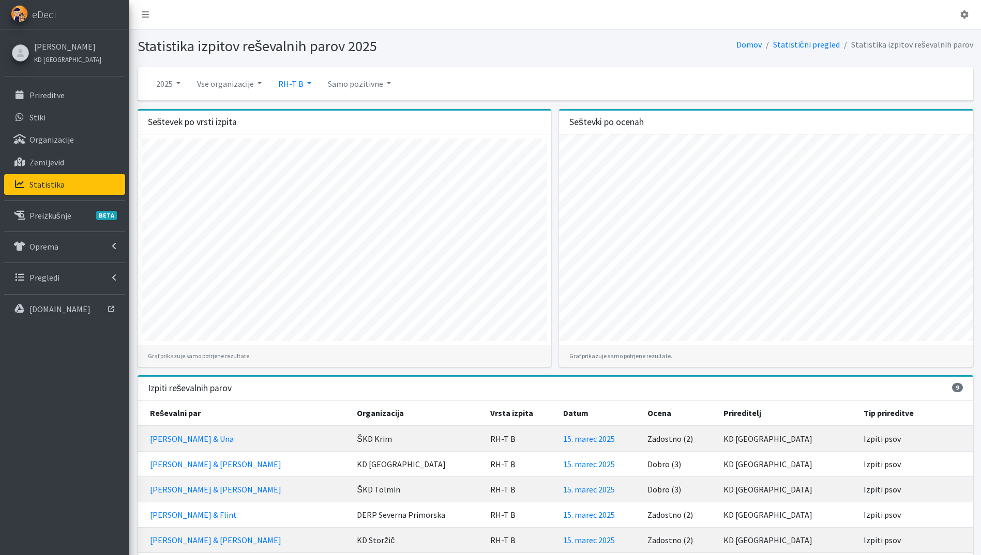
click at [292, 83] on link "RH-T B" at bounding box center [295, 83] width 50 height 21
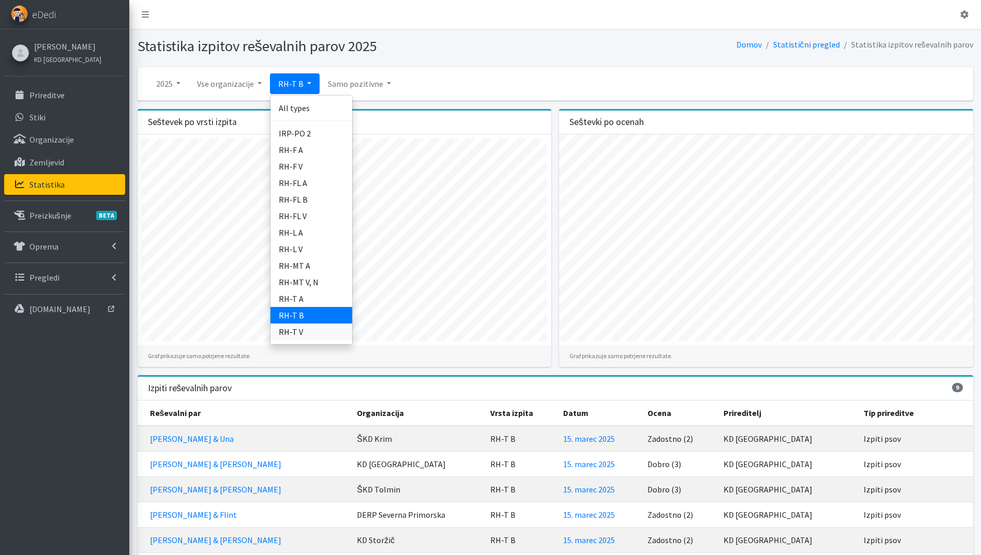
click at [307, 335] on link "RH-T V" at bounding box center [311, 332] width 82 height 17
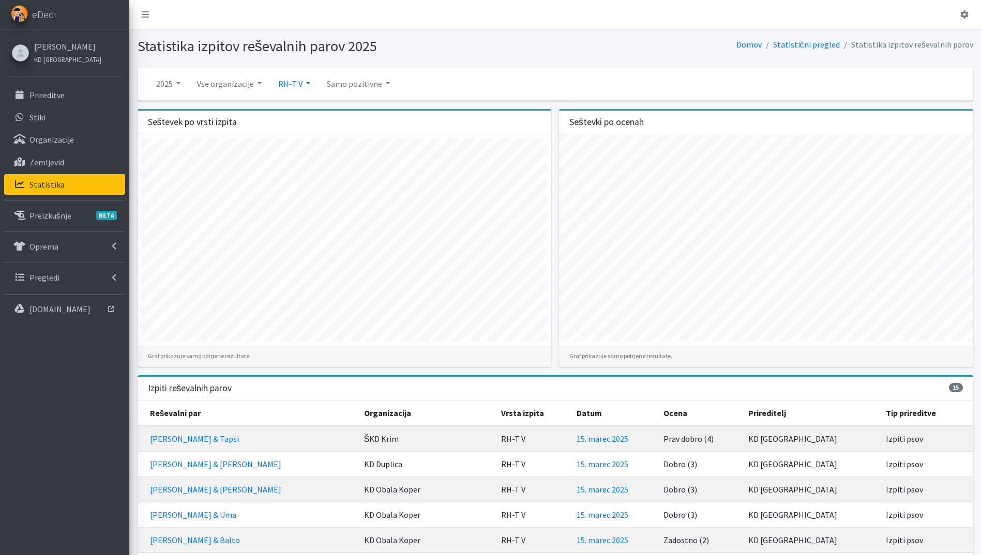
click at [297, 78] on link "RH-T V" at bounding box center [294, 83] width 49 height 21
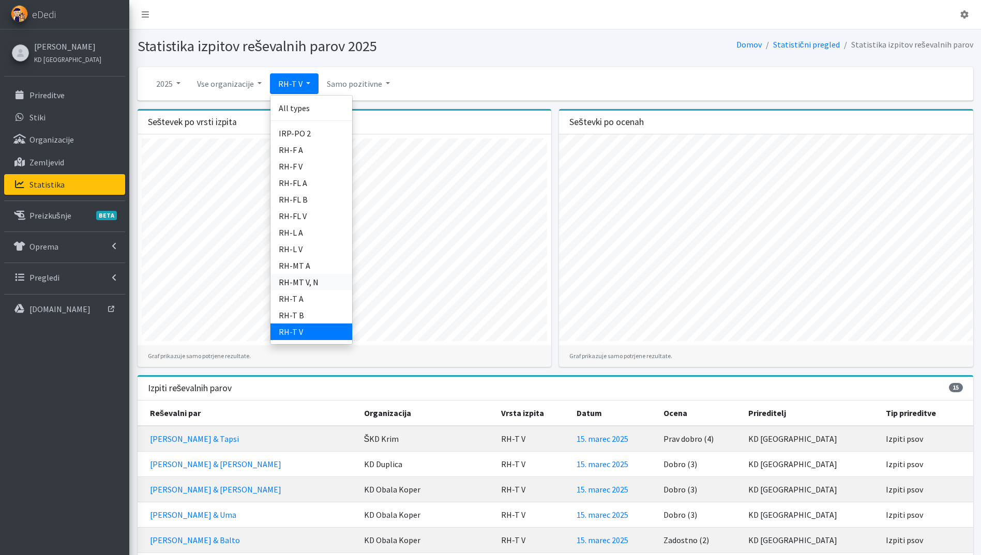
click at [323, 281] on link "RH-MT V, N" at bounding box center [311, 282] width 82 height 17
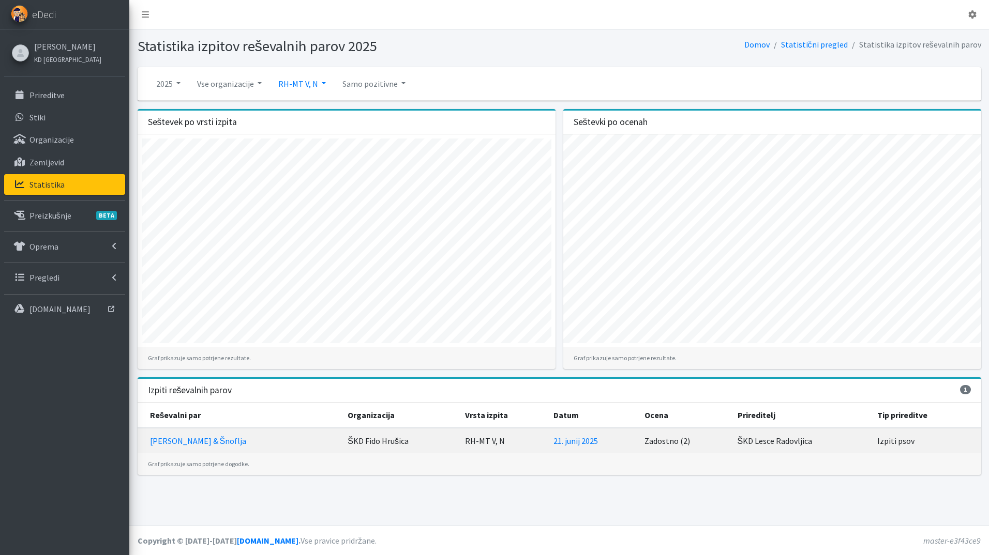
click at [301, 88] on link "RH-MT V, N" at bounding box center [302, 83] width 64 height 21
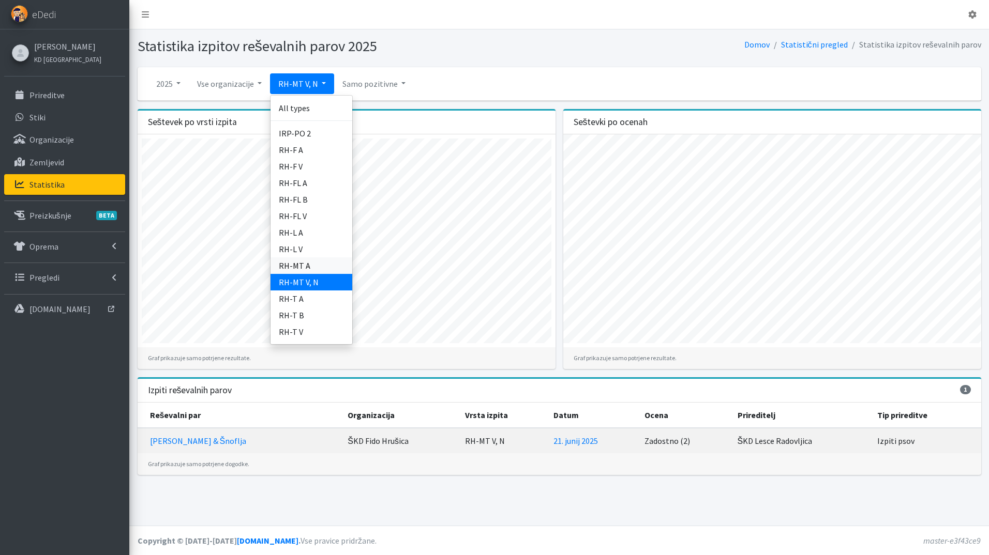
click at [325, 265] on link "RH-MT A" at bounding box center [311, 265] width 82 height 17
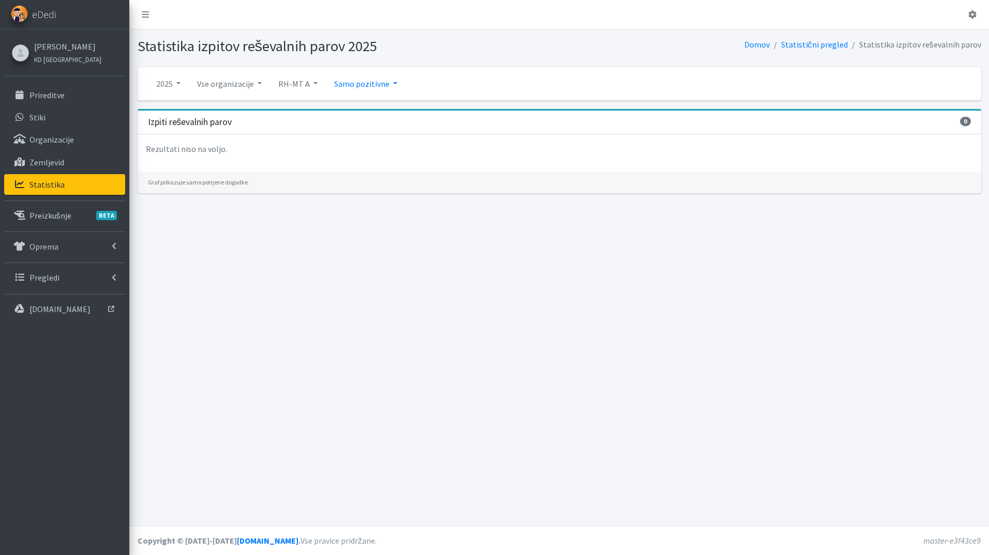
click at [358, 86] on link "Samo pozitivne" at bounding box center [366, 83] width 80 height 21
click at [370, 108] on link "Vse ocene" at bounding box center [367, 108] width 82 height 17
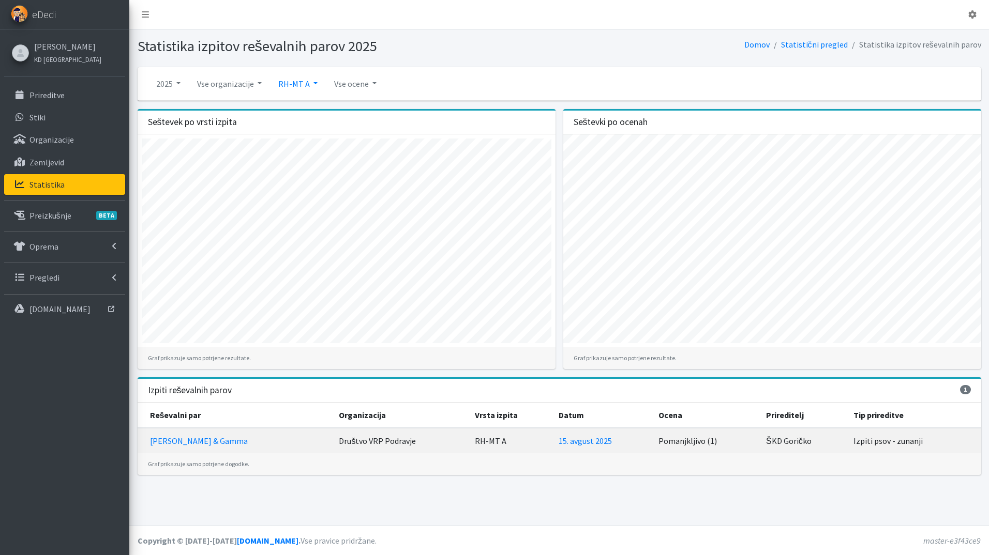
click at [305, 85] on link "RH-MT A" at bounding box center [298, 83] width 56 height 21
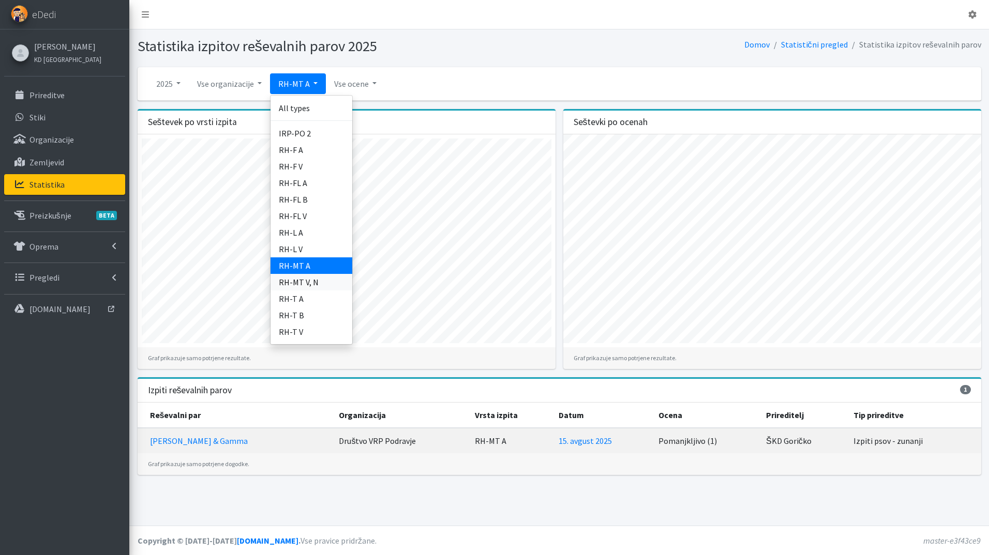
click at [316, 282] on link "RH-MT V, N" at bounding box center [311, 282] width 82 height 17
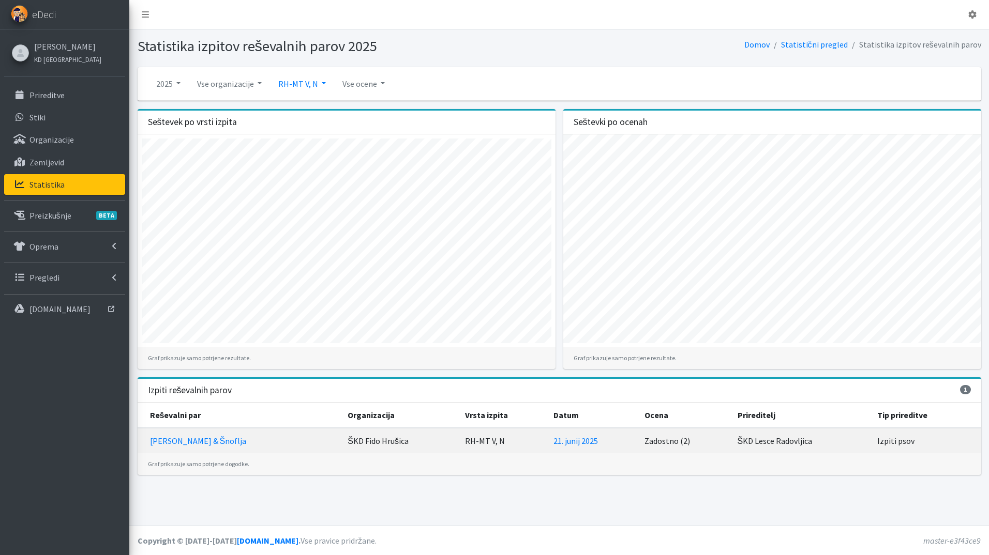
click at [297, 81] on link "RH-MT V, N" at bounding box center [302, 83] width 64 height 21
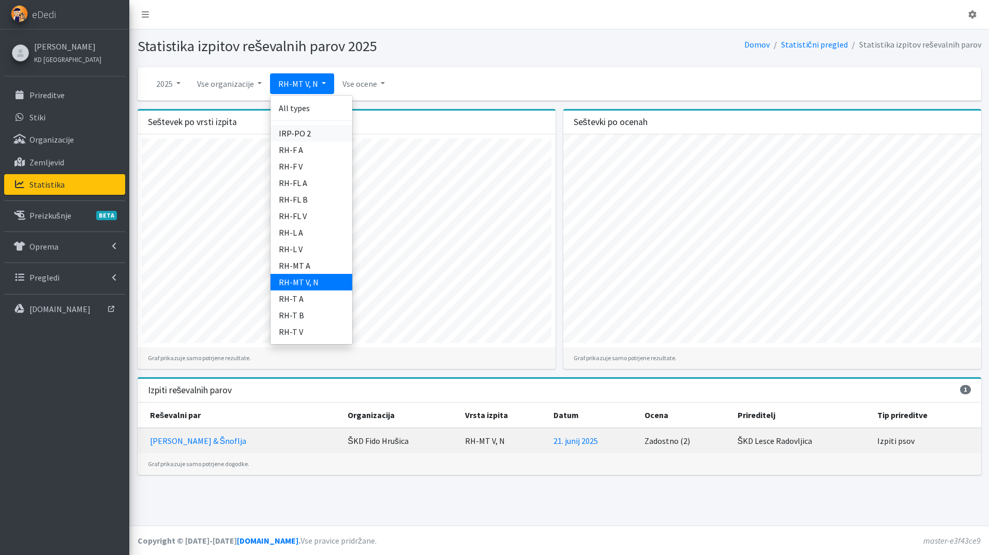
click at [323, 138] on link "IRP-PO 2" at bounding box center [311, 133] width 82 height 17
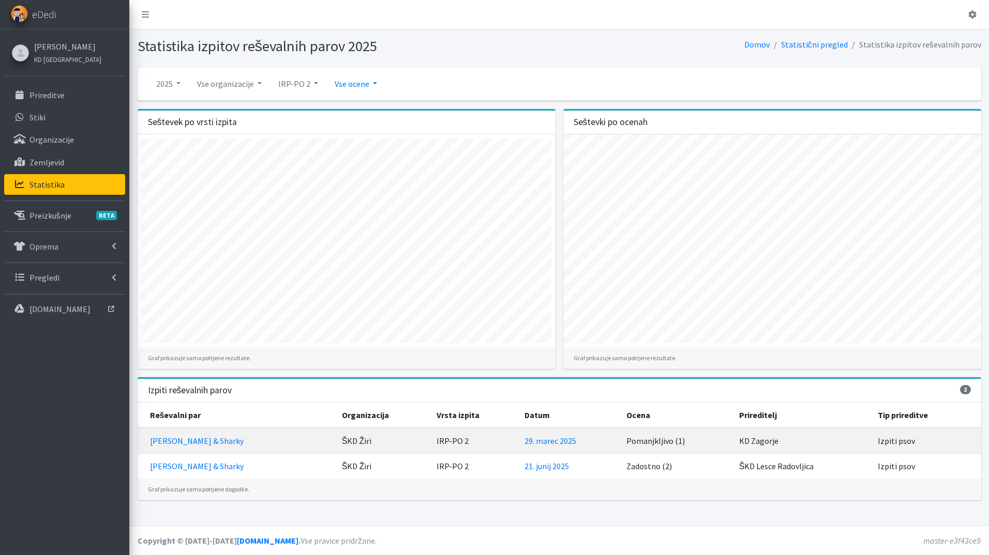
click at [351, 89] on link "Vse ocene" at bounding box center [355, 83] width 59 height 21
click at [369, 109] on link "Samo pozitivne" at bounding box center [368, 108] width 82 height 17
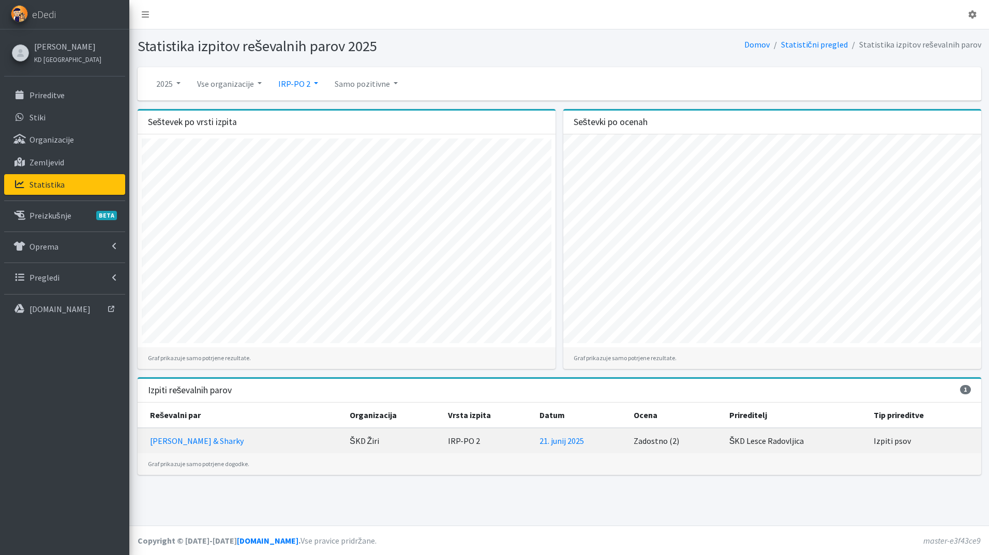
click at [301, 82] on link "IRP-PO 2" at bounding box center [298, 83] width 56 height 21
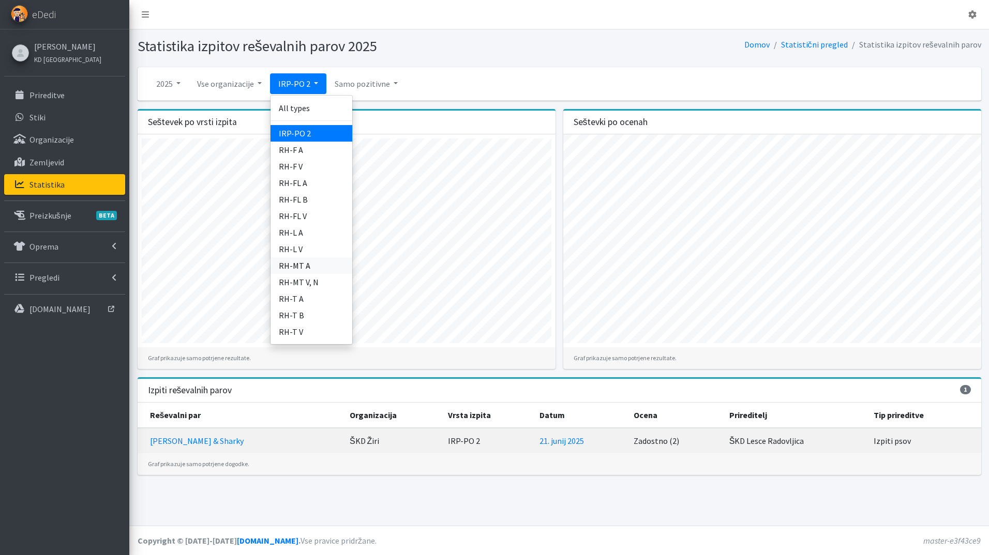
click at [323, 268] on link "RH-MT A" at bounding box center [311, 265] width 82 height 17
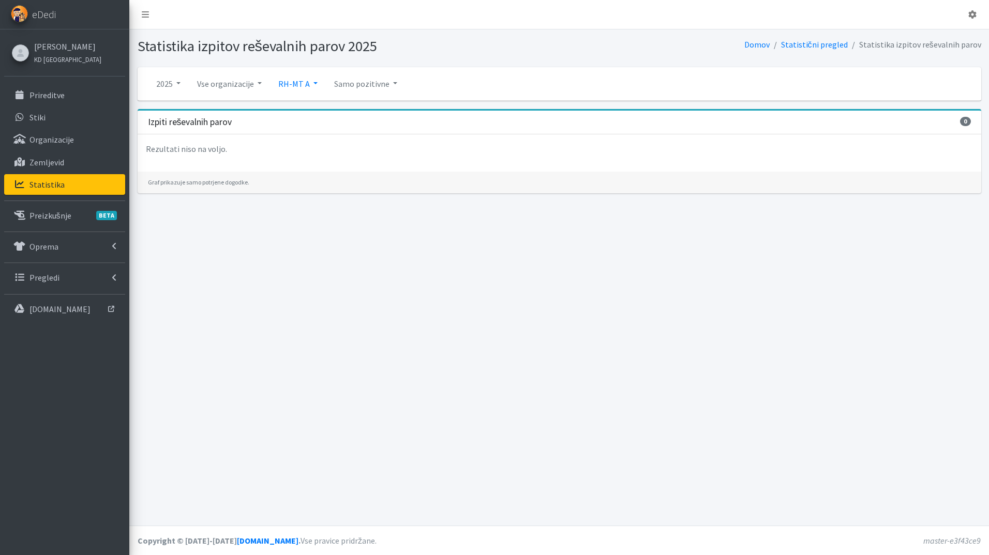
click at [294, 86] on link "RH-MT A" at bounding box center [298, 83] width 56 height 21
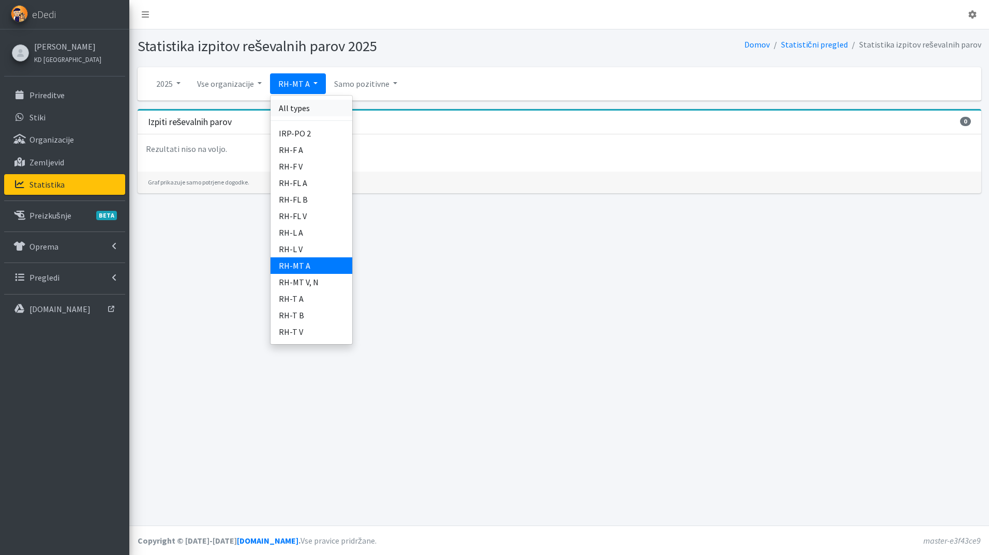
click at [322, 103] on link "All types" at bounding box center [311, 108] width 82 height 17
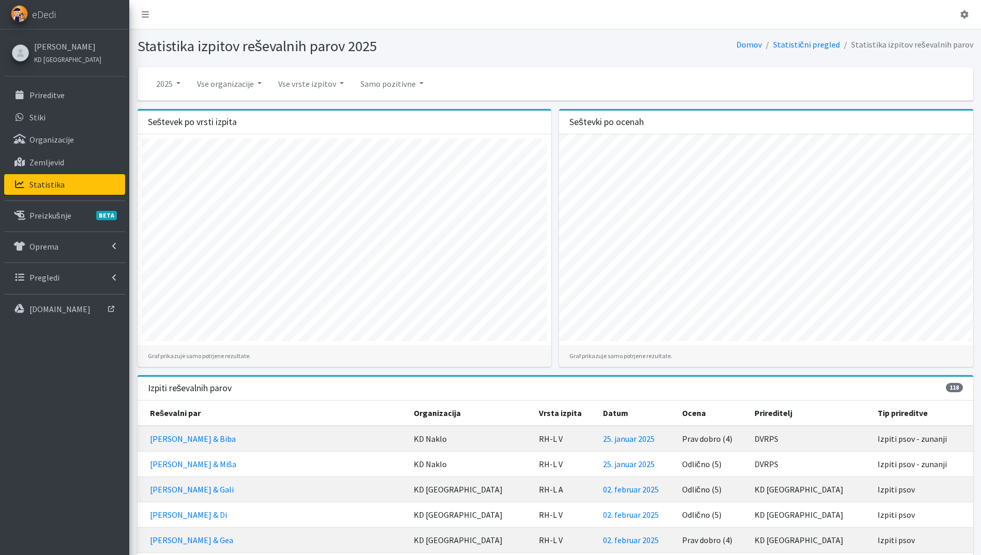
click at [43, 188] on p "Statistika" at bounding box center [46, 184] width 35 height 10
click at [51, 86] on link "Prireditve" at bounding box center [64, 95] width 121 height 21
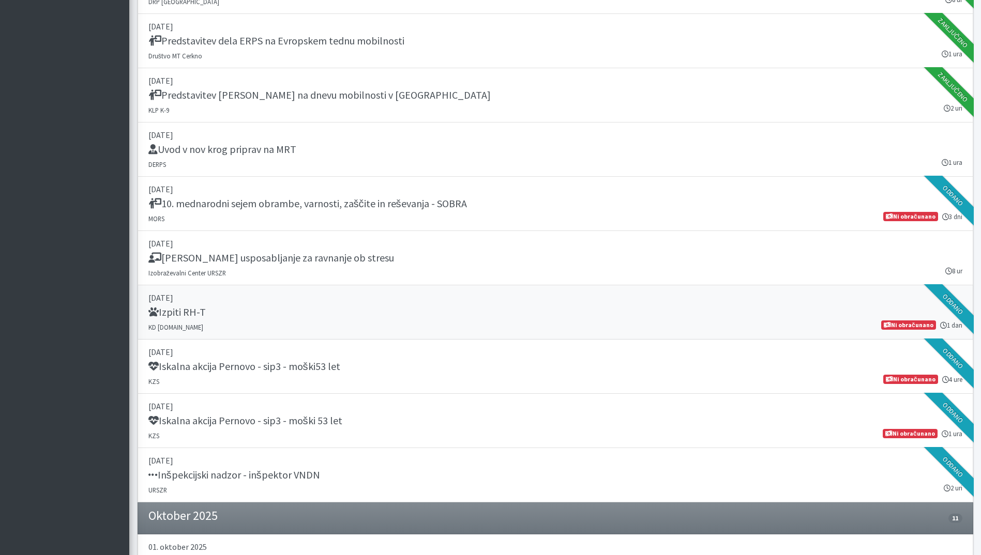
scroll to position [931, 0]
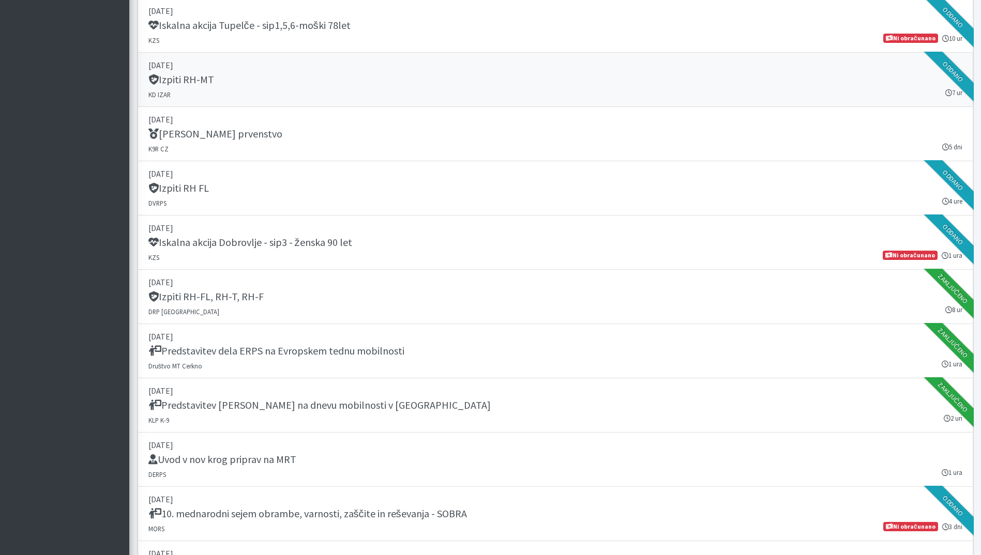
click at [272, 85] on div "Izpiti RH-MT" at bounding box center [555, 80] width 814 height 14
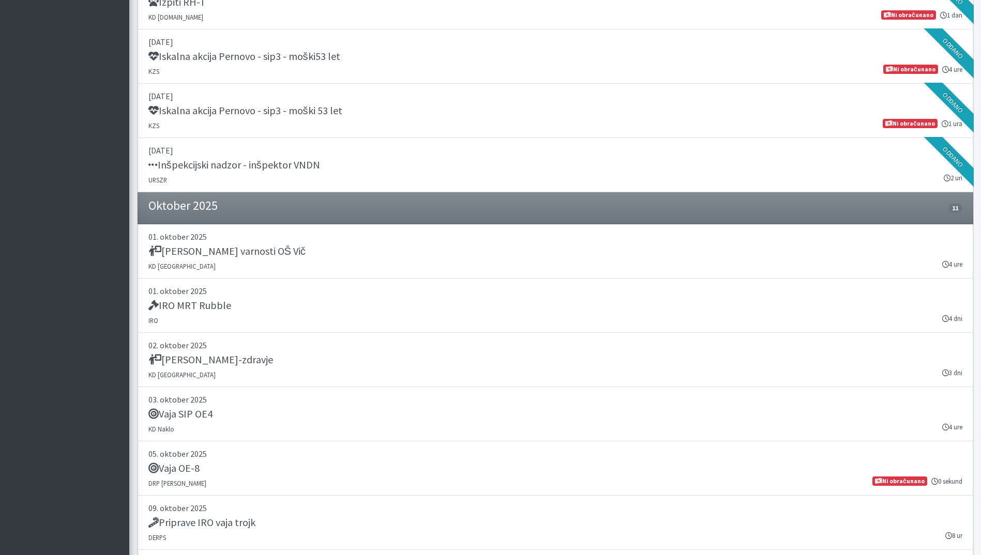
scroll to position [1241, 0]
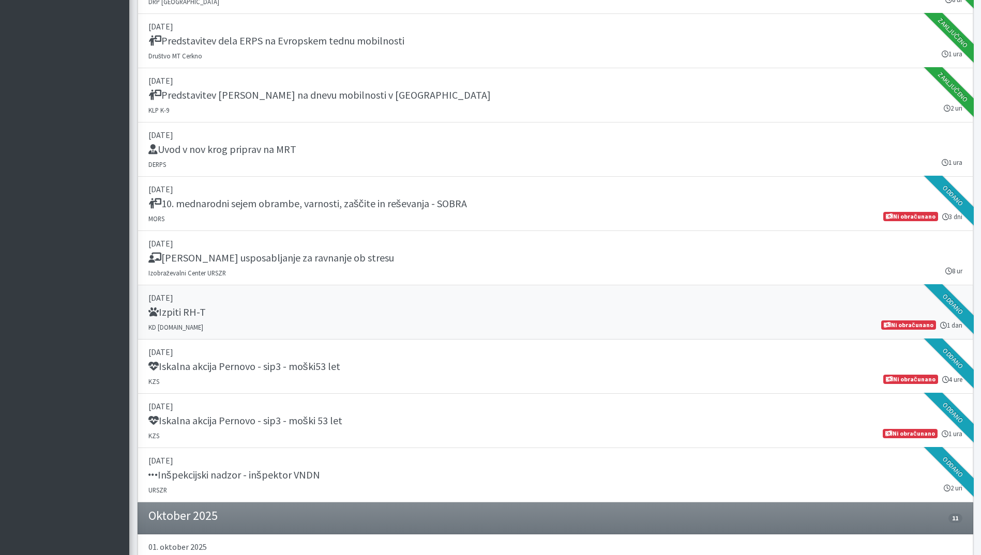
click at [434, 320] on div "Izpiti RH-T" at bounding box center [555, 313] width 814 height 14
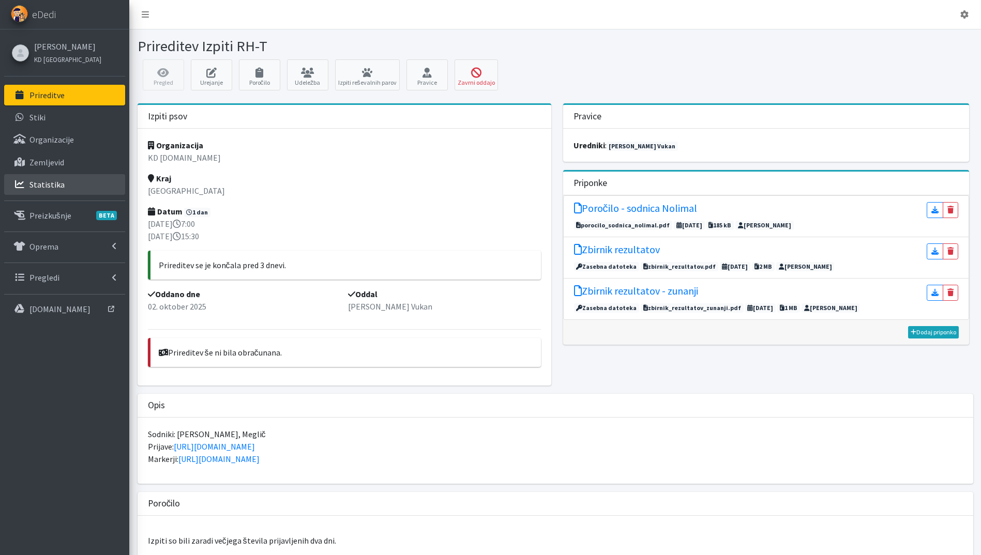
click at [55, 186] on p "Statistika" at bounding box center [46, 184] width 35 height 10
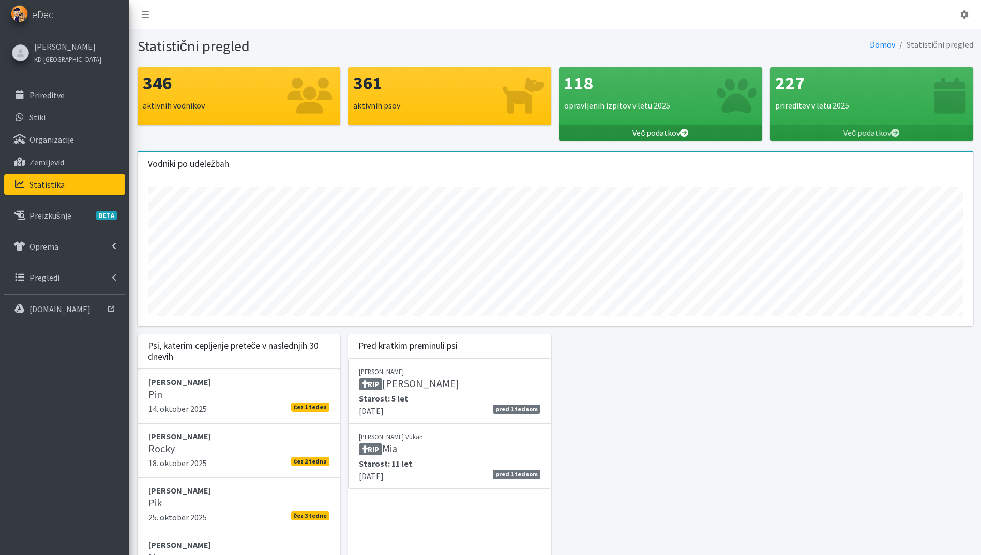
click at [675, 131] on link "Več podatkov" at bounding box center [660, 133] width 203 height 16
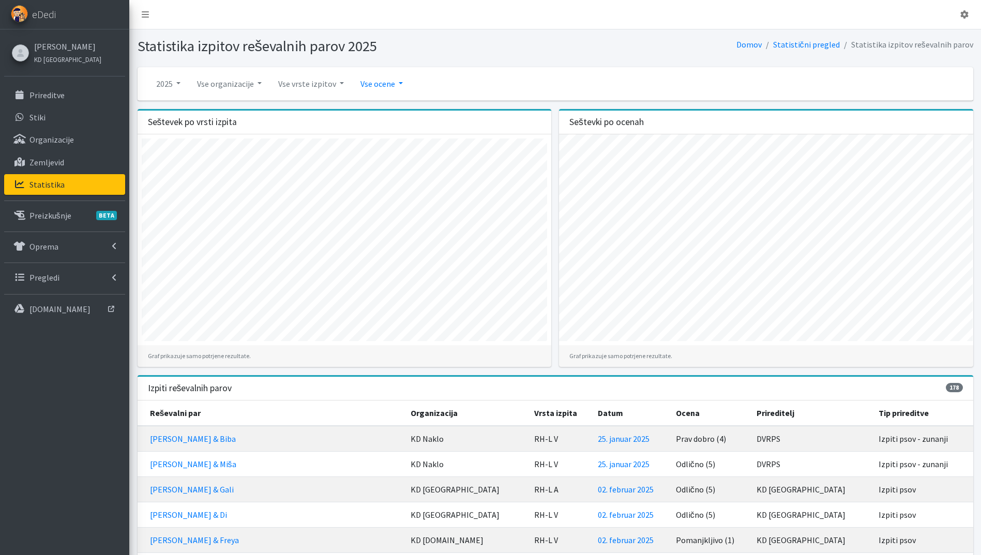
click at [374, 76] on link "Vse ocene" at bounding box center [381, 83] width 59 height 21
click at [392, 99] on div "Samo pozitivne" at bounding box center [393, 108] width 83 height 26
click at [378, 88] on link "Vse ocene" at bounding box center [381, 83] width 59 height 21
click at [391, 107] on link "Samo pozitivne" at bounding box center [394, 108] width 82 height 17
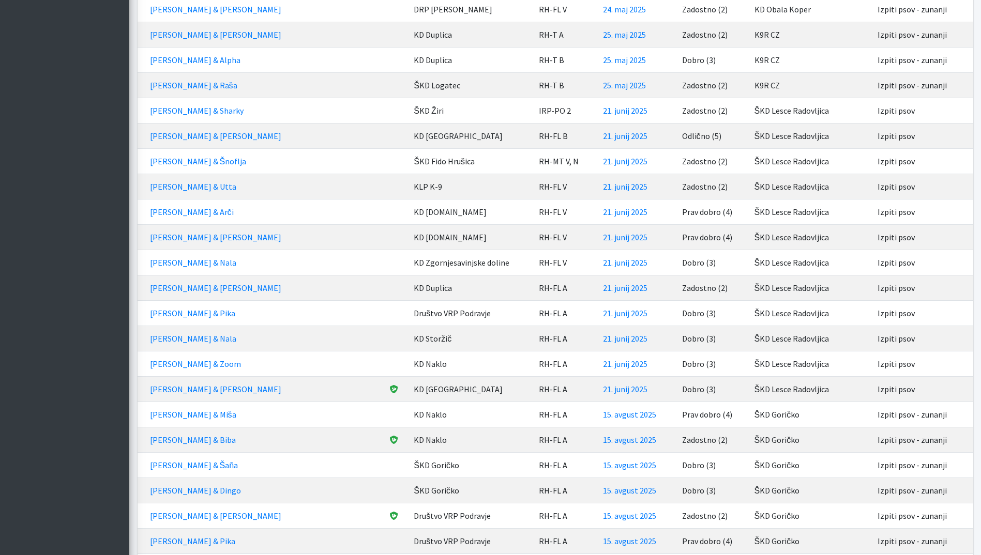
scroll to position [2920, 0]
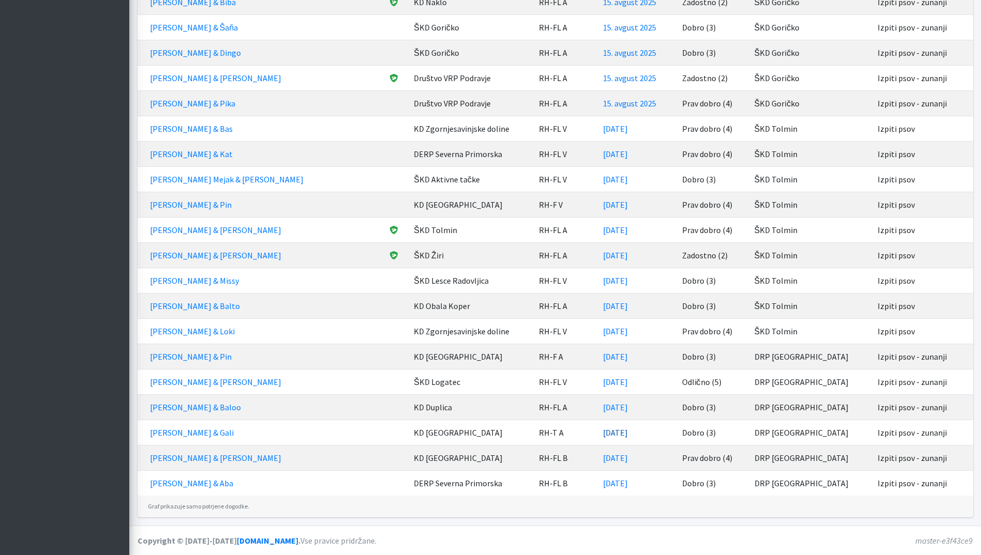
click at [603, 433] on link "[DATE]" at bounding box center [615, 433] width 25 height 10
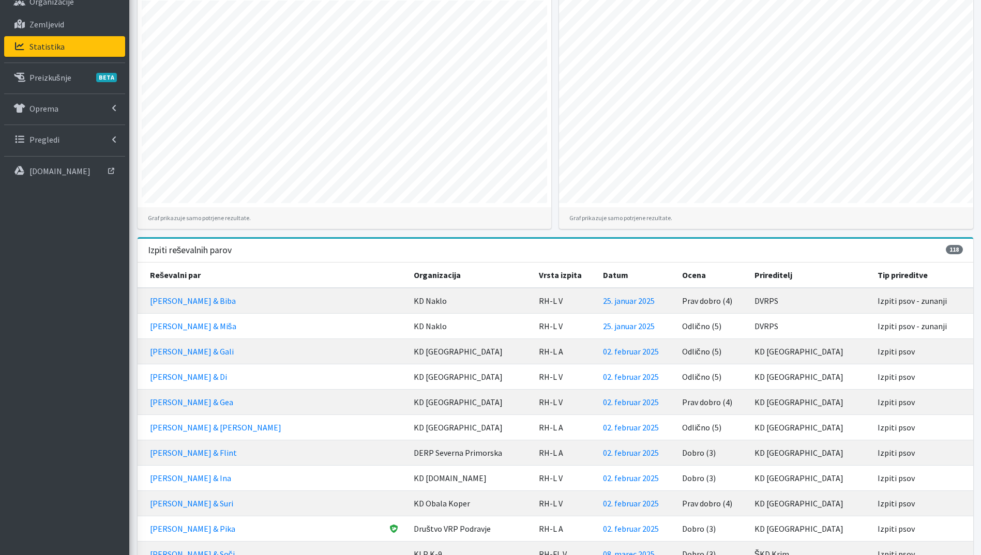
scroll to position [0, 0]
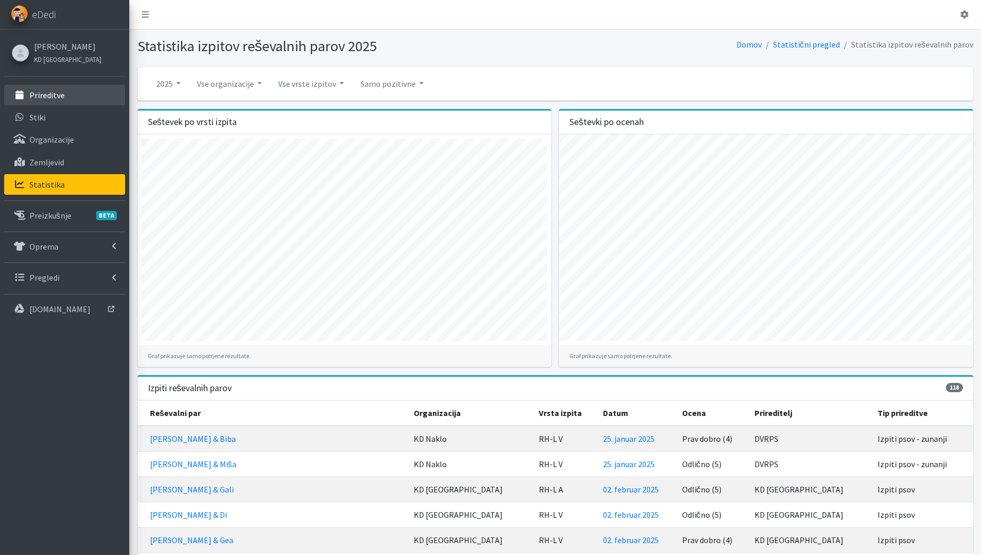
click at [80, 97] on link "Prireditve" at bounding box center [64, 95] width 121 height 21
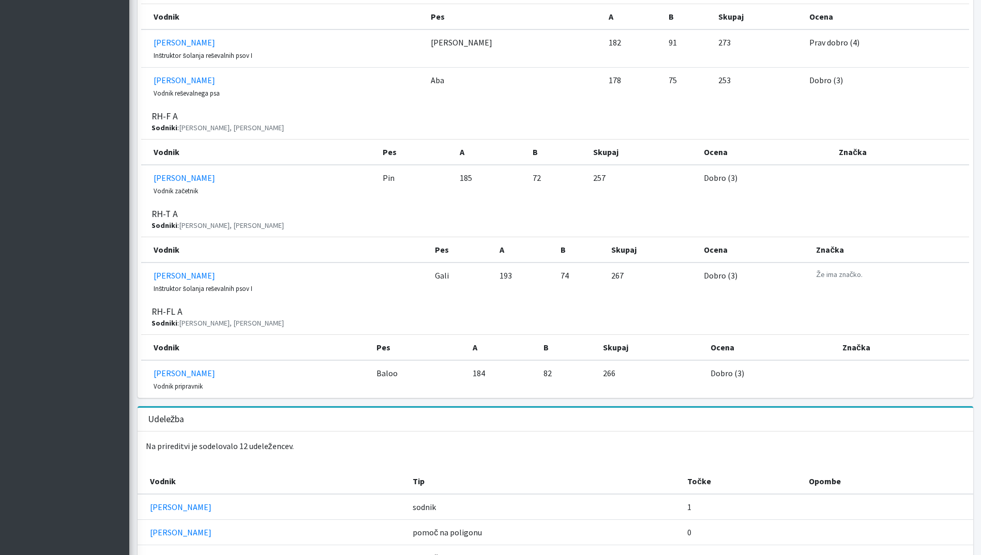
scroll to position [620, 0]
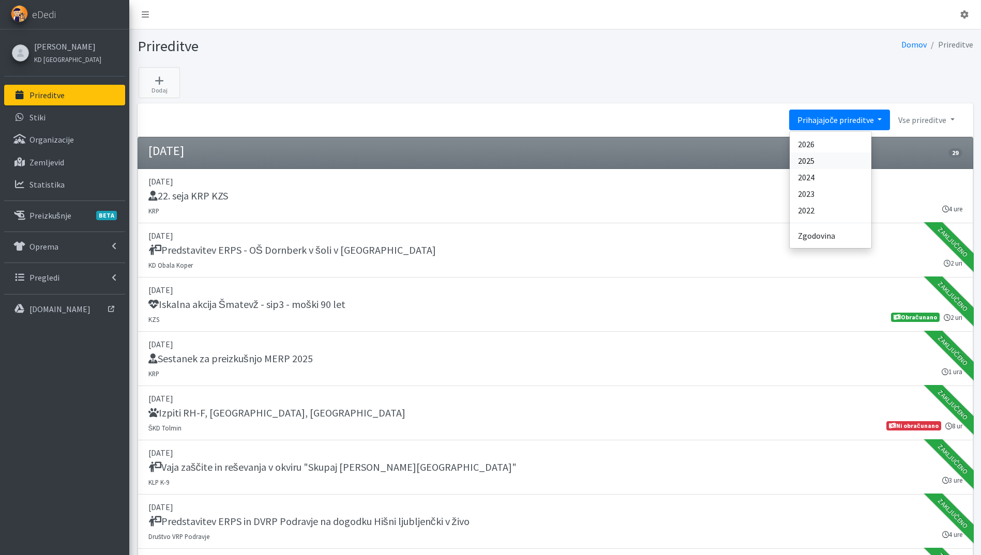
click at [834, 162] on link "2025" at bounding box center [830, 161] width 82 height 17
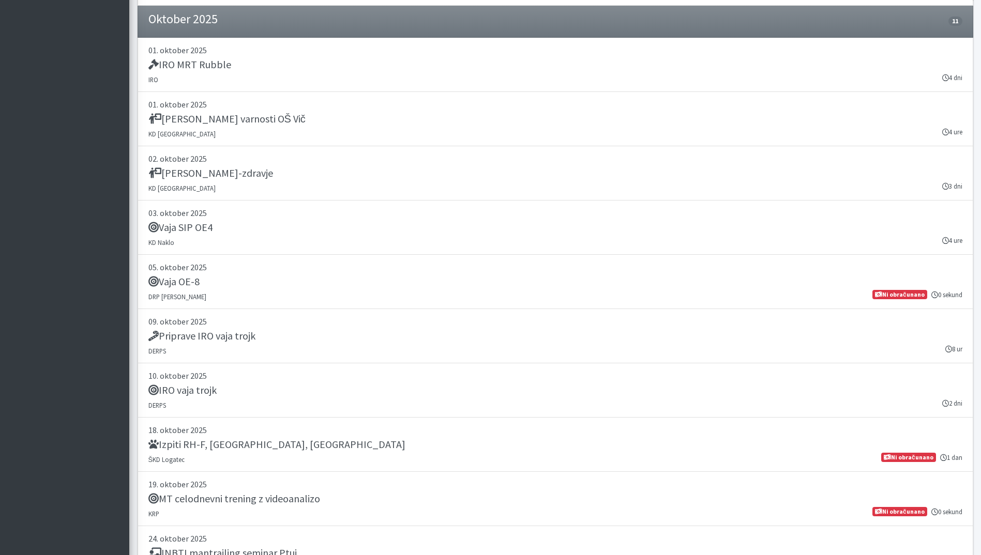
scroll to position [13580, 0]
